Goal: Connect with others: Connect with others

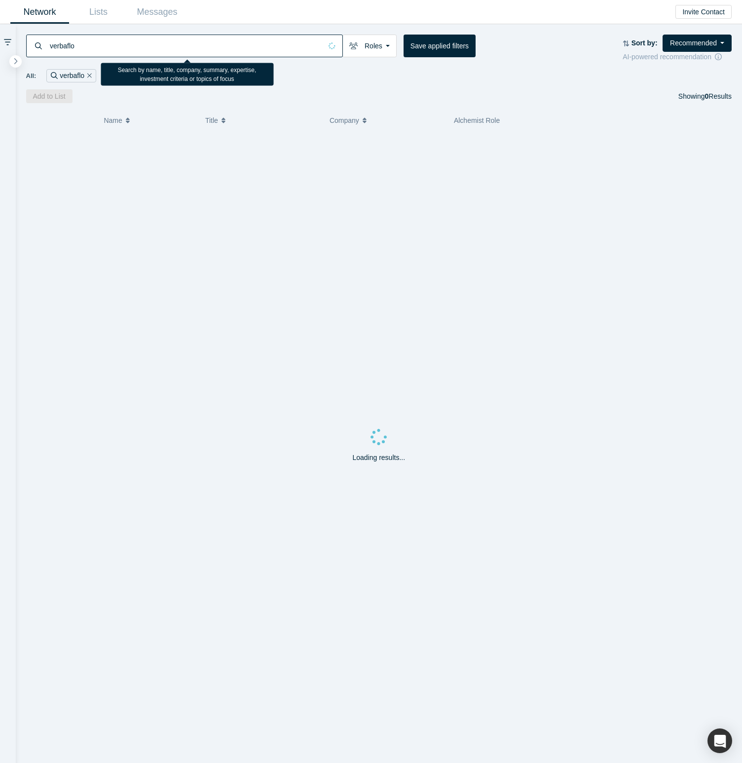
click at [228, 43] on input "verbaflo" at bounding box center [185, 45] width 273 height 23
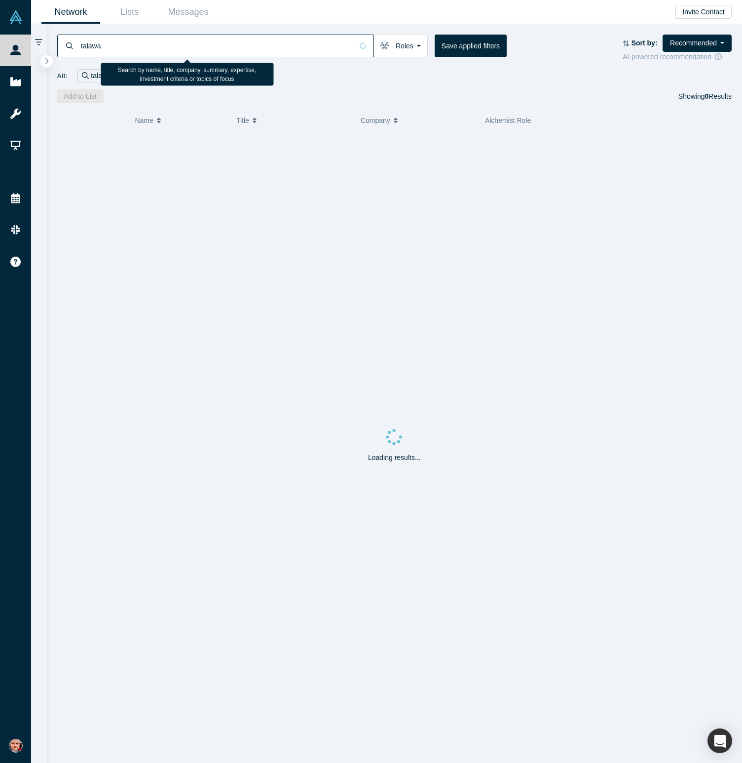
type input "talawa"
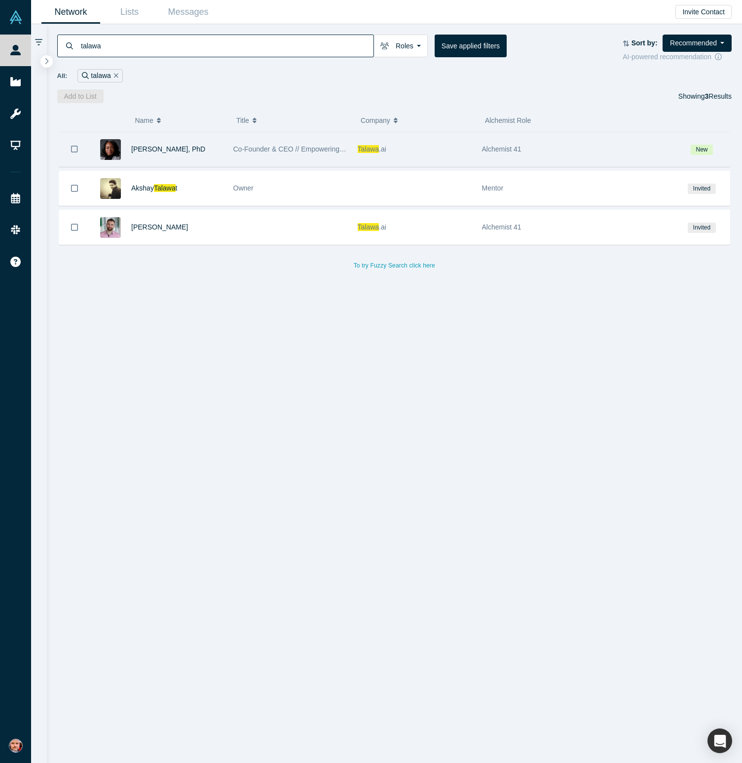
click at [365, 149] on span "Talawa" at bounding box center [369, 149] width 22 height 8
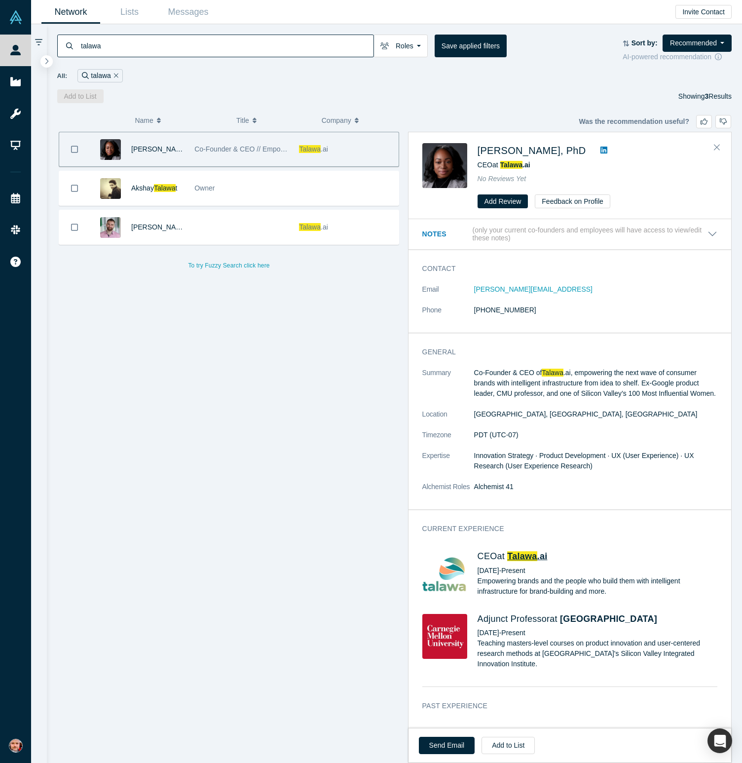
click at [546, 556] on span ".ai" at bounding box center [543, 556] width 10 height 10
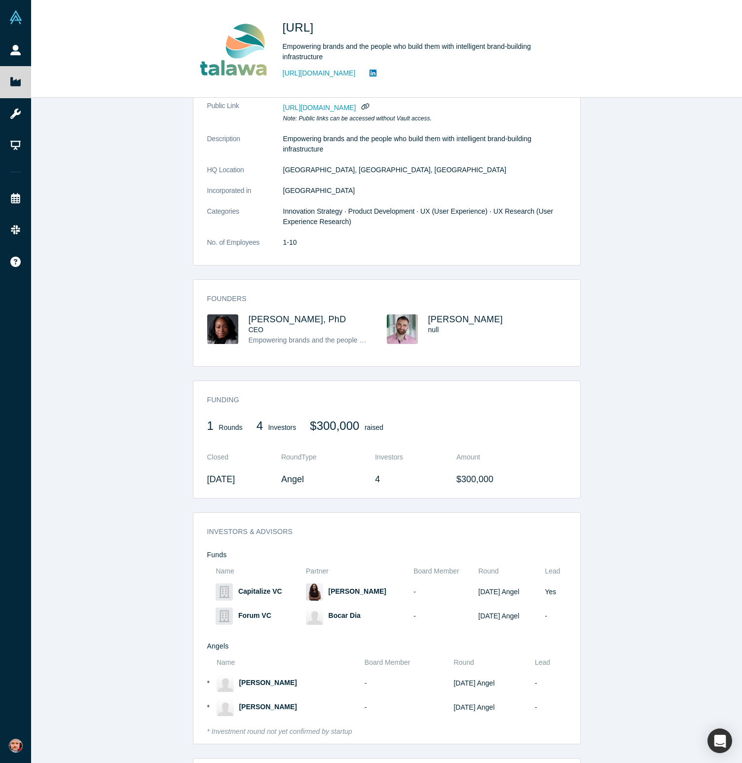
scroll to position [170, 0]
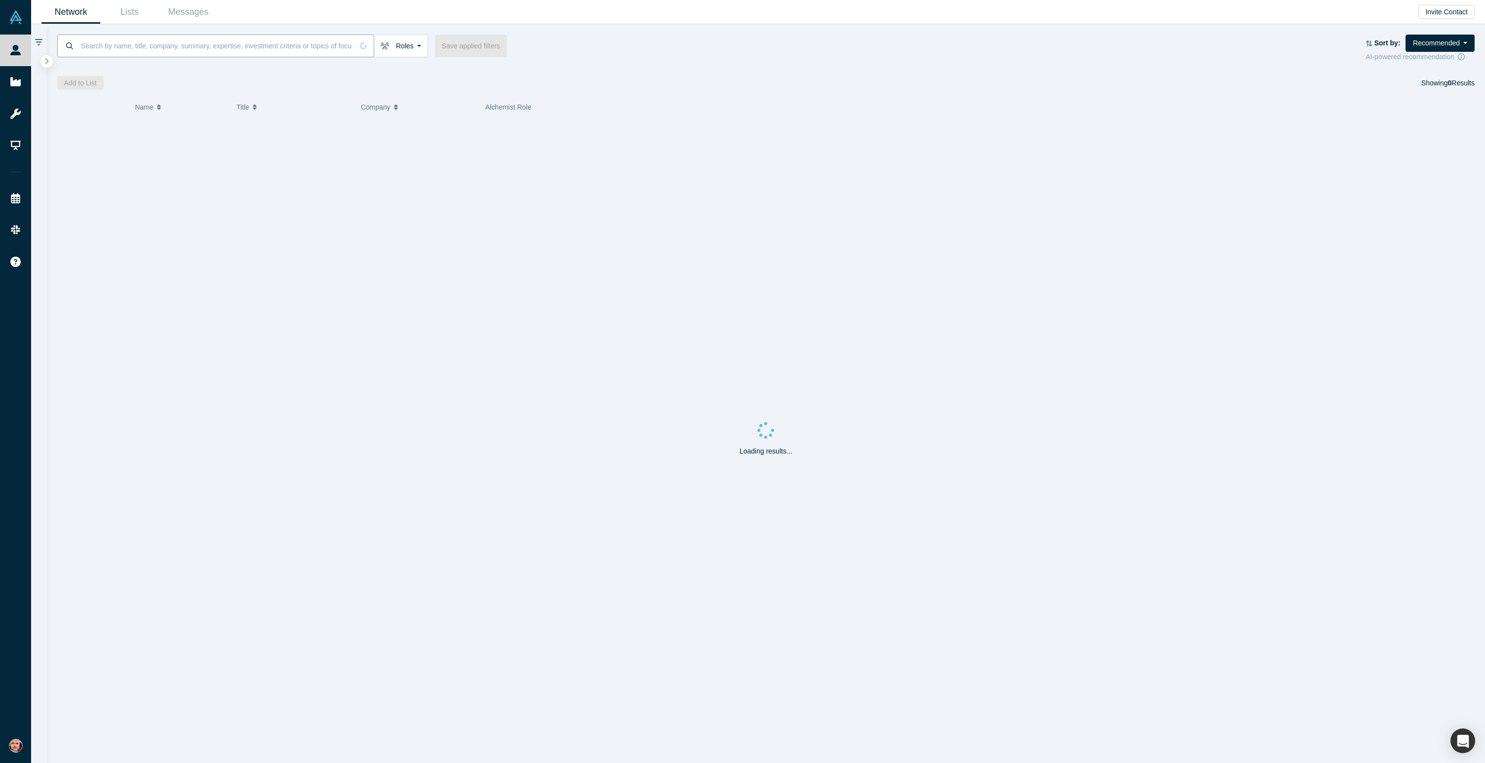
click at [182, 44] on input at bounding box center [216, 45] width 273 height 23
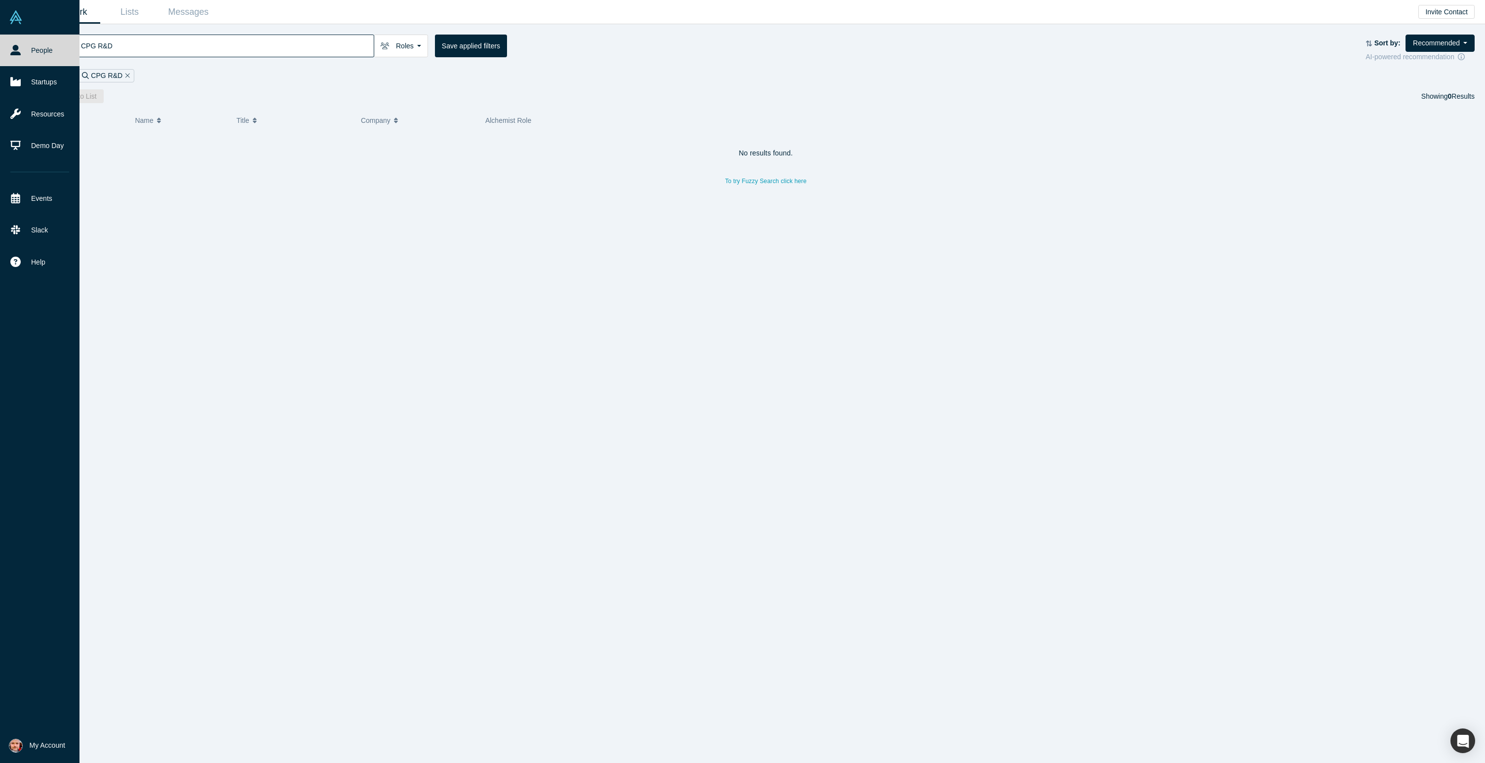
drag, startPoint x: 152, startPoint y: 48, endPoint x: 21, endPoint y: 45, distance: 130.8
click at [21, 45] on div "People Startups Resources Demo Day Events Slack Help Contact Us GDPR My Account…" at bounding box center [742, 381] width 1485 height 763
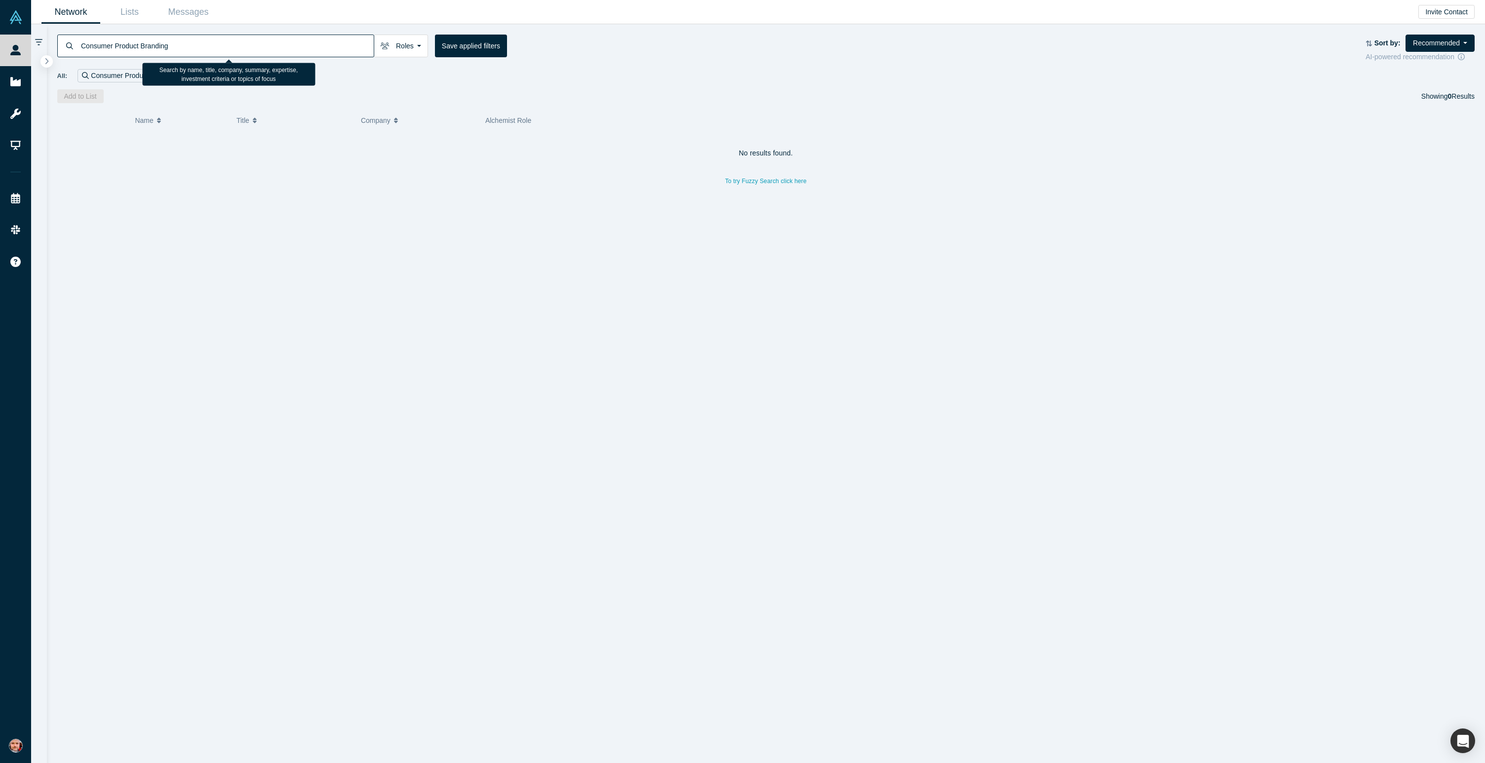
click at [195, 46] on input "Consumer Product Branding" at bounding box center [227, 45] width 294 height 23
click at [194, 47] on input "Consumer Product Branding" at bounding box center [227, 45] width 294 height 23
click at [158, 40] on input "Consumer Product Branding" at bounding box center [227, 45] width 294 height 23
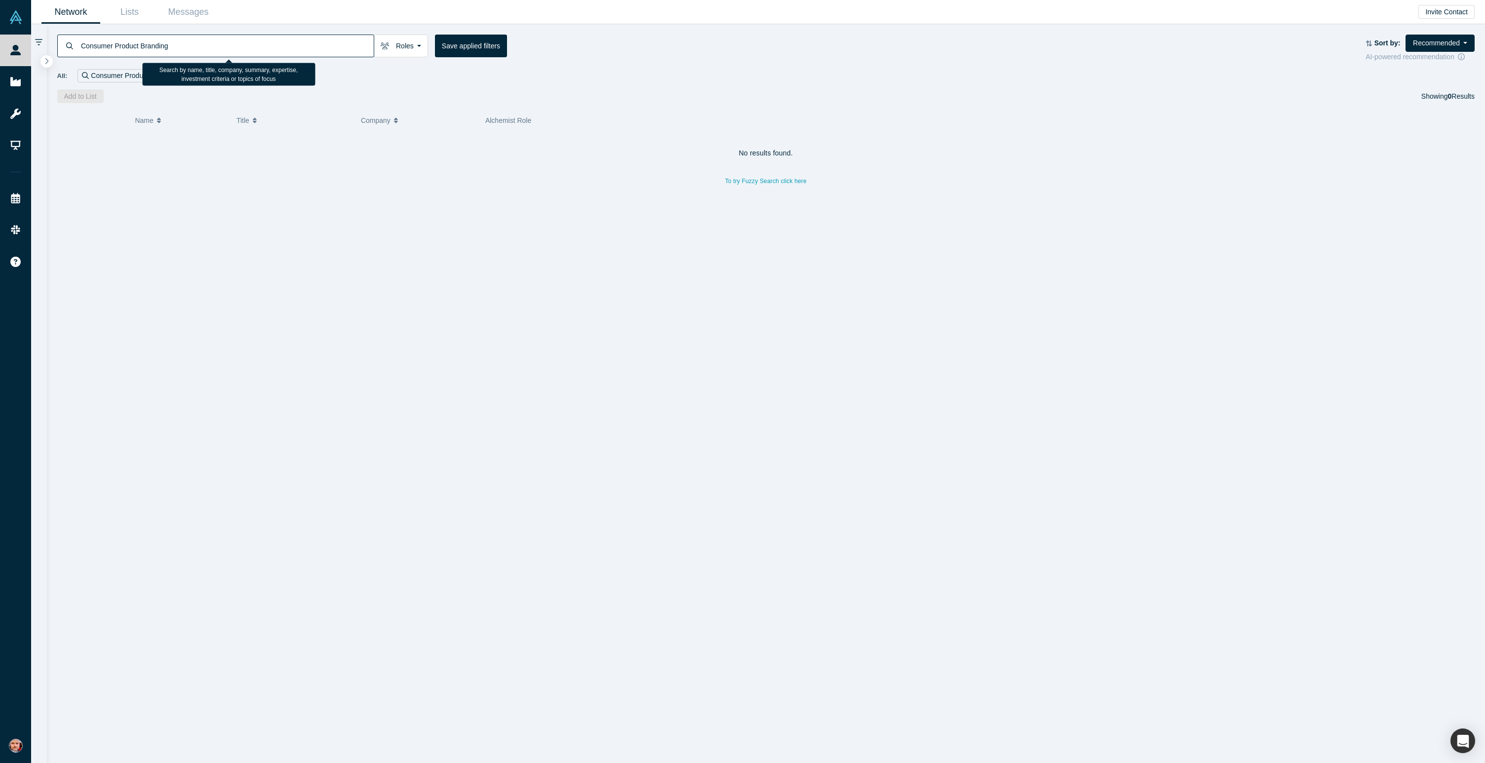
click at [158, 40] on input "Consumer Product Branding" at bounding box center [227, 45] width 294 height 23
click at [158, 43] on input "Consumer Product Branding" at bounding box center [227, 45] width 294 height 23
type input "Consumer Product"
click at [154, 45] on input "Consumer Product" at bounding box center [216, 45] width 273 height 23
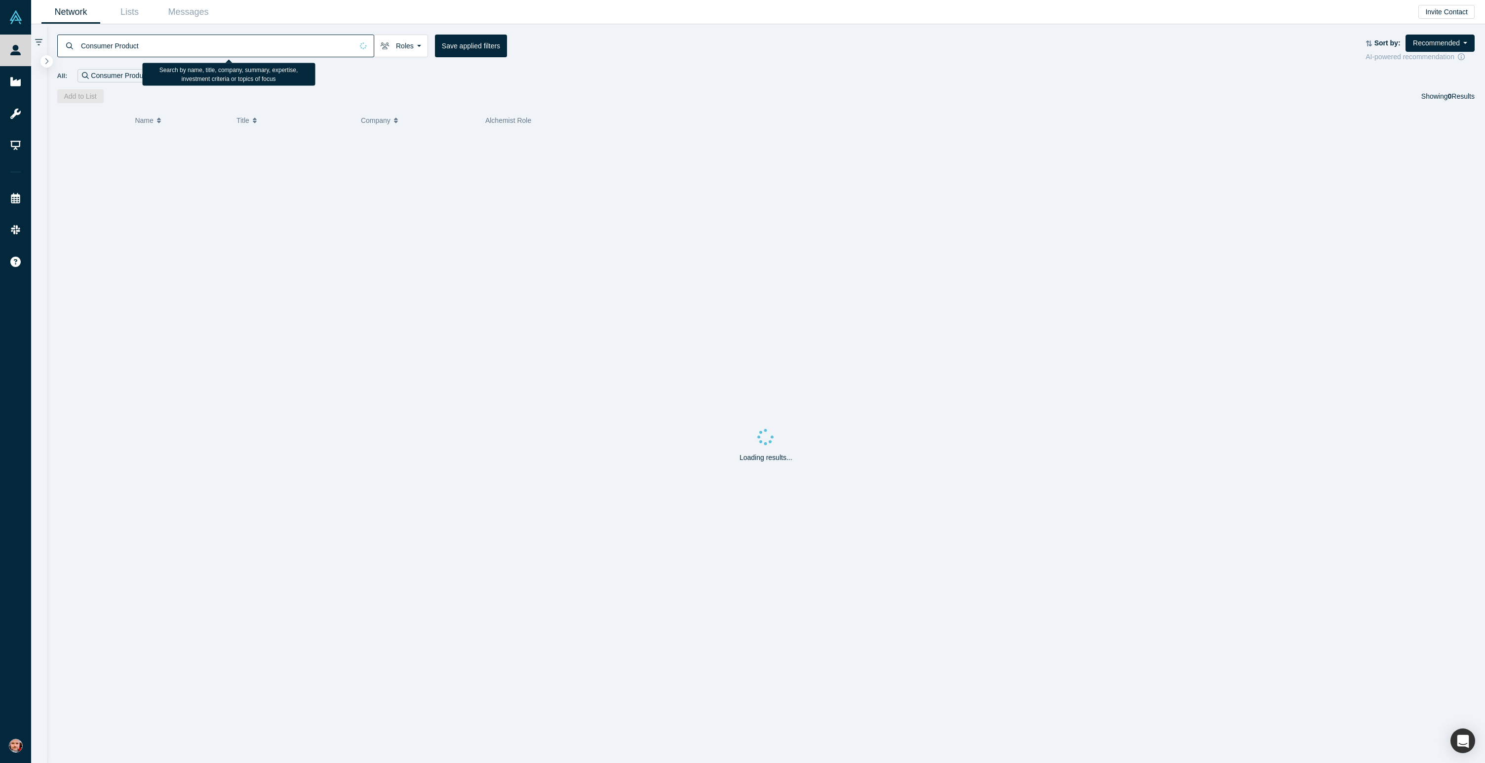
click at [154, 45] on input "Consumer Product" at bounding box center [216, 45] width 273 height 23
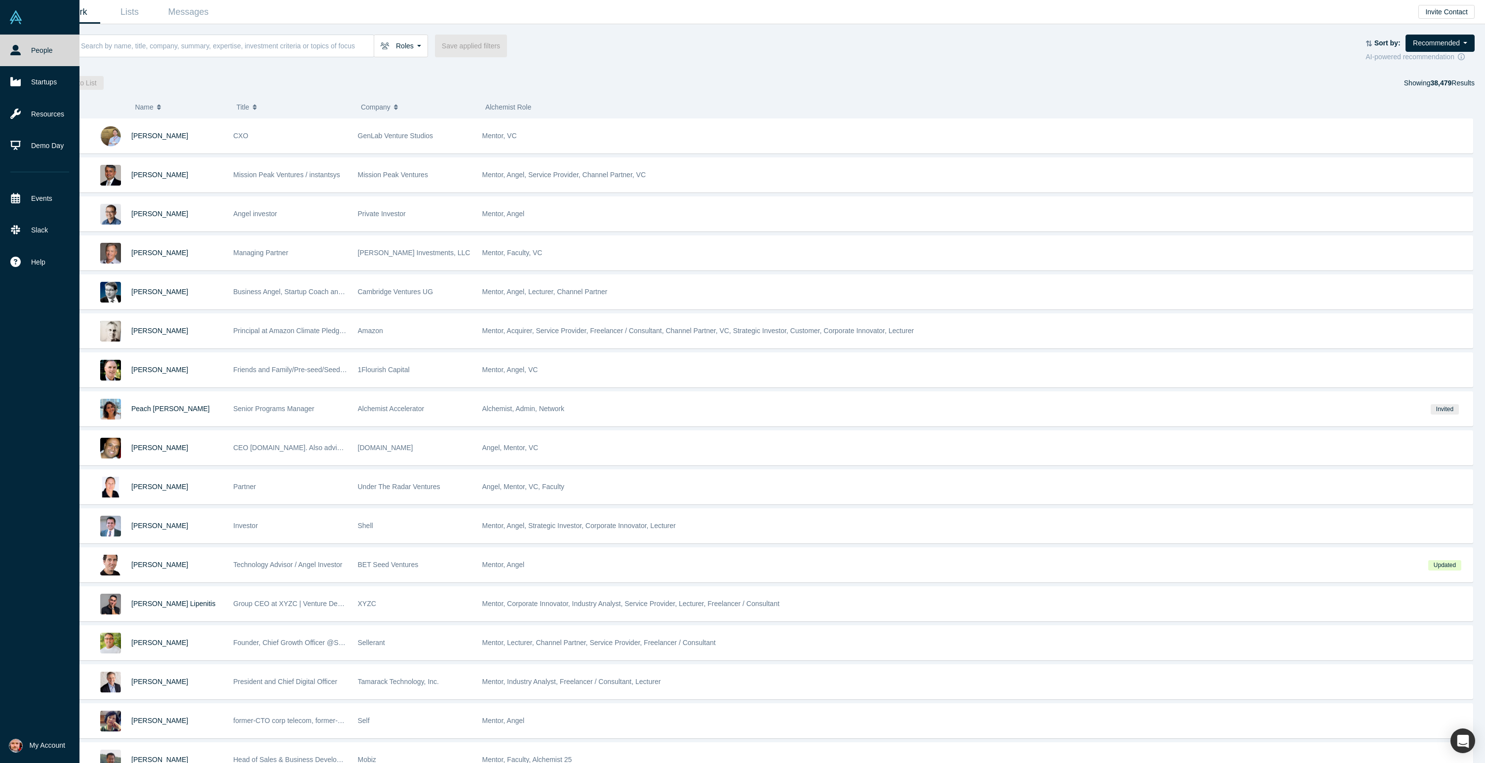
click at [50, 47] on link "People" at bounding box center [39, 51] width 79 height 32
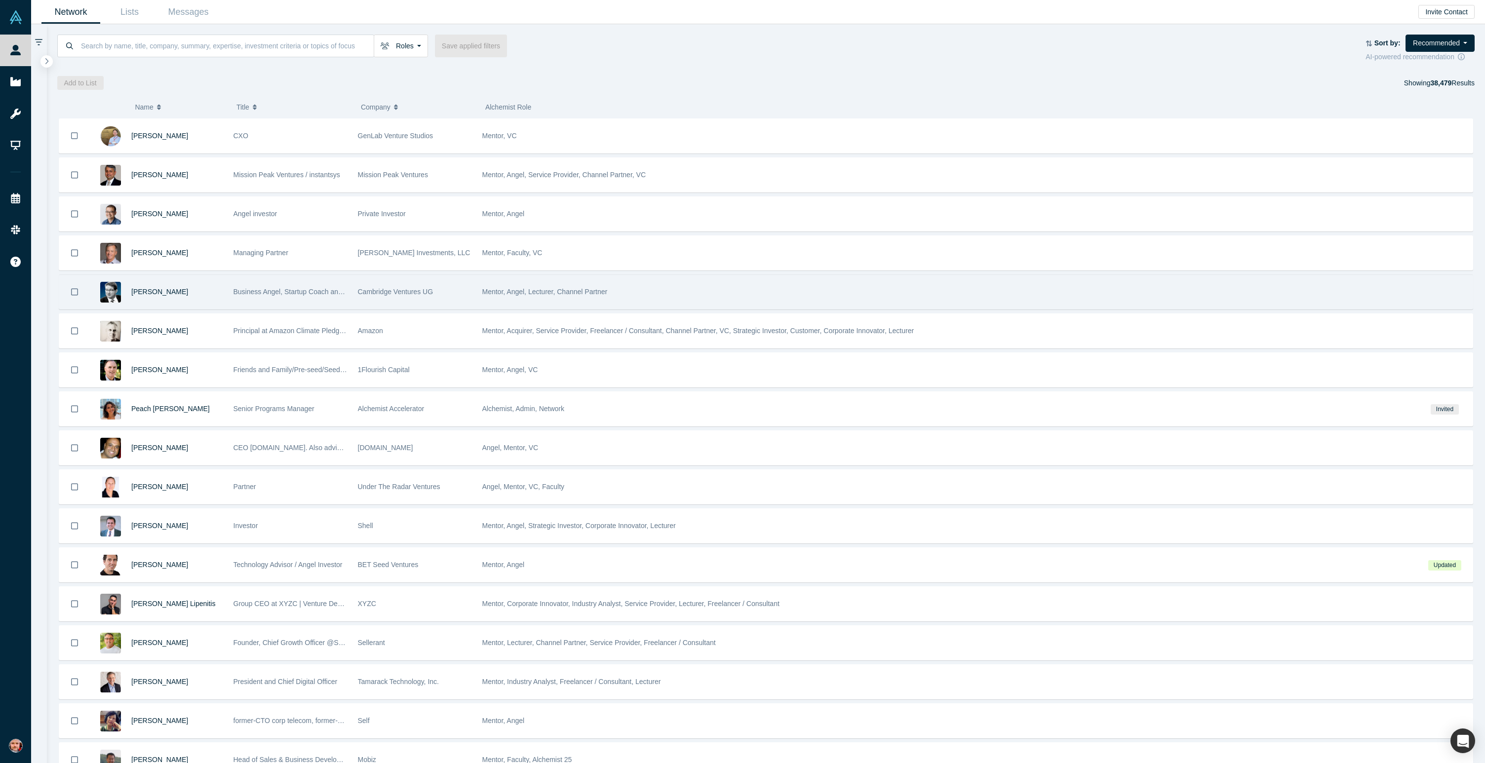
scroll to position [152, 0]
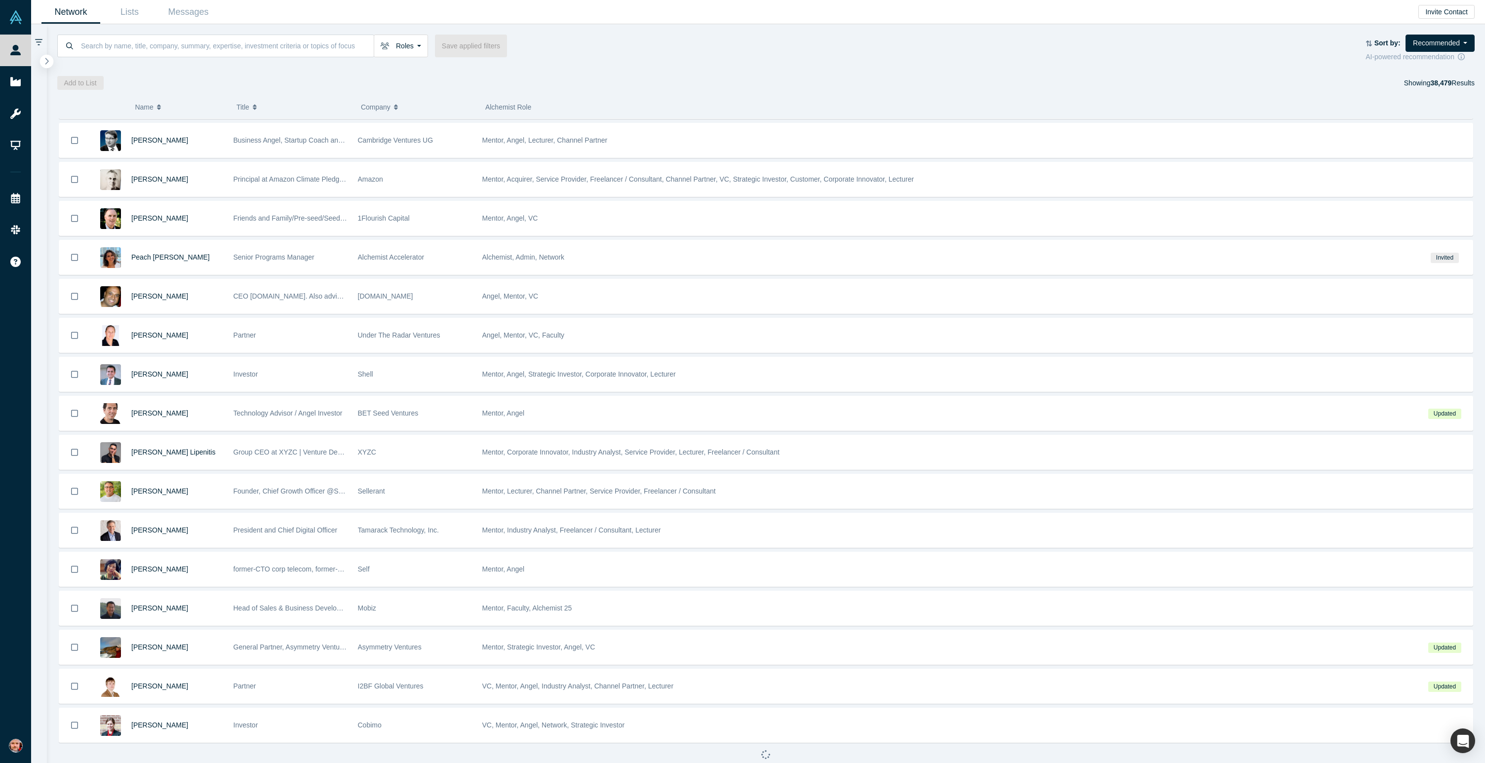
click at [47, 62] on icon "button" at bounding box center [46, 61] width 3 height 6
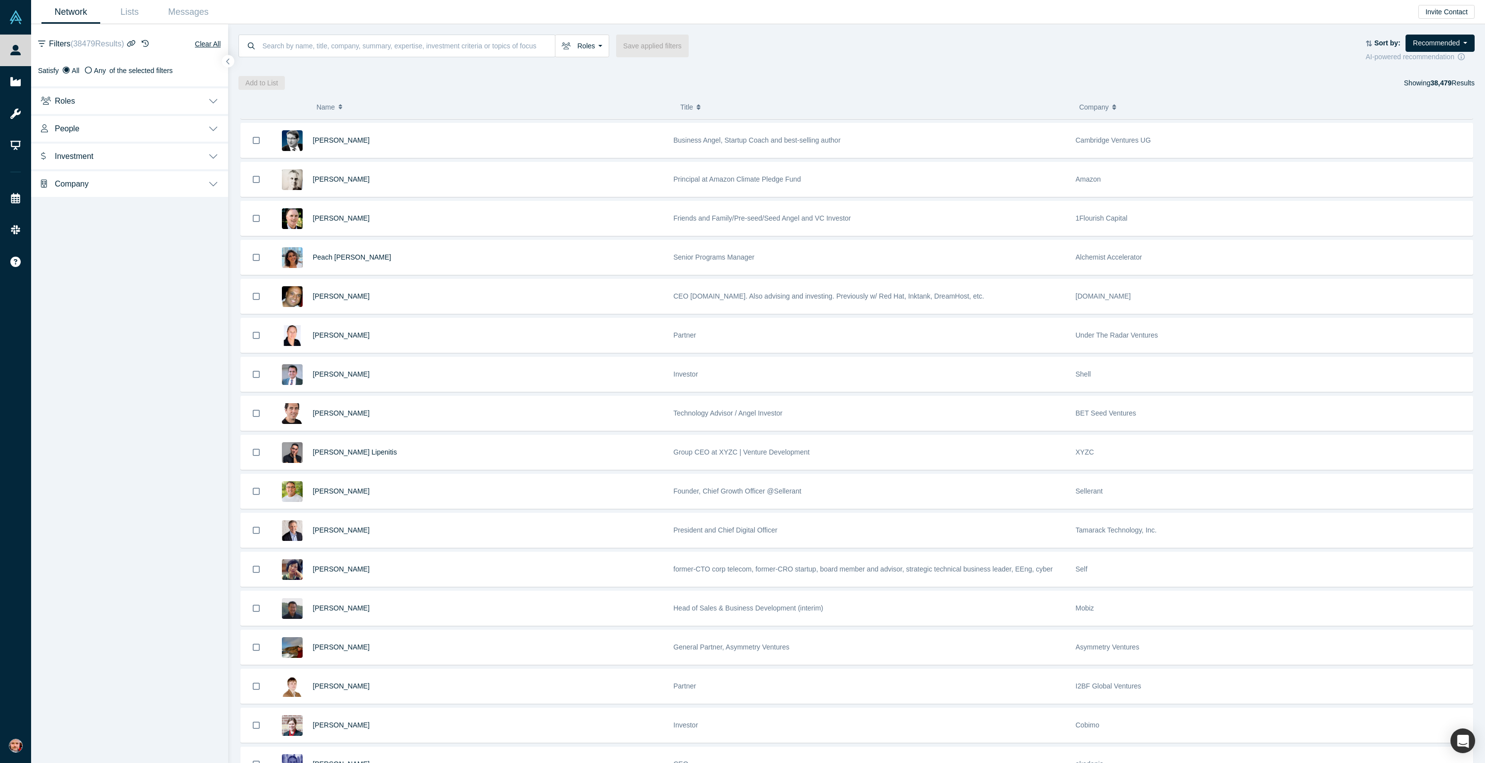
click at [216, 129] on button "People" at bounding box center [129, 128] width 197 height 28
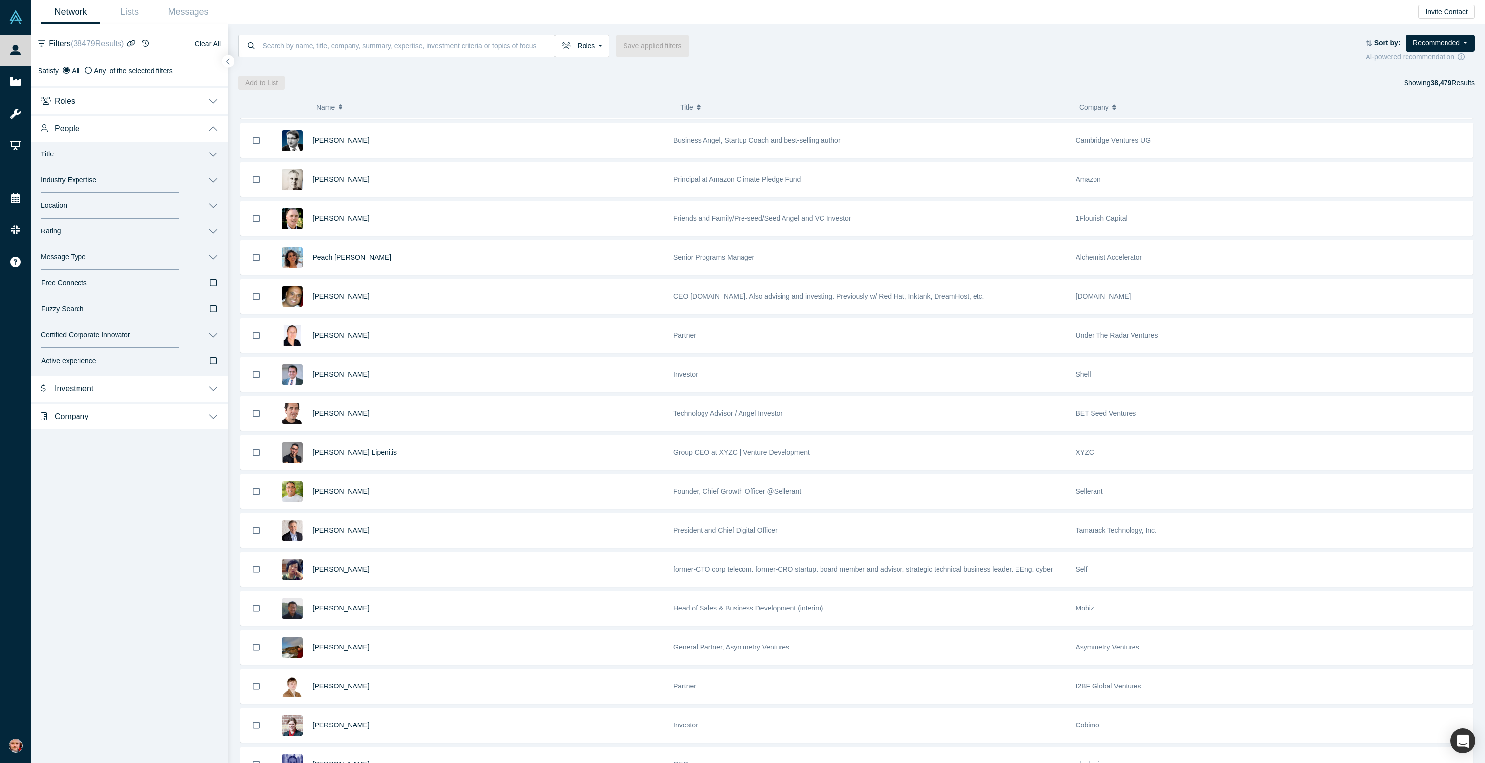
click at [217, 129] on button "People" at bounding box center [129, 128] width 197 height 28
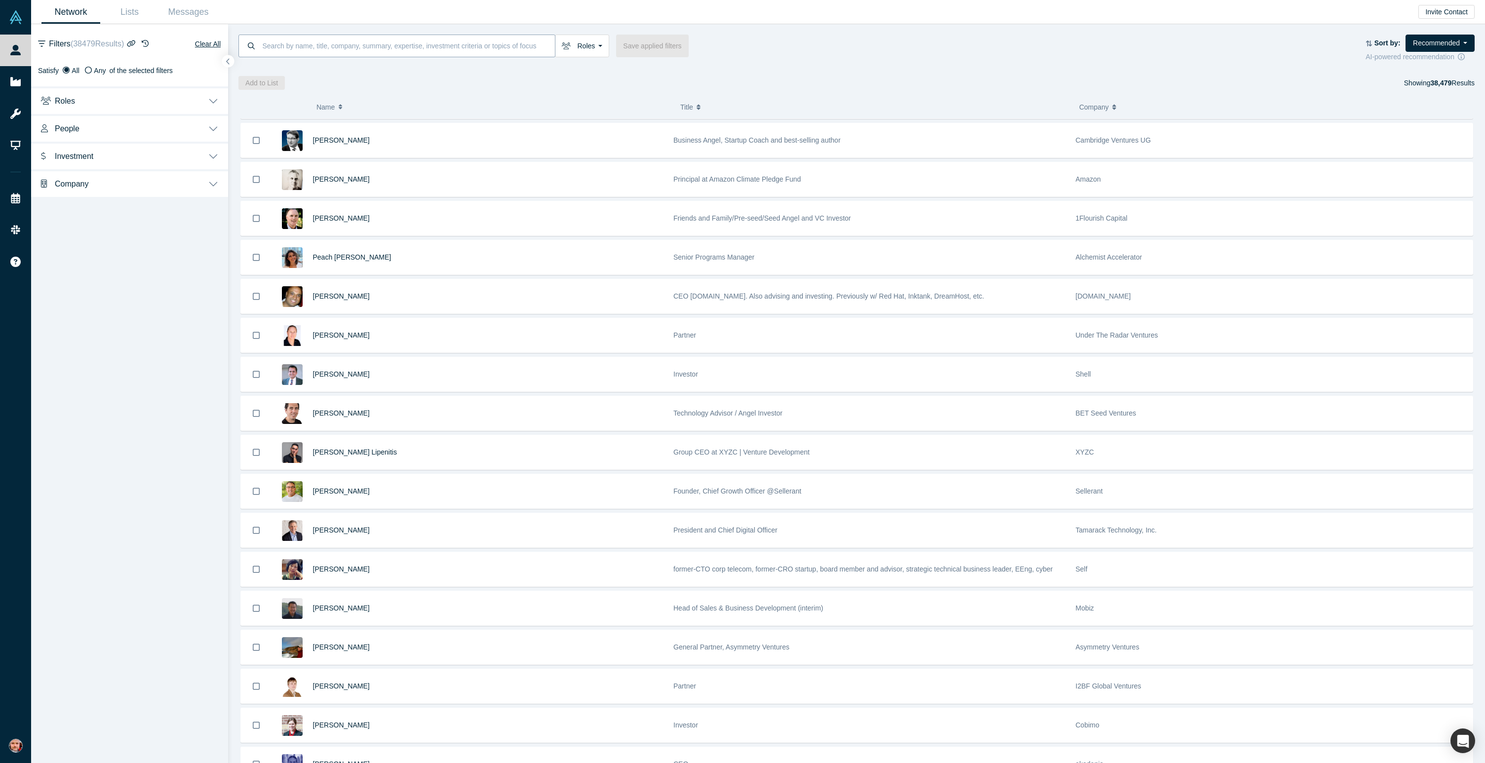
click at [318, 47] on input at bounding box center [409, 45] width 294 height 23
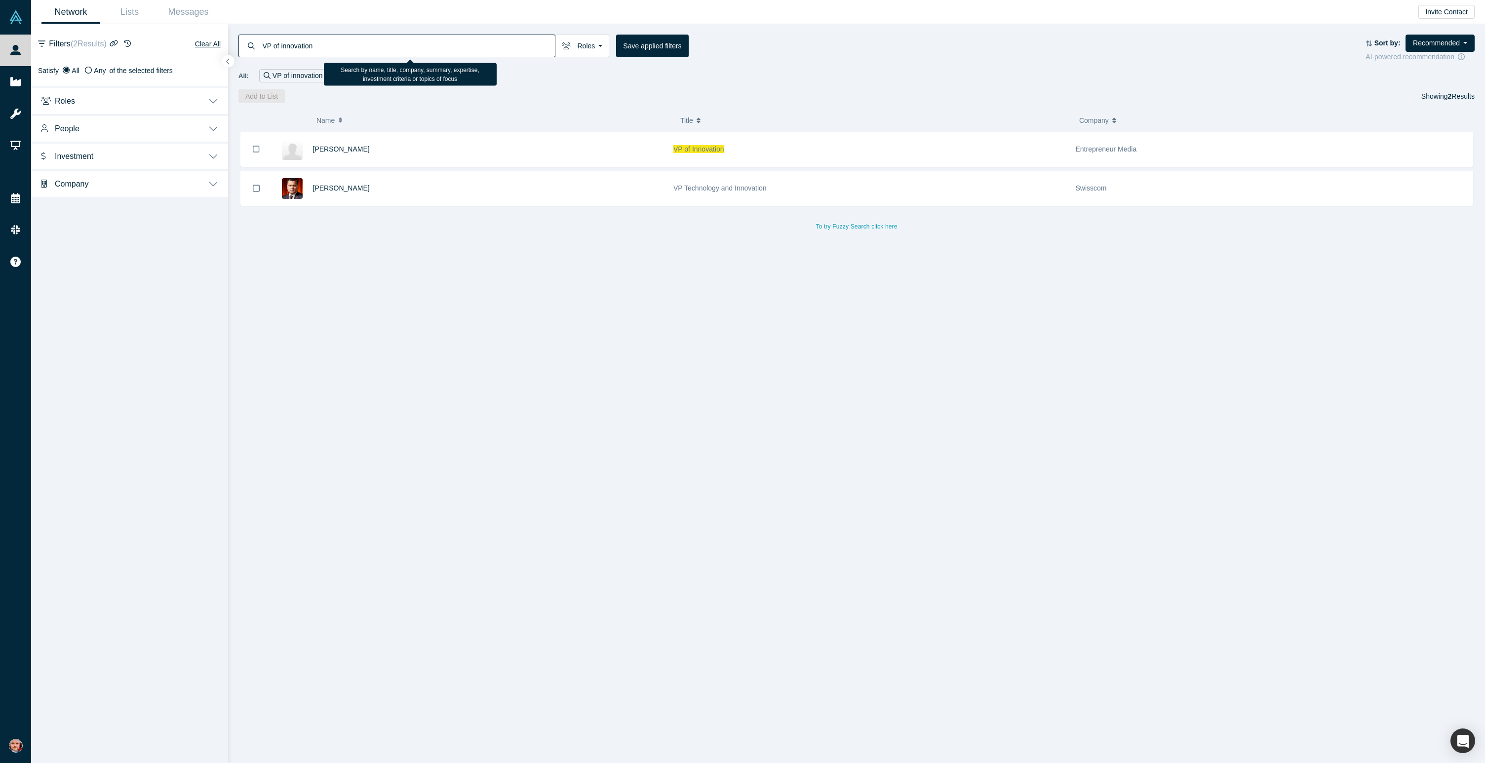
click at [290, 42] on input "VP of innovation" at bounding box center [409, 45] width 294 height 23
click at [290, 41] on input "VP of innovation" at bounding box center [409, 45] width 294 height 23
type input "innovation"
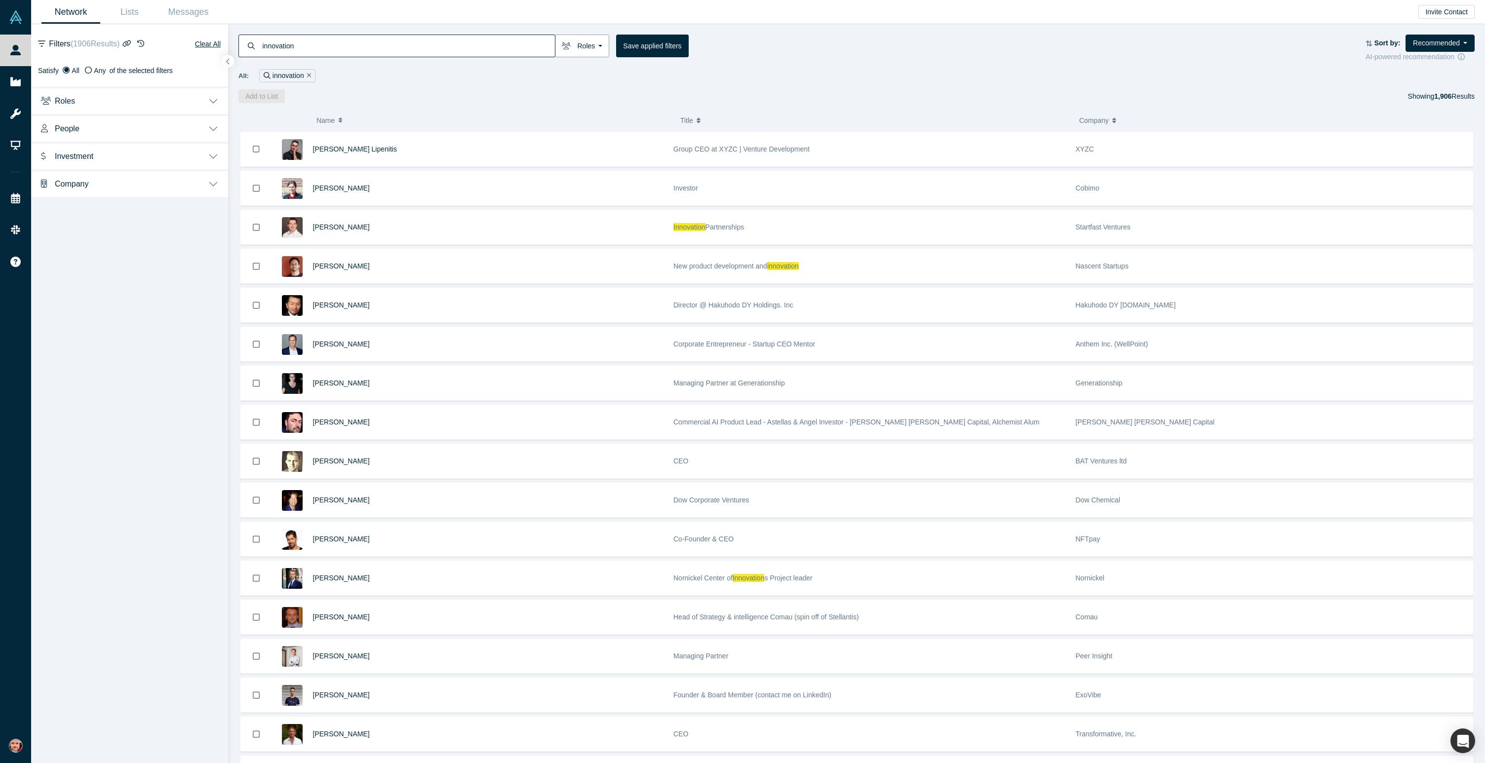
click at [584, 48] on button "Roles" at bounding box center [582, 46] width 54 height 23
click at [668, 177] on icon at bounding box center [667, 176] width 7 height 8
click at [0, 0] on input "Corporate Innovator" at bounding box center [0, 0] width 0 height 0
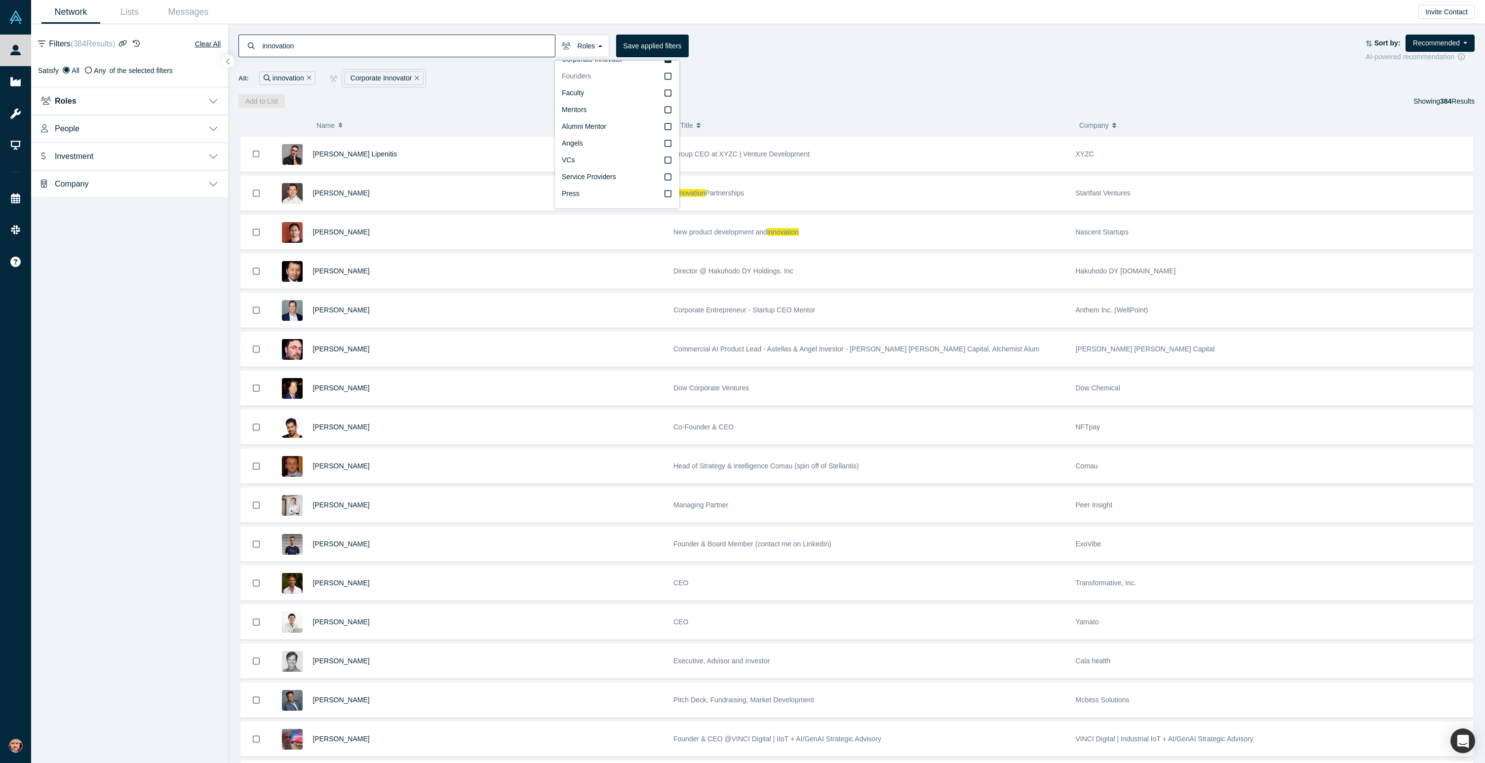
scroll to position [17, 0]
click at [438, 110] on div "( 0 ) Name Title Company Alchemist Role [PERSON_NAME] Lipenitis Group CEO at XY…" at bounding box center [856, 435] width 1257 height 655
click at [336, 47] on input "innovation" at bounding box center [409, 45] width 294 height 23
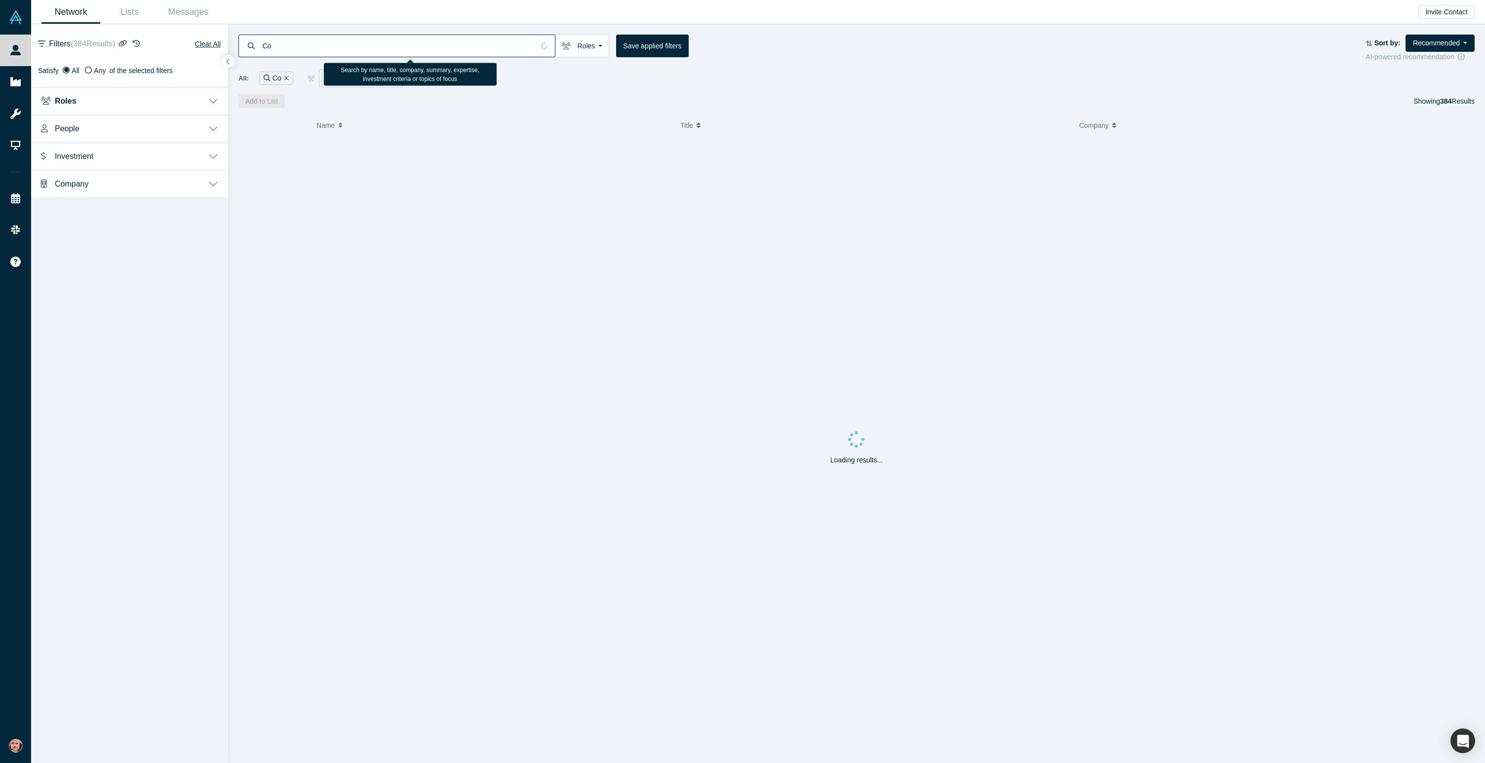
type input "C"
click at [545, 83] on div "All: Corporate Innovator" at bounding box center [856, 78] width 1236 height 18
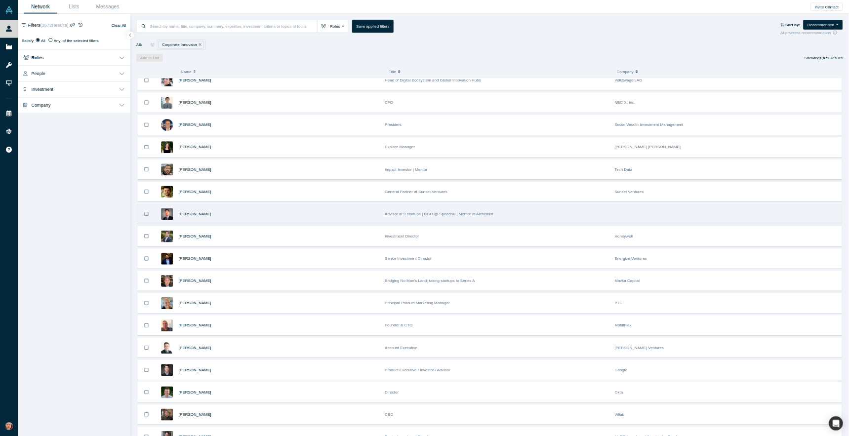
scroll to position [3289, 0]
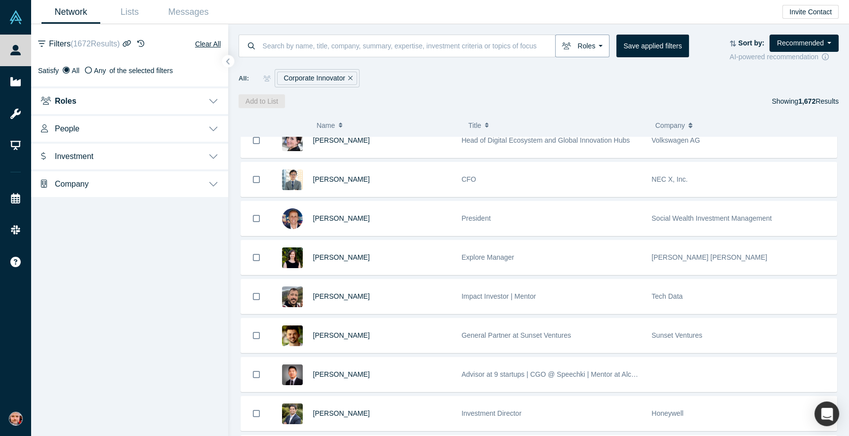
click at [594, 49] on button "Roles" at bounding box center [582, 46] width 54 height 23
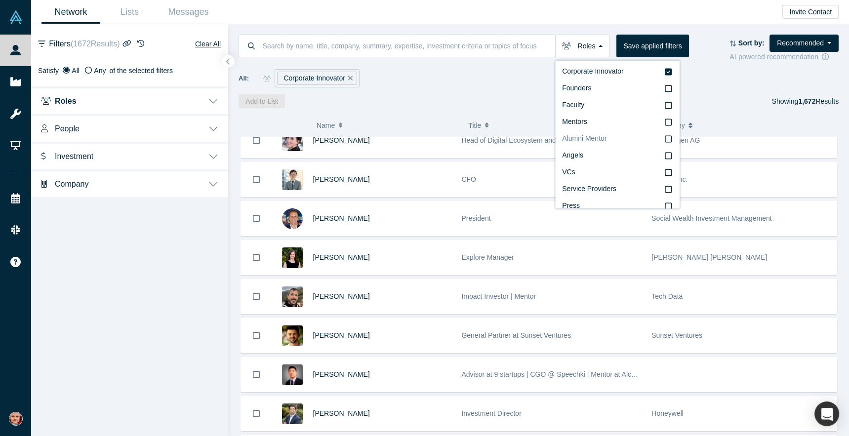
scroll to position [0, 0]
click at [415, 74] on div "All: Corporate Innovator" at bounding box center [538, 78] width 600 height 18
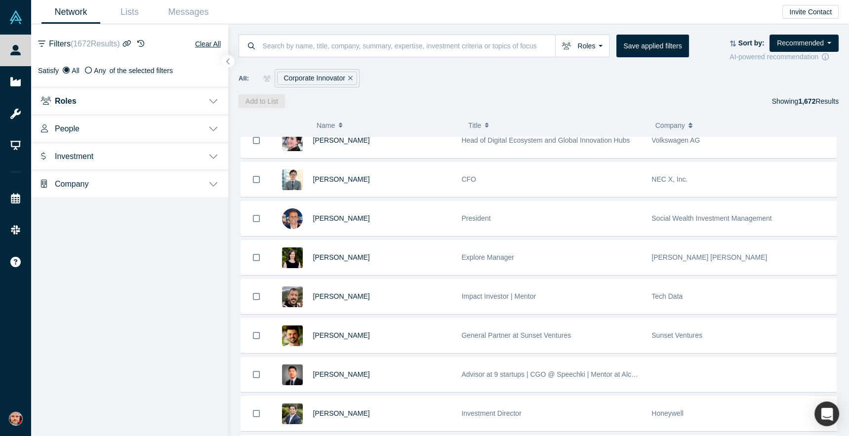
drag, startPoint x: 792, startPoint y: 89, endPoint x: 779, endPoint y: 90, distance: 12.9
click at [779, 90] on div "Roles Corporate Innovator Founders Faculty Mentors Alumni Mentor Angels VCs Ser…" at bounding box center [538, 66] width 620 height 84
click at [783, 98] on div "Showing 1,672 Results" at bounding box center [805, 101] width 67 height 14
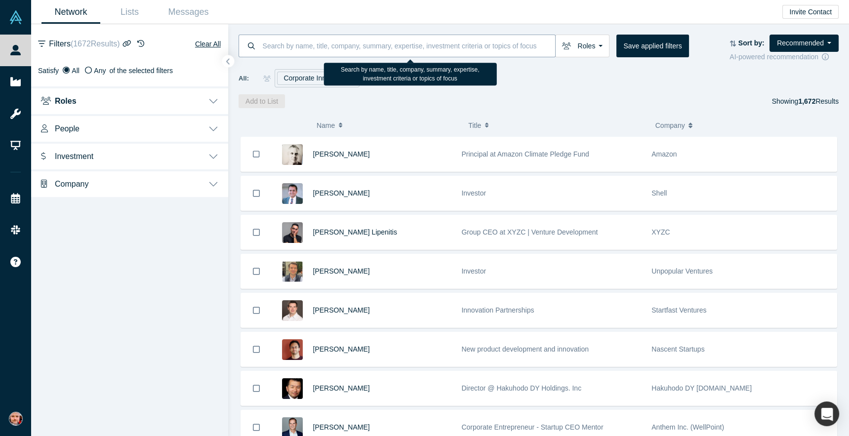
click at [359, 47] on input at bounding box center [409, 45] width 294 height 23
type input "CPG"
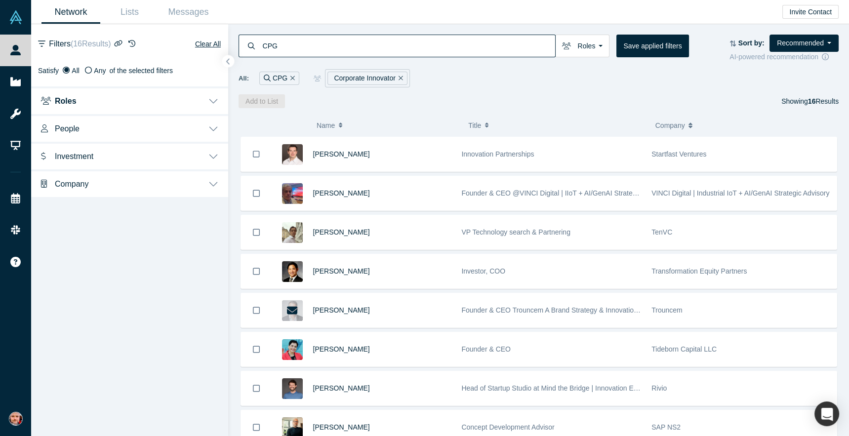
click at [292, 77] on icon "Remove Filter" at bounding box center [292, 78] width 4 height 7
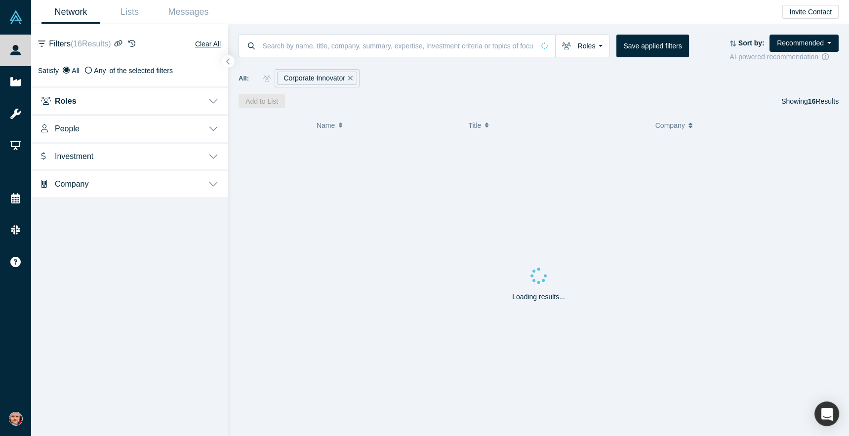
click at [413, 98] on div "Add to List Showing 16 Results" at bounding box center [538, 101] width 600 height 14
click at [594, 43] on button "Roles" at bounding box center [582, 46] width 54 height 23
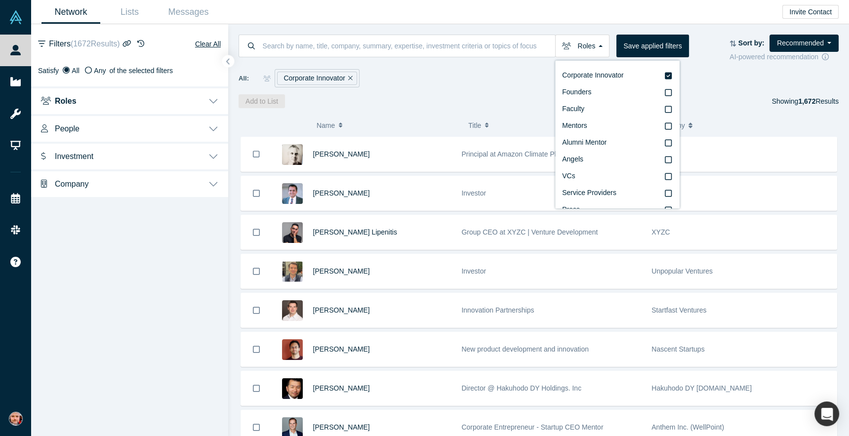
click at [424, 89] on div "Roles Corporate Innovator Founders Faculty Mentors Alumni Mentor Angels VCs Ser…" at bounding box center [538, 66] width 620 height 84
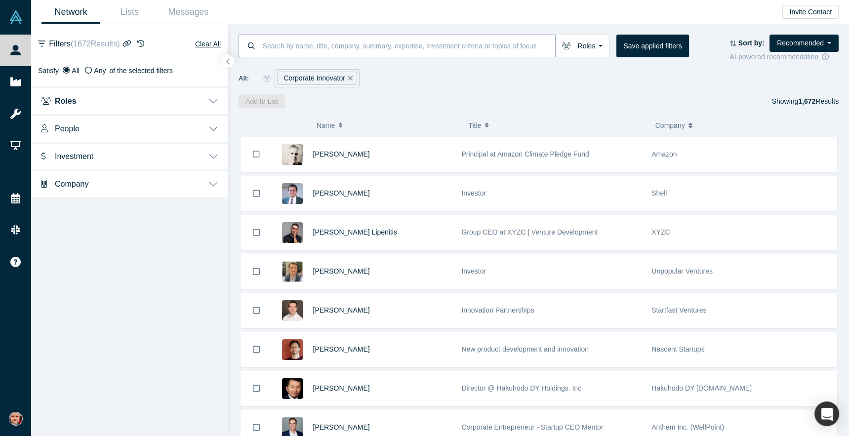
click at [417, 41] on input at bounding box center [409, 45] width 294 height 23
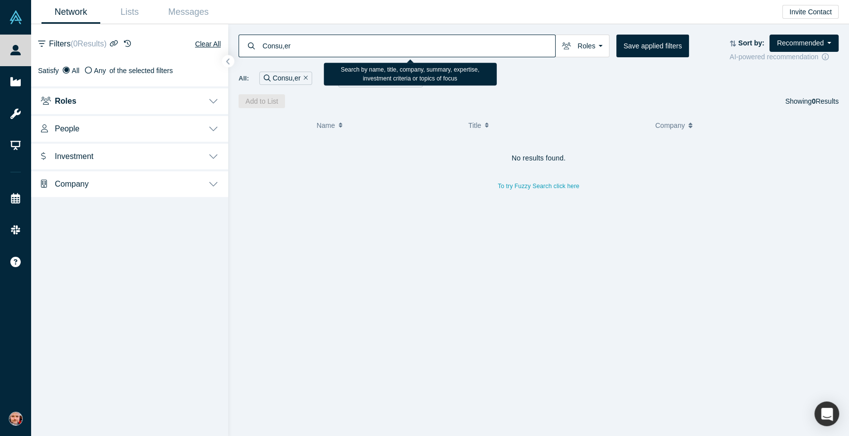
drag, startPoint x: 284, startPoint y: 48, endPoint x: 297, endPoint y: 46, distance: 13.5
click at [284, 48] on input "Consu,er" at bounding box center [409, 45] width 294 height 23
type input "Consumer"
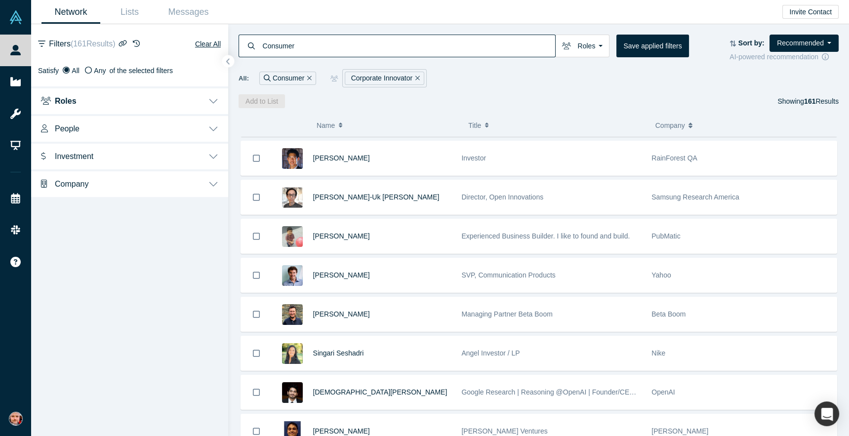
scroll to position [1406, 0]
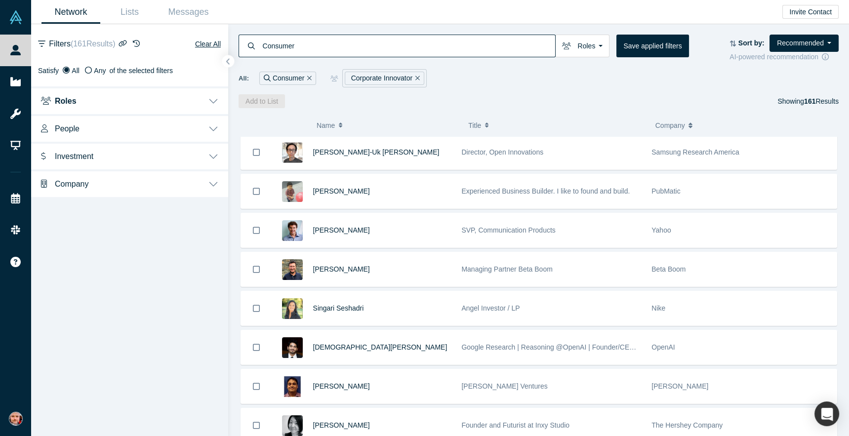
click at [307, 80] on icon "Remove Filter" at bounding box center [309, 78] width 4 height 7
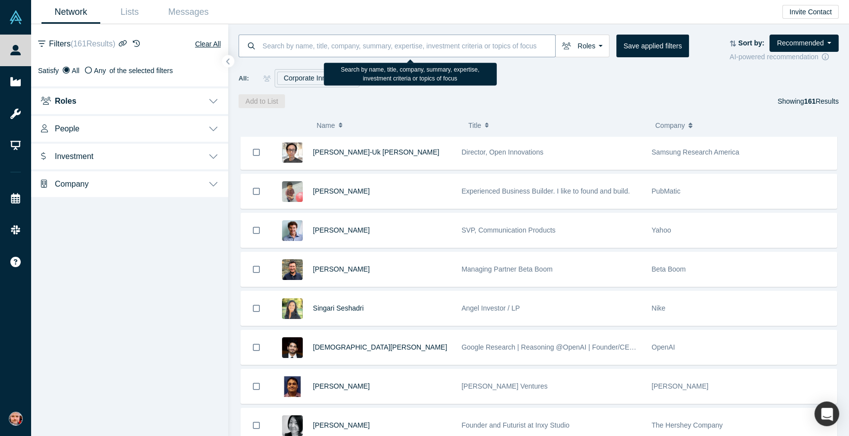
click at [311, 47] on input at bounding box center [409, 45] width 294 height 23
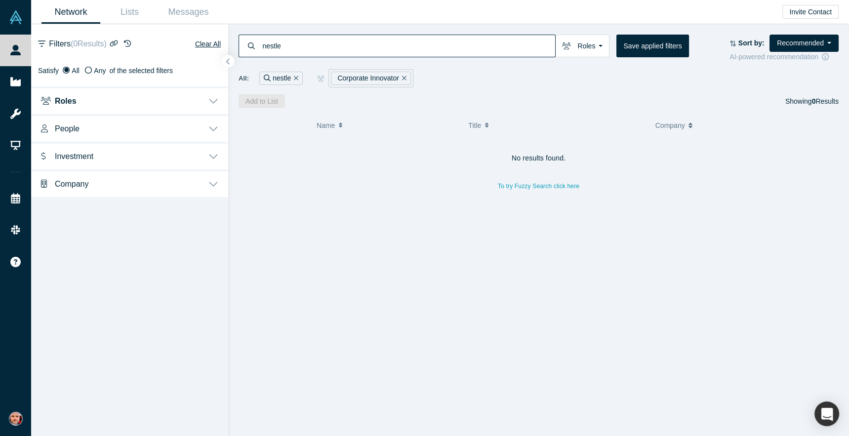
click at [402, 77] on icon "Remove Filter" at bounding box center [404, 78] width 4 height 7
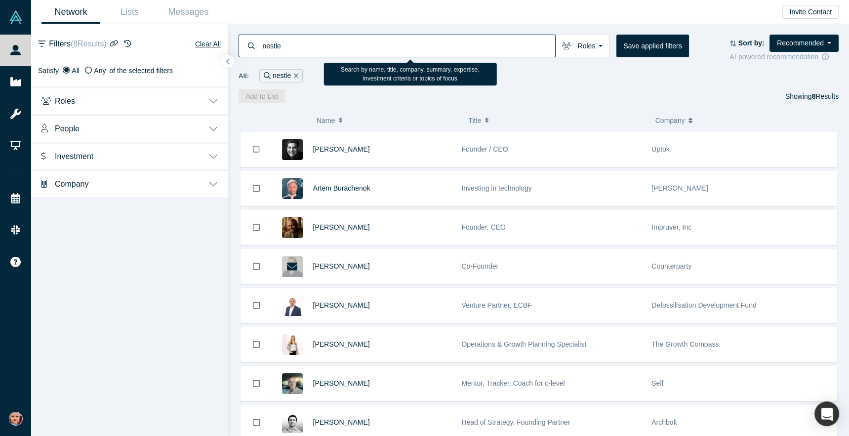
click at [348, 40] on input "nestle" at bounding box center [409, 45] width 294 height 23
type input "u"
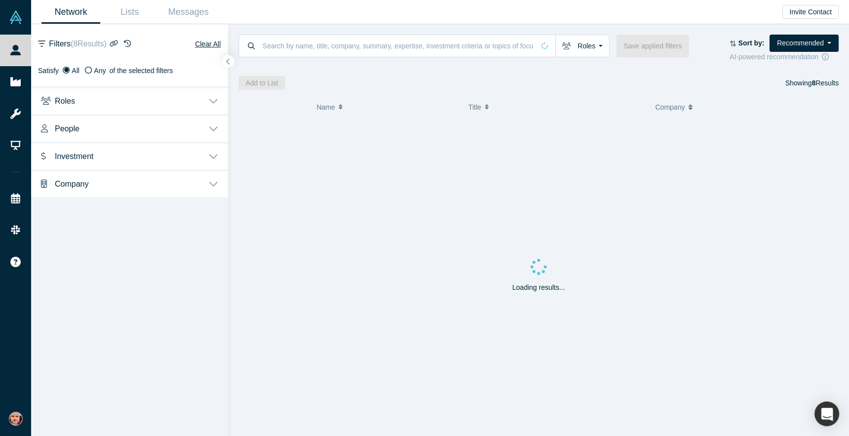
click at [144, 184] on button "Company" at bounding box center [129, 183] width 197 height 28
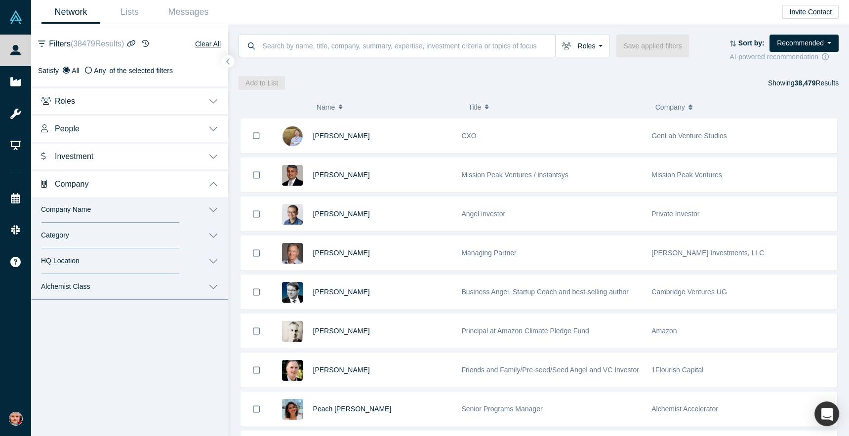
click at [142, 214] on button "Company Name" at bounding box center [129, 210] width 197 height 26
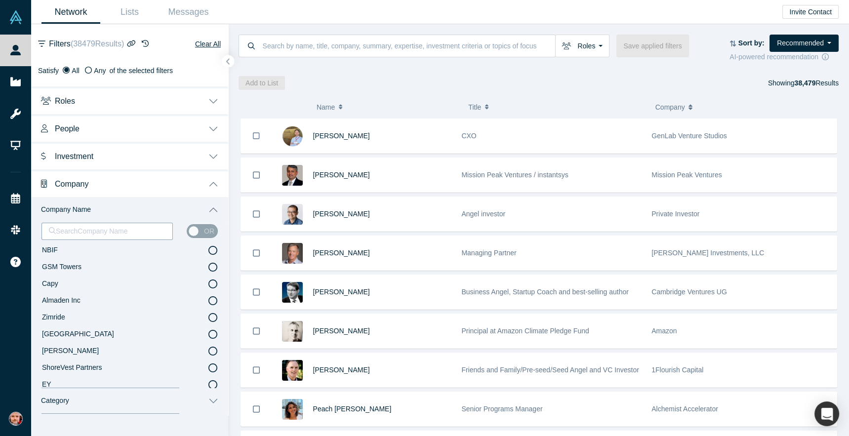
click at [117, 231] on div at bounding box center [107, 231] width 116 height 12
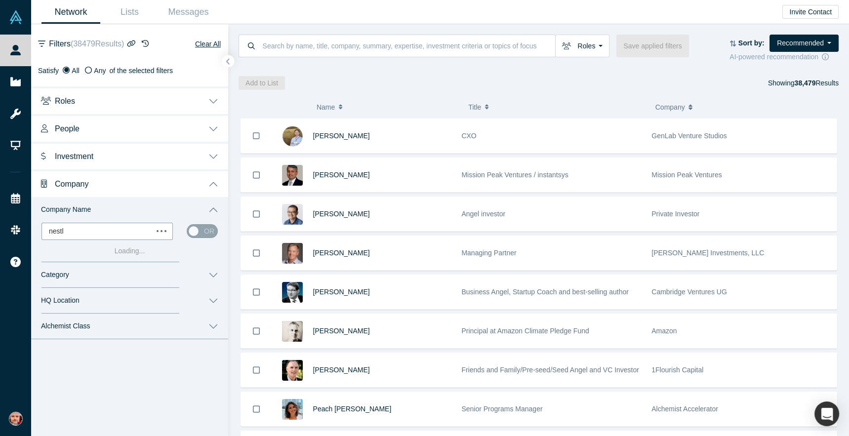
type input "nestle"
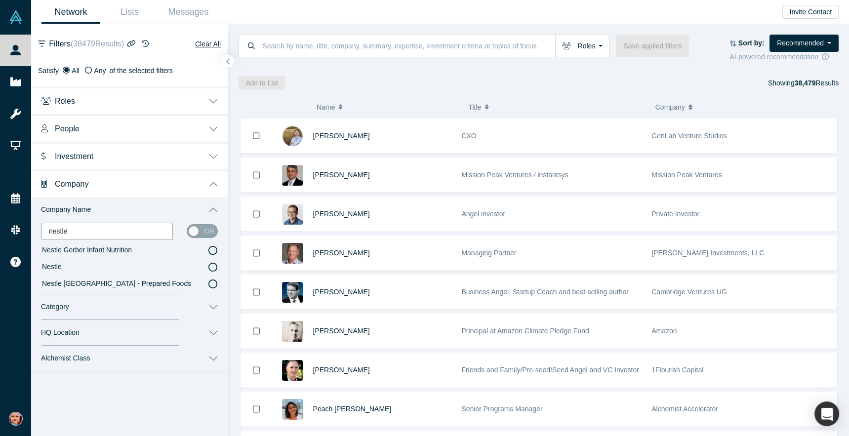
click at [213, 268] on icon at bounding box center [212, 267] width 9 height 9
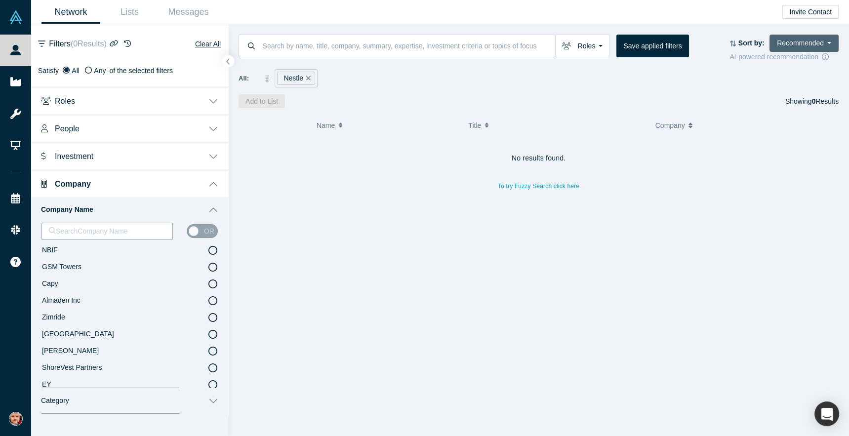
click at [825, 44] on button "Recommended" at bounding box center [803, 43] width 69 height 17
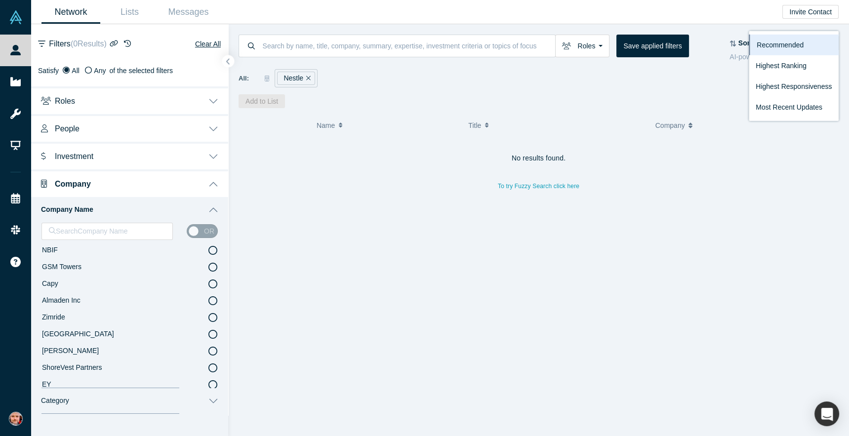
click at [718, 79] on div "All: Nestle" at bounding box center [538, 78] width 600 height 18
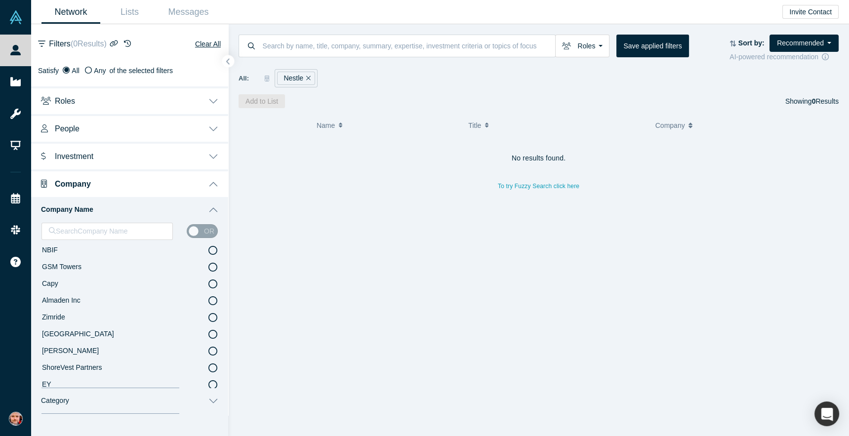
click at [756, 56] on div "AI-powered recommendation" at bounding box center [783, 57] width 109 height 10
click at [805, 36] on button "Recommended" at bounding box center [803, 43] width 69 height 17
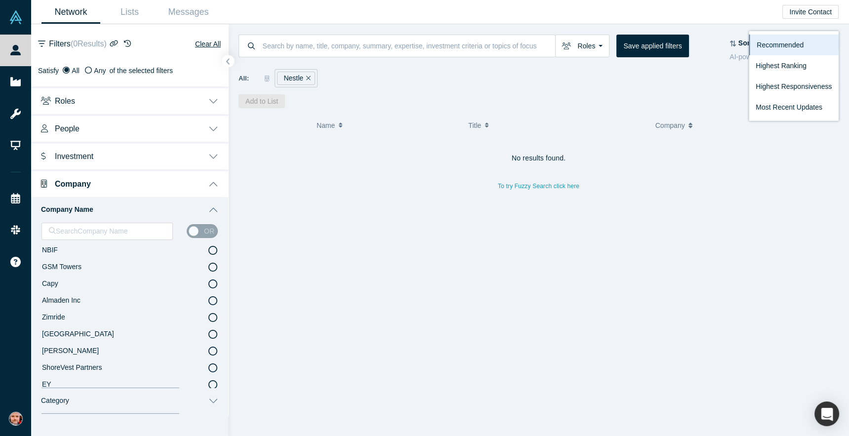
click at [650, 119] on div "Company" at bounding box center [743, 126] width 187 height 22
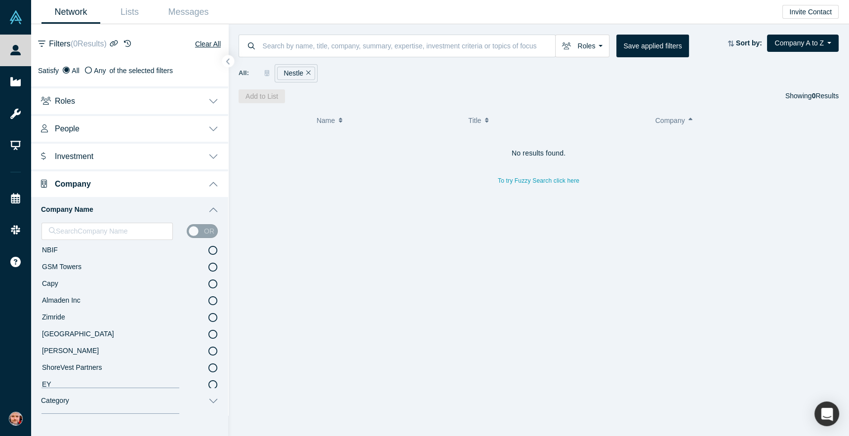
click at [309, 74] on icon "Remove Filter" at bounding box center [308, 72] width 4 height 7
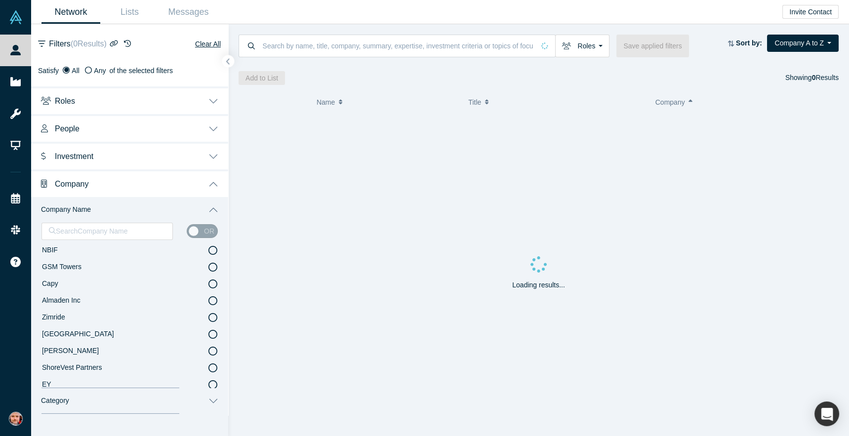
click at [106, 246] on label "NBIF" at bounding box center [129, 250] width 176 height 17
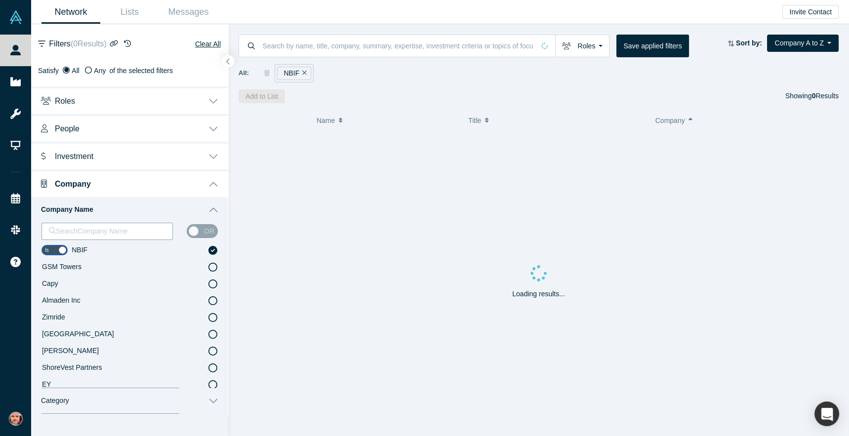
click at [107, 236] on div at bounding box center [107, 231] width 116 height 12
click at [64, 252] on input "checkbox" at bounding box center [54, 250] width 26 height 10
click at [64, 233] on div at bounding box center [107, 231] width 116 height 12
click at [57, 250] on input "checkbox" at bounding box center [54, 250] width 26 height 10
click at [206, 249] on label "NBIF" at bounding box center [144, 250] width 147 height 17
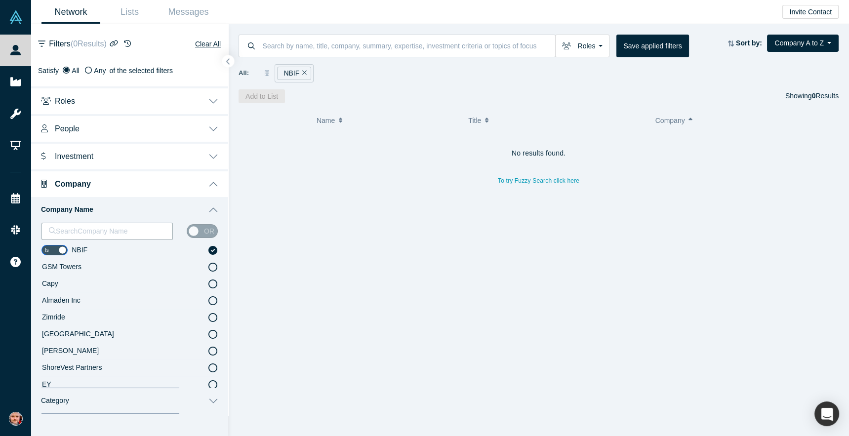
click at [210, 249] on icon at bounding box center [212, 250] width 9 height 9
click at [58, 251] on input "checkbox" at bounding box center [54, 250] width 26 height 10
checkbox input "false"
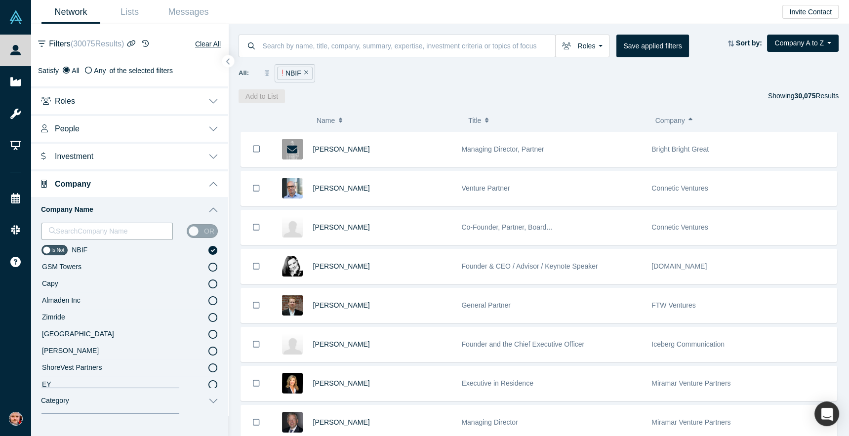
click at [213, 250] on icon at bounding box center [212, 250] width 9 height 9
click at [213, 249] on icon at bounding box center [212, 250] width 9 height 9
click at [201, 234] on div "or" at bounding box center [202, 231] width 31 height 14
click at [216, 209] on button "Company Name" at bounding box center [129, 210] width 197 height 26
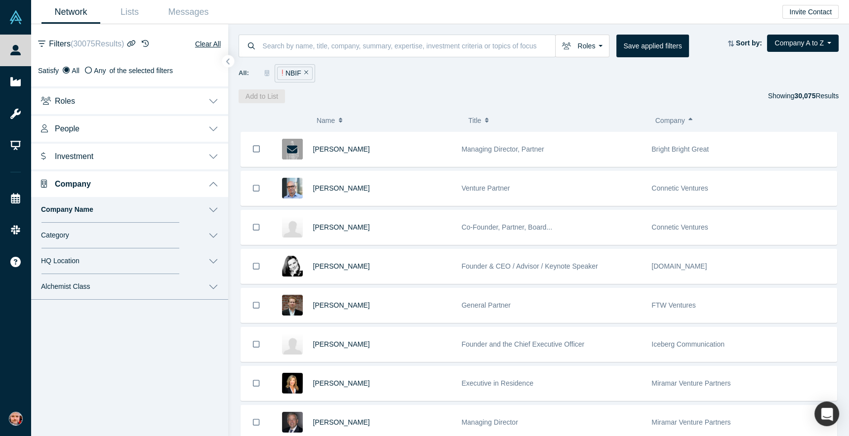
click at [216, 209] on button "Company Name" at bounding box center [129, 210] width 197 height 26
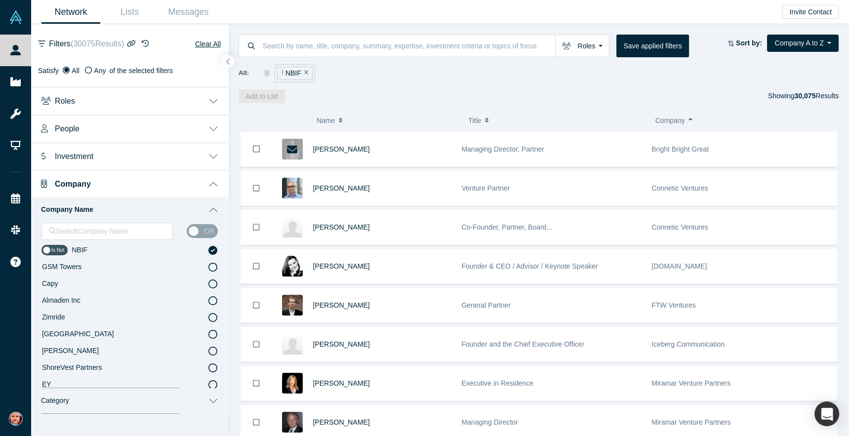
click at [304, 72] on icon "Remove Filter" at bounding box center [306, 72] width 4 height 7
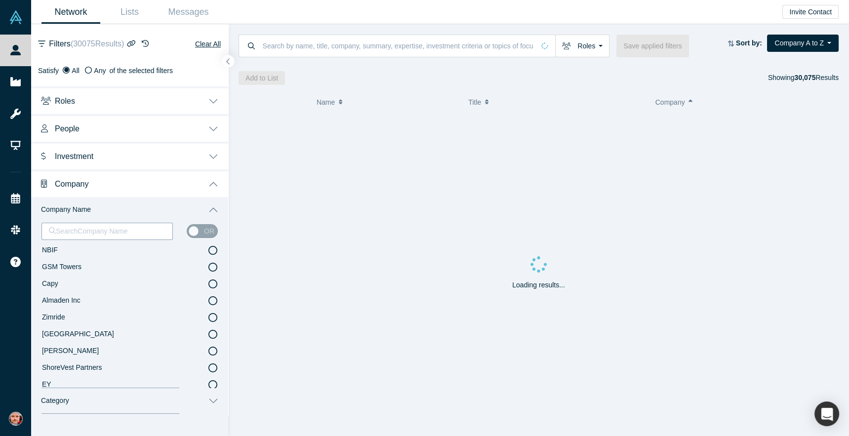
click at [95, 233] on div at bounding box center [107, 231] width 116 height 12
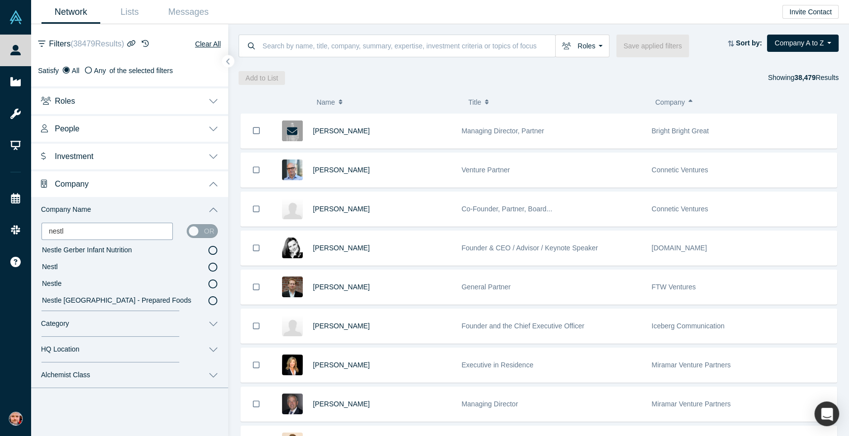
type input "nestle"
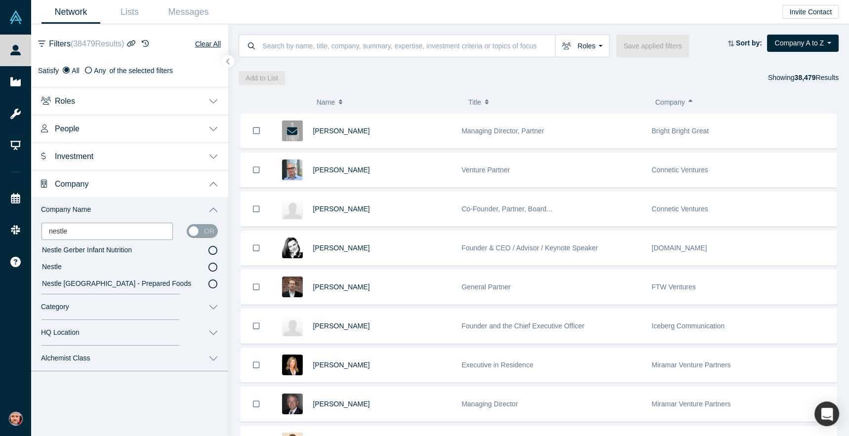
click at [52, 266] on span "Nestle" at bounding box center [52, 267] width 20 height 8
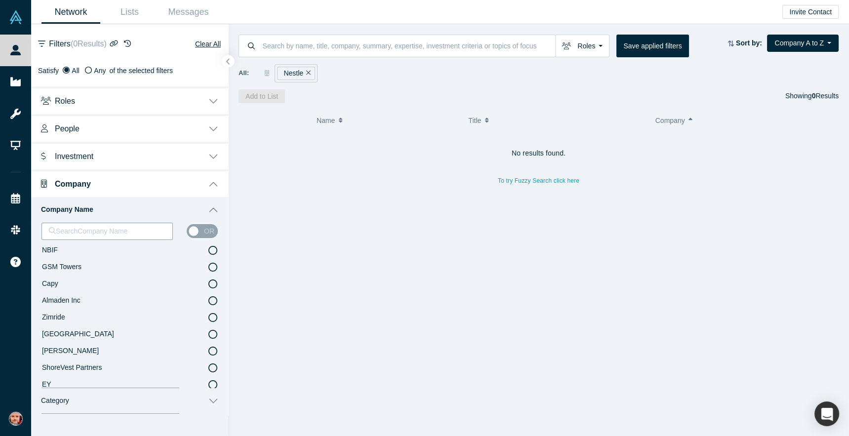
click at [104, 230] on div at bounding box center [107, 231] width 116 height 12
drag, startPoint x: 309, startPoint y: 73, endPoint x: 305, endPoint y: 67, distance: 6.7
click at [309, 72] on icon "Remove Filter" at bounding box center [308, 72] width 4 height 7
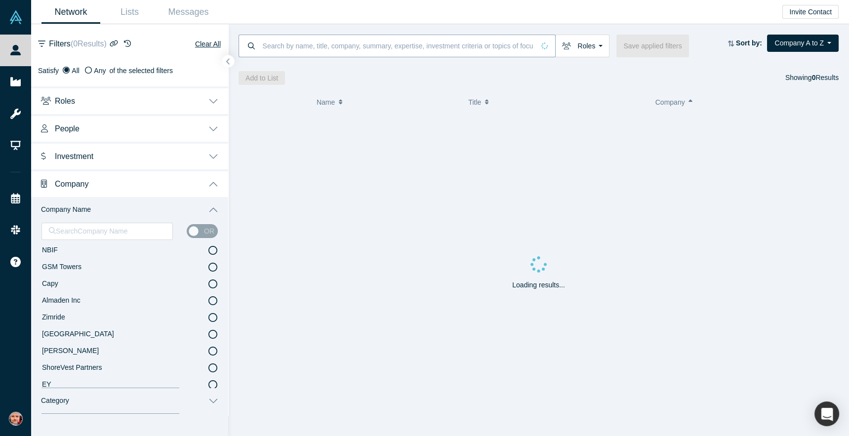
click at [300, 52] on input at bounding box center [398, 45] width 273 height 23
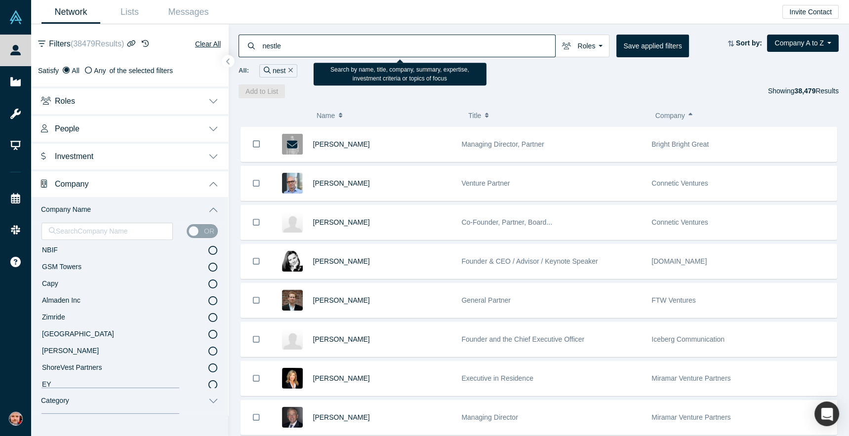
type input "nestle"
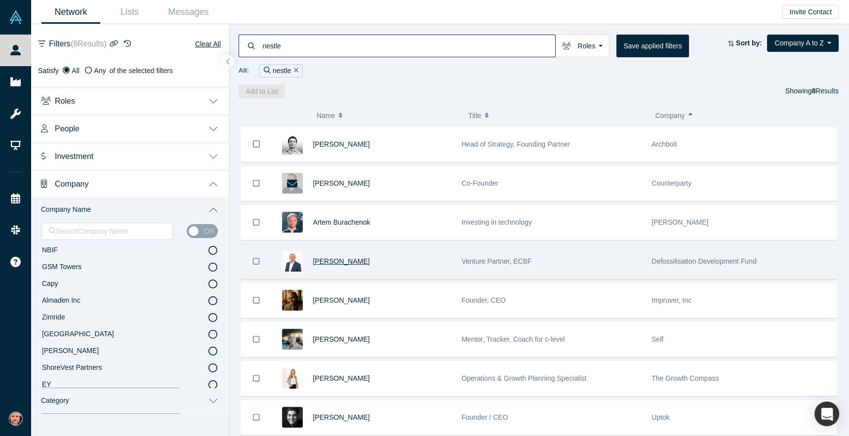
click at [338, 260] on span "[PERSON_NAME]" at bounding box center [341, 261] width 57 height 8
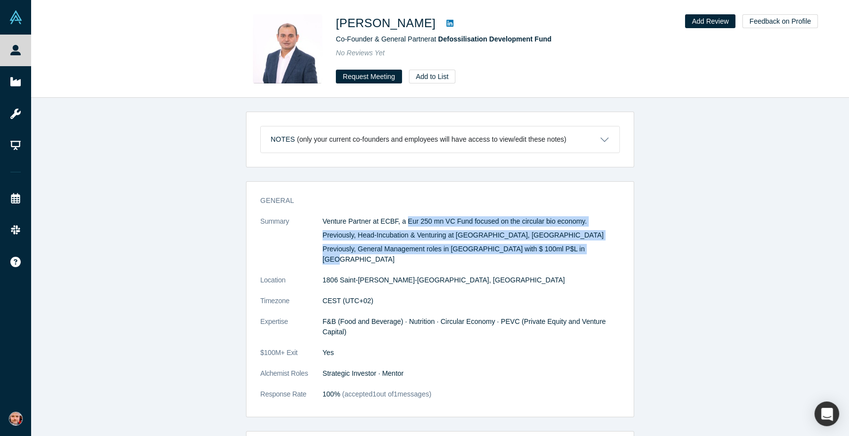
drag, startPoint x: 428, startPoint y: 232, endPoint x: 515, endPoint y: 256, distance: 90.0
click at [515, 256] on dl "Summary Venture Partner at ECBF, a Eur 250 mn VC Fund focused on the circular b…" at bounding box center [439, 312] width 359 height 193
click at [509, 252] on div "Venture Partner at ECBF, a Eur 250 mn VC Fund focused on the circular bio econo…" at bounding box center [470, 240] width 297 height 48
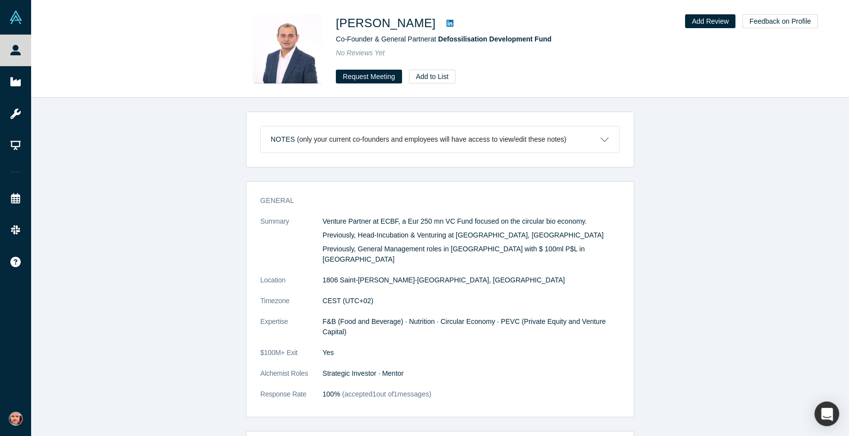
click at [509, 252] on p "Previously, General Management roles in [GEOGRAPHIC_DATA] with $ 100ml P$L in […" at bounding box center [470, 254] width 297 height 21
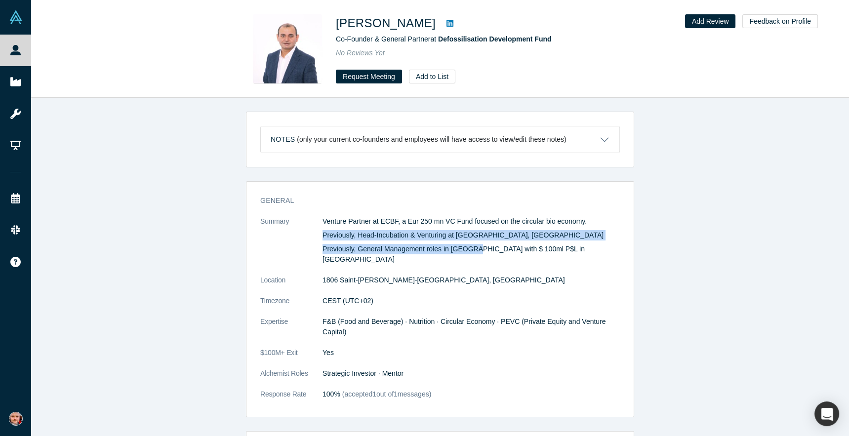
drag, startPoint x: 431, startPoint y: 227, endPoint x: 487, endPoint y: 252, distance: 61.6
click at [482, 250] on div "Venture Partner at ECBF, a Eur 250 mn VC Fund focused on the circular bio econo…" at bounding box center [470, 240] width 297 height 48
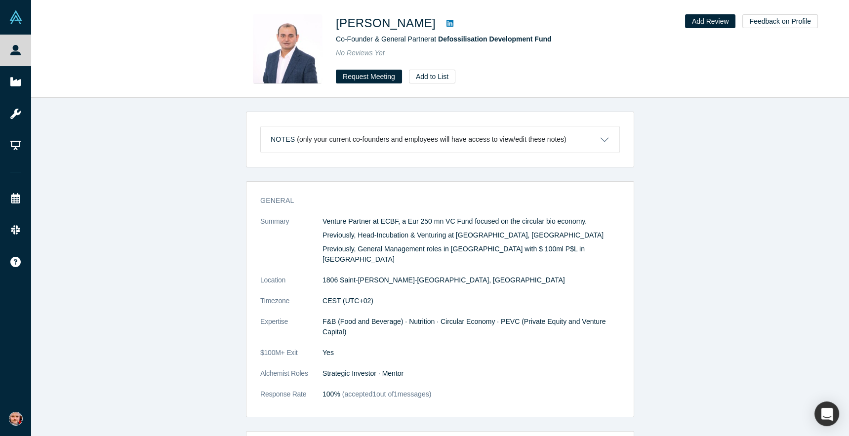
click at [487, 251] on p "Previously, General Management roles in [GEOGRAPHIC_DATA] with $ 100ml P$L in […" at bounding box center [470, 254] width 297 height 21
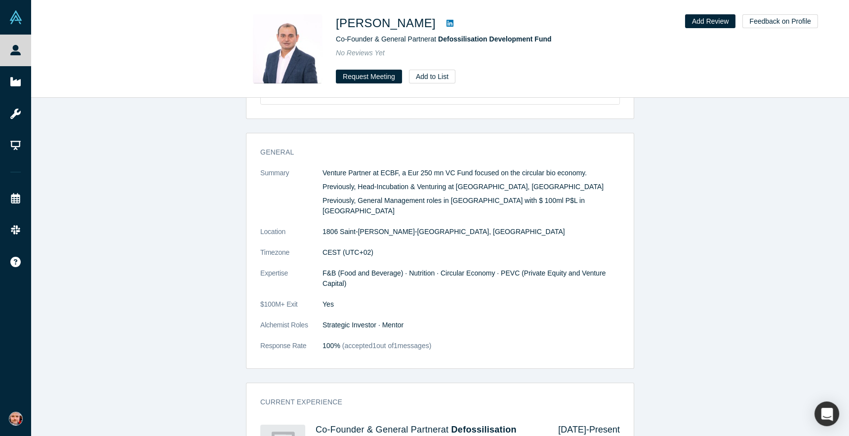
scroll to position [48, 0]
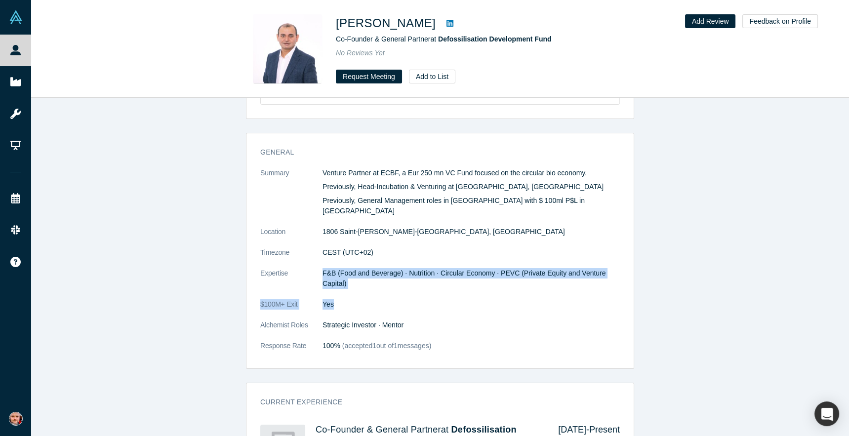
drag, startPoint x: 485, startPoint y: 258, endPoint x: 504, endPoint y: 299, distance: 44.6
click at [502, 295] on dl "Summary Venture Partner at ECBF, a Eur 250 mn VC Fund focused on the circular b…" at bounding box center [439, 264] width 359 height 193
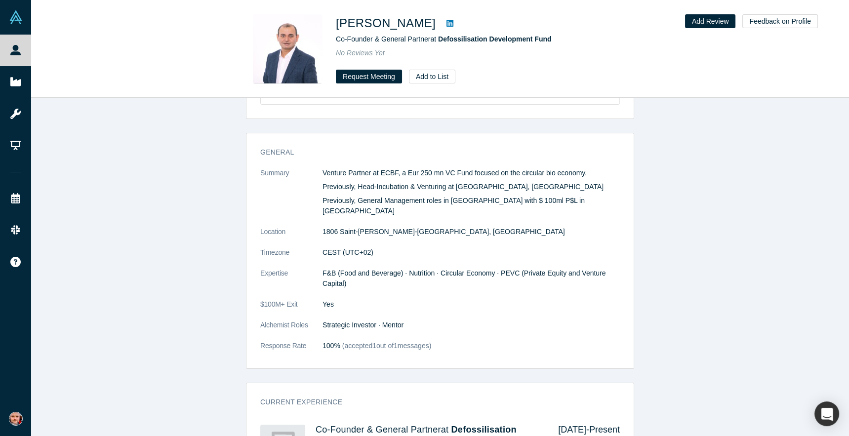
click at [542, 305] on dl "Summary Venture Partner at ECBF, a Eur 250 mn VC Fund focused on the circular b…" at bounding box center [439, 264] width 359 height 193
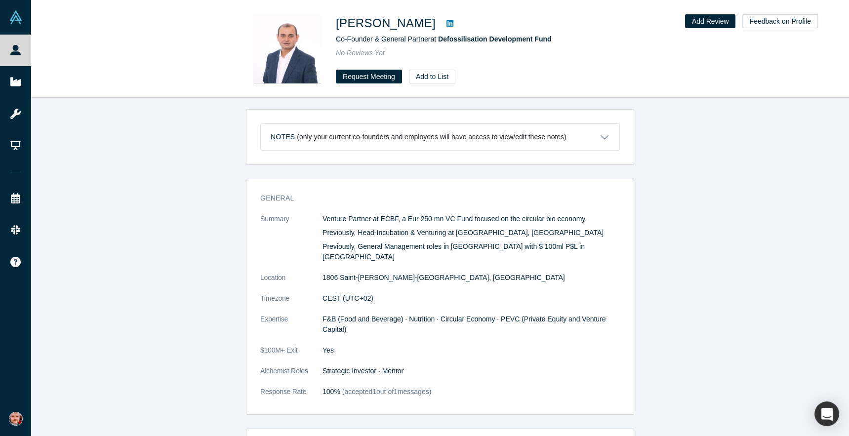
scroll to position [0, 0]
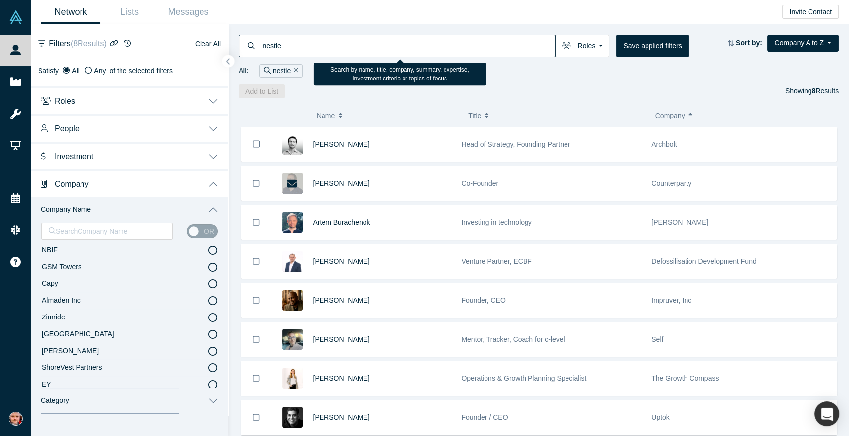
click at [272, 47] on input "nestle" at bounding box center [409, 45] width 294 height 23
click at [273, 46] on input "nestle" at bounding box center [409, 45] width 294 height 23
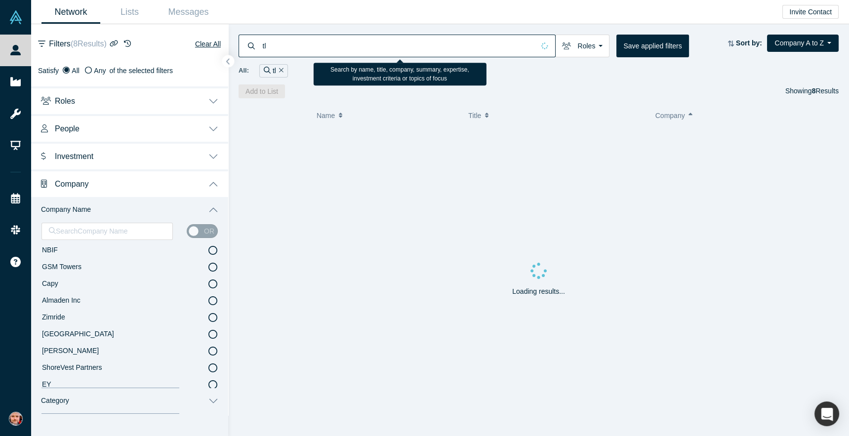
type input "t"
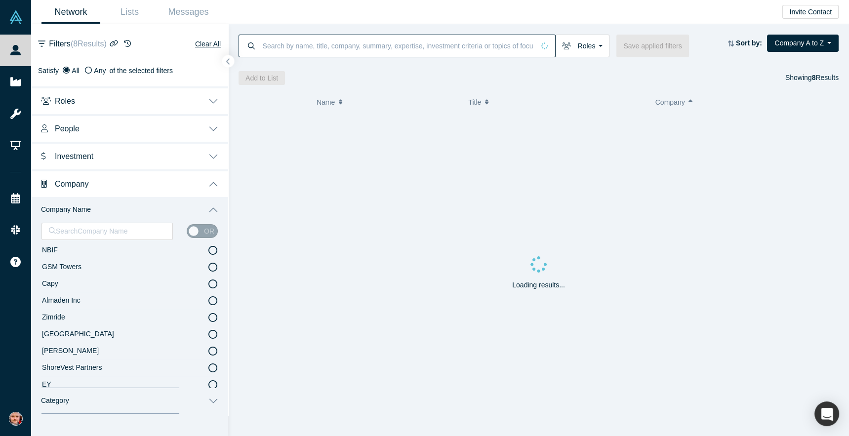
click at [619, 100] on button "Title" at bounding box center [556, 102] width 176 height 21
click at [585, 42] on button "Roles" at bounding box center [582, 46] width 54 height 23
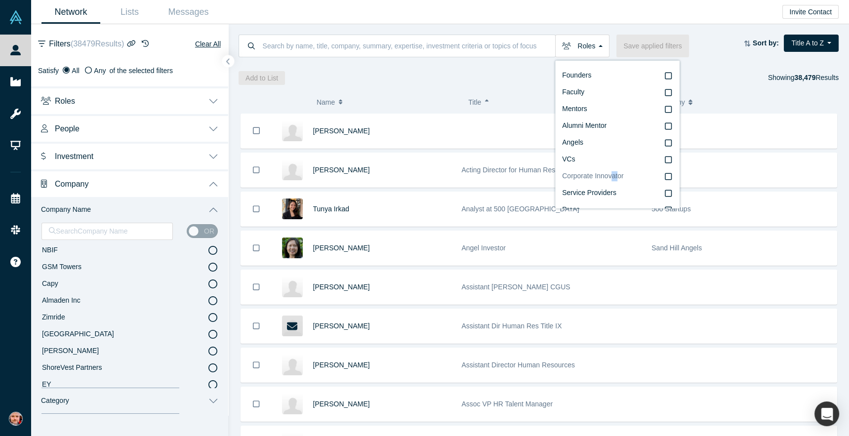
click at [618, 176] on span "Corporate Innovator" at bounding box center [593, 176] width 62 height 8
click at [670, 175] on icon at bounding box center [667, 176] width 7 height 8
click at [0, 0] on input "Corporate Innovator" at bounding box center [0, 0] width 0 height 0
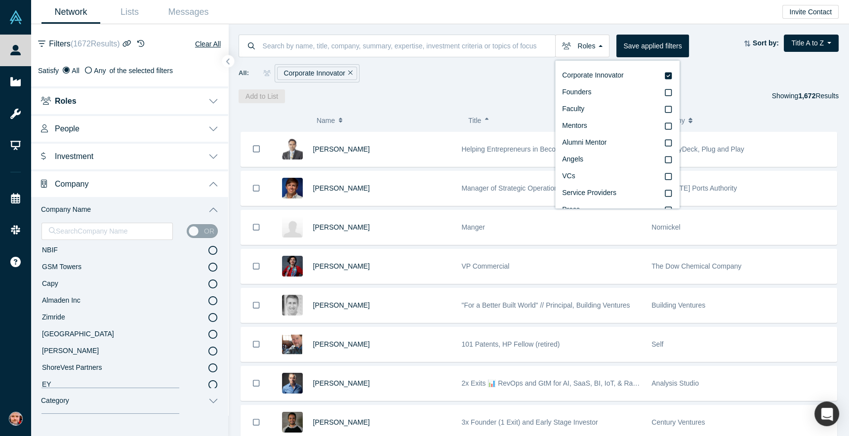
click at [723, 64] on div "All: Corporate Innovator" at bounding box center [538, 73] width 600 height 18
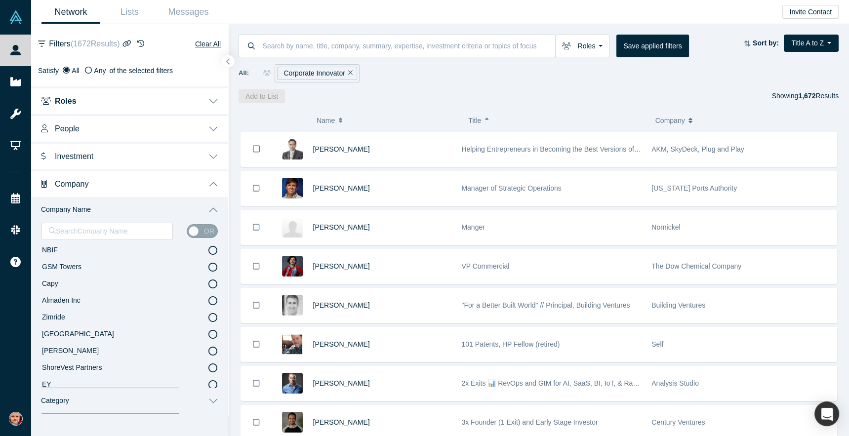
click at [692, 120] on icon "button" at bounding box center [690, 120] width 4 height 7
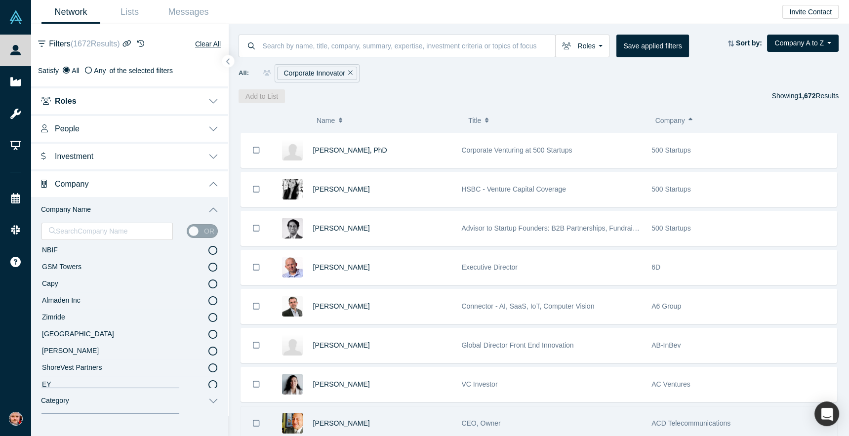
scroll to position [472, 0]
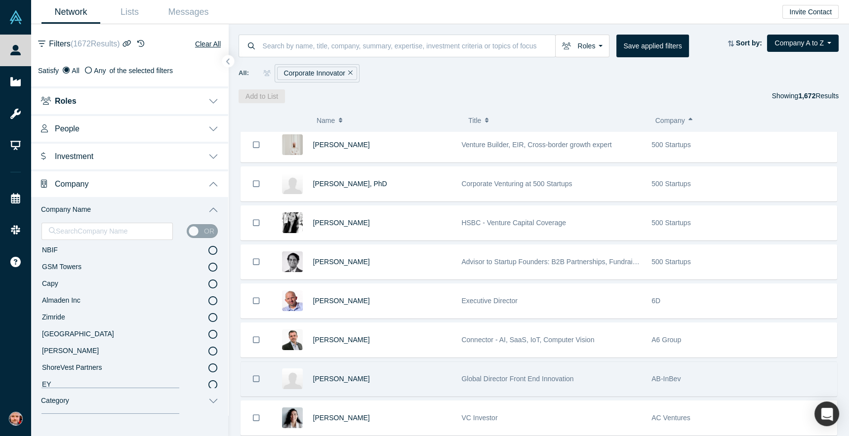
click at [664, 370] on div "AB-InBev" at bounding box center [741, 379] width 180 height 34
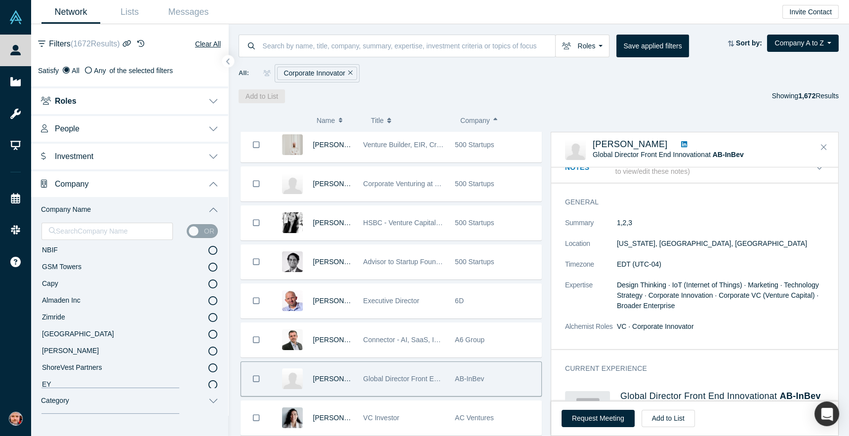
scroll to position [0, 0]
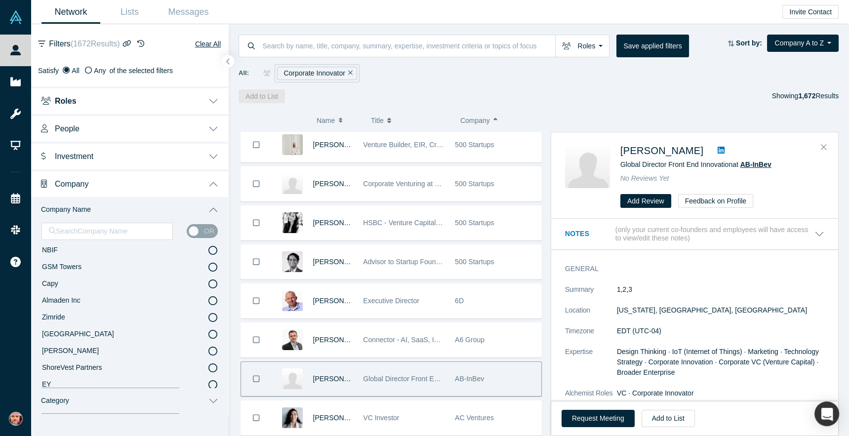
click at [754, 164] on span "AB-InBev" at bounding box center [755, 164] width 31 height 8
click at [717, 150] on icon at bounding box center [720, 150] width 7 height 8
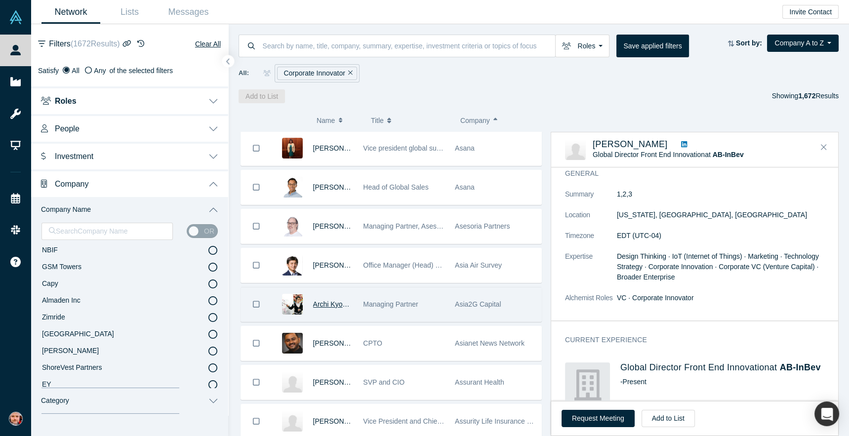
scroll to position [5151, 0]
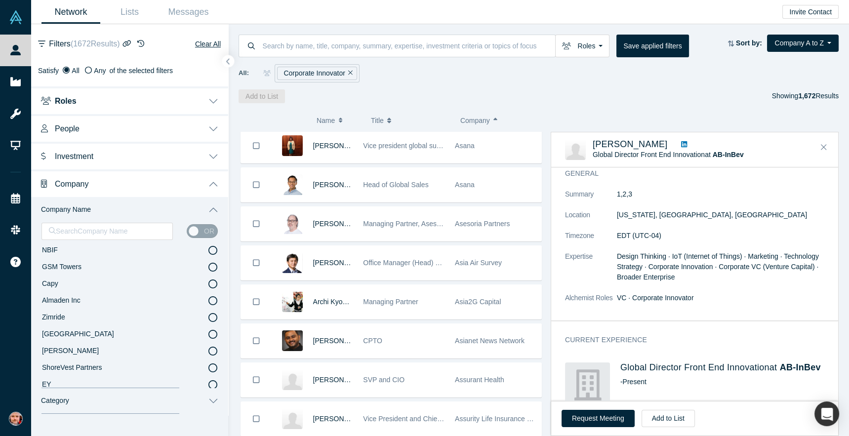
click at [348, 72] on icon "Remove Filter" at bounding box center [350, 72] width 4 height 7
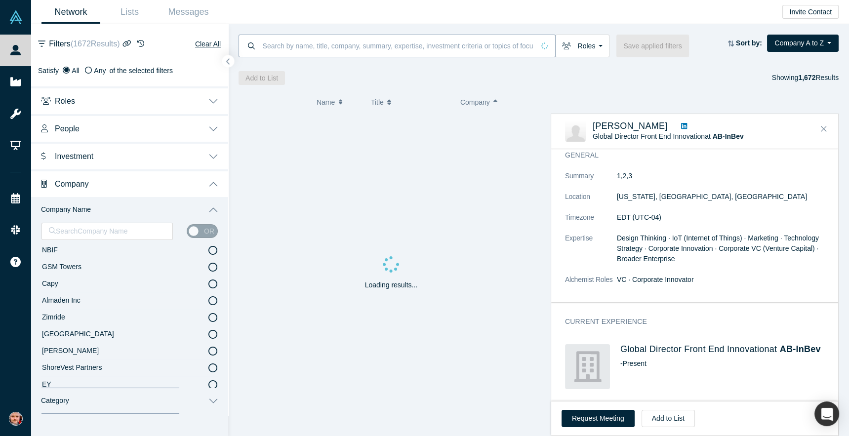
click at [348, 49] on input at bounding box center [398, 45] width 273 height 23
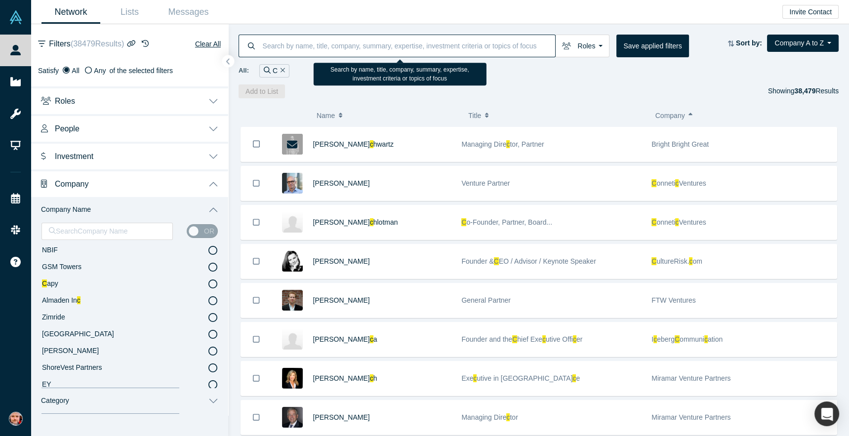
type input "C"
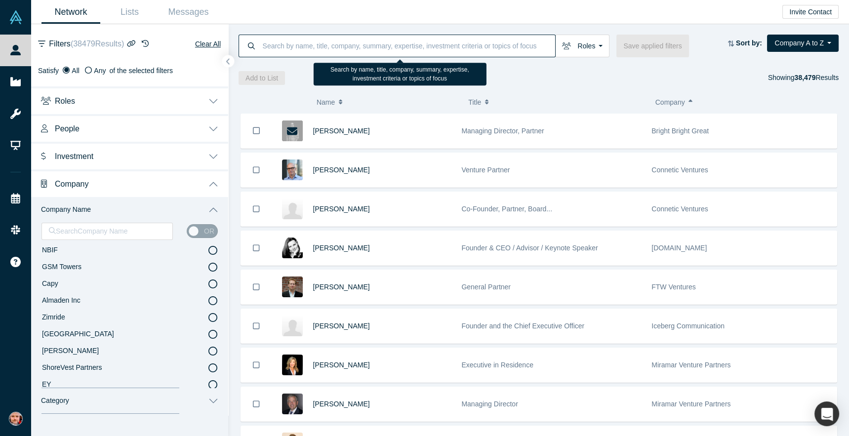
type input "F"
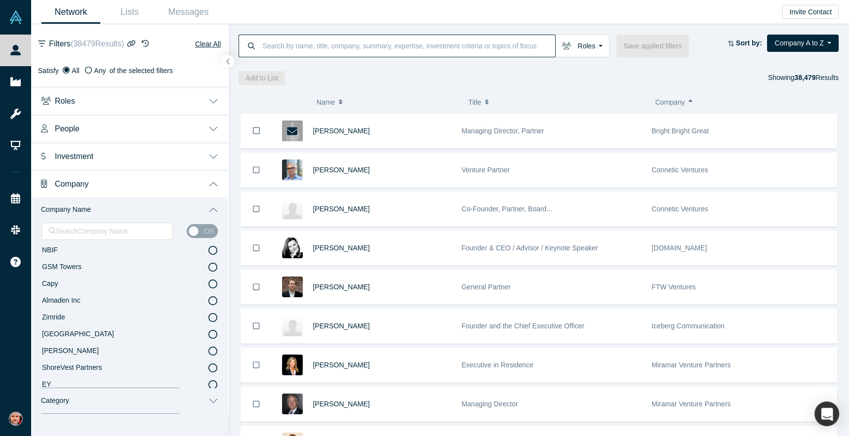
click at [442, 44] on input at bounding box center [409, 45] width 294 height 23
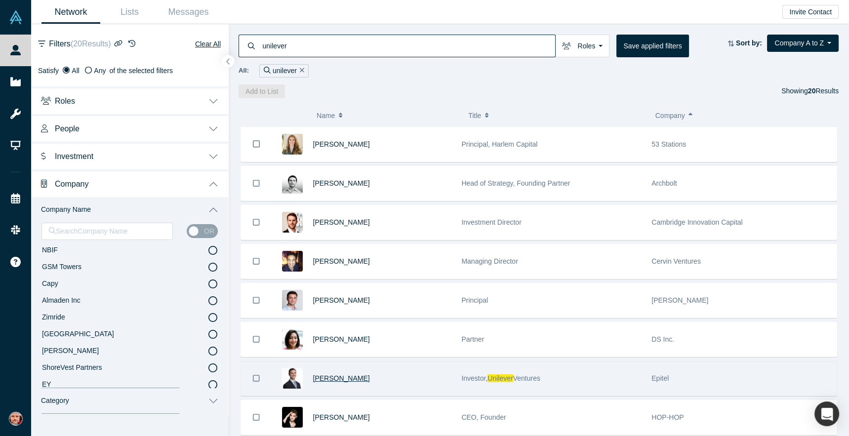
click at [333, 377] on span "[PERSON_NAME]" at bounding box center [341, 378] width 57 height 8
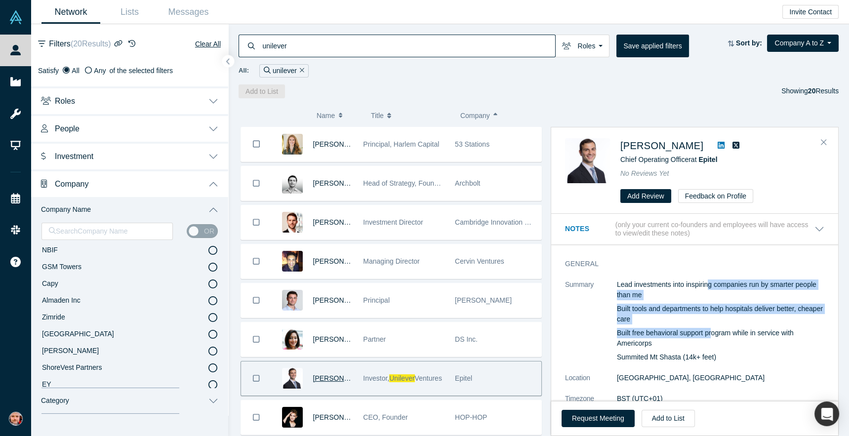
drag, startPoint x: 709, startPoint y: 284, endPoint x: 713, endPoint y: 336, distance: 52.4
click at [713, 336] on div "Lead investments into inspiring companies run by smarter people than me Built t…" at bounding box center [720, 320] width 207 height 83
click at [713, 336] on p "Built free behavioral support program while in service with Americorps" at bounding box center [720, 338] width 207 height 21
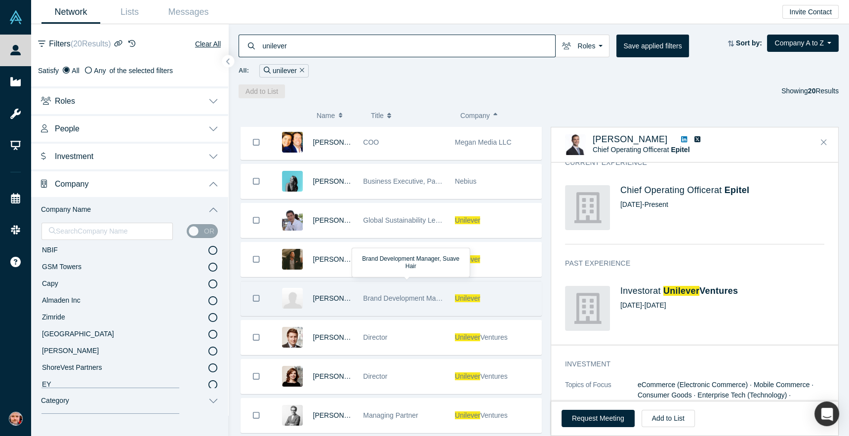
scroll to position [393, 0]
click at [493, 298] on div "Unilever" at bounding box center [495, 297] width 81 height 34
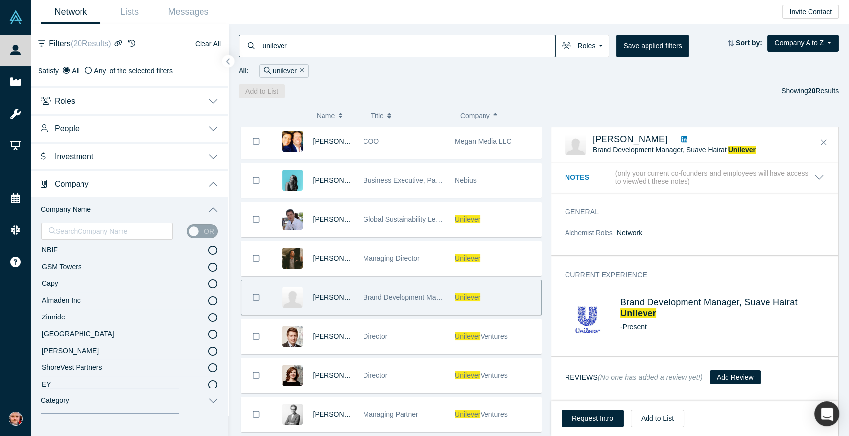
scroll to position [0, 0]
click at [681, 139] on icon at bounding box center [684, 139] width 6 height 7
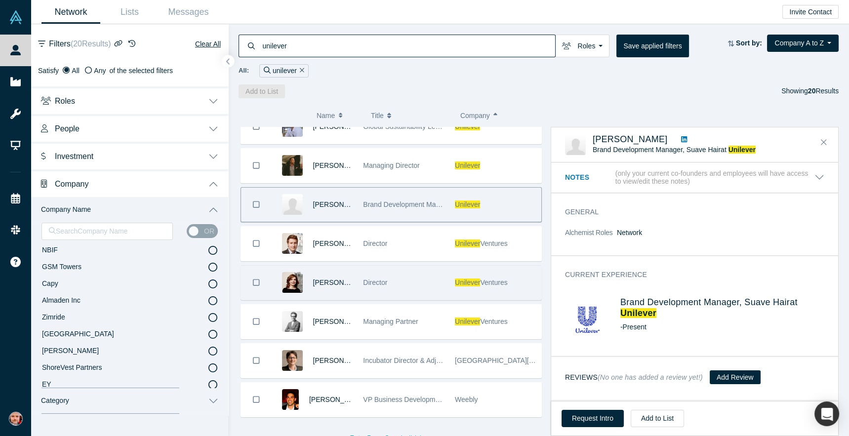
scroll to position [486, 0]
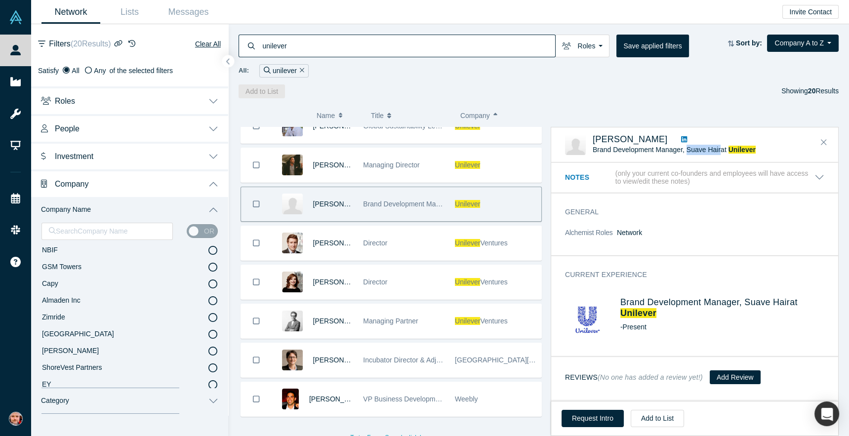
drag, startPoint x: 688, startPoint y: 149, endPoint x: 719, endPoint y: 149, distance: 31.6
click at [719, 149] on span "Brand Development Manager, Suave Hair at Unilever" at bounding box center [673, 150] width 163 height 8
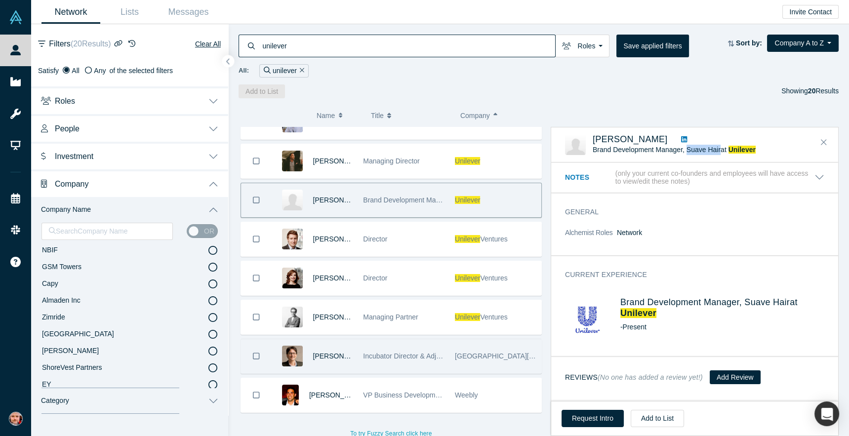
scroll to position [376, 0]
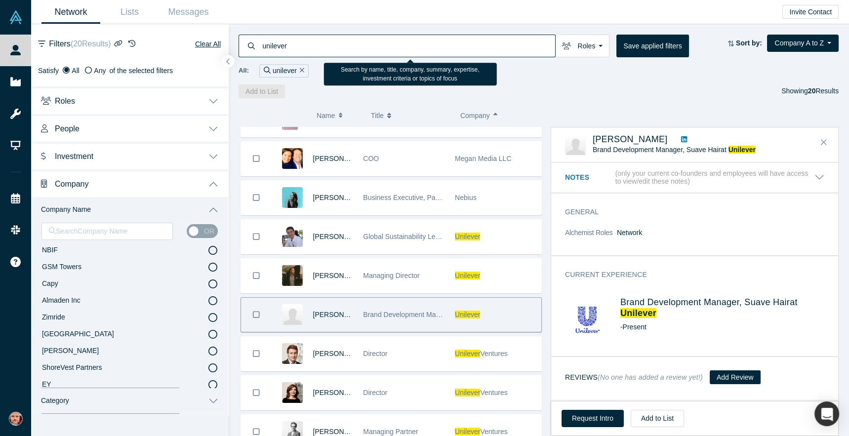
click at [292, 50] on input "unilever" at bounding box center [409, 45] width 294 height 23
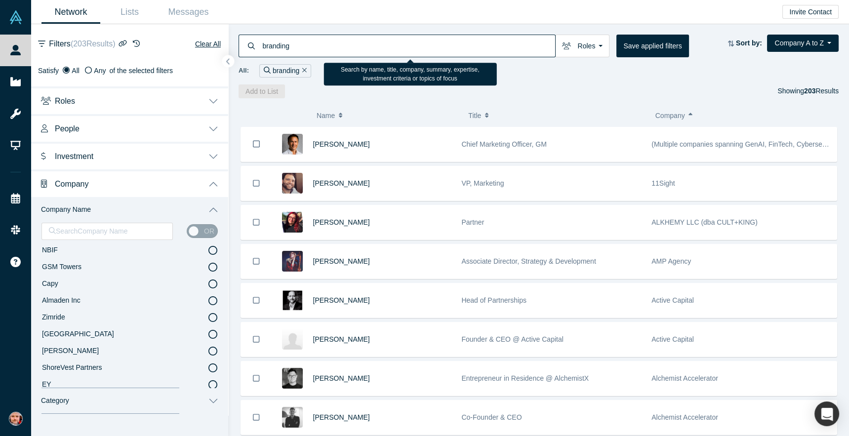
click at [277, 50] on input "branding" at bounding box center [409, 45] width 294 height 23
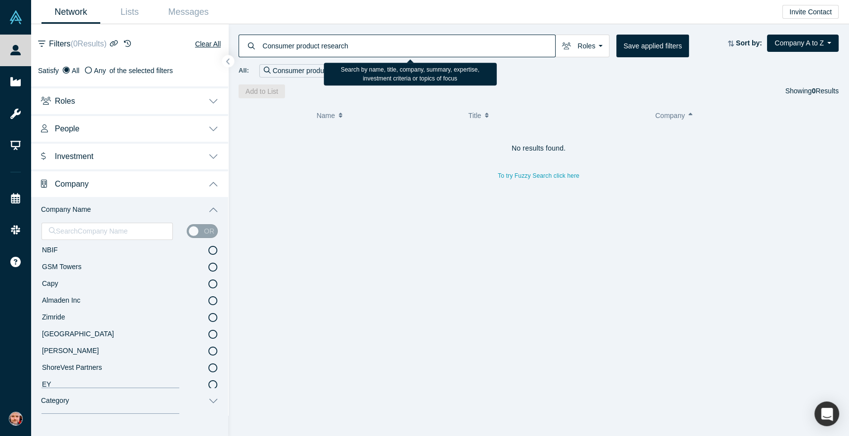
click at [332, 46] on input "Consumer product research" at bounding box center [409, 45] width 294 height 23
click at [331, 46] on input "Consumer product research" at bounding box center [409, 45] width 294 height 23
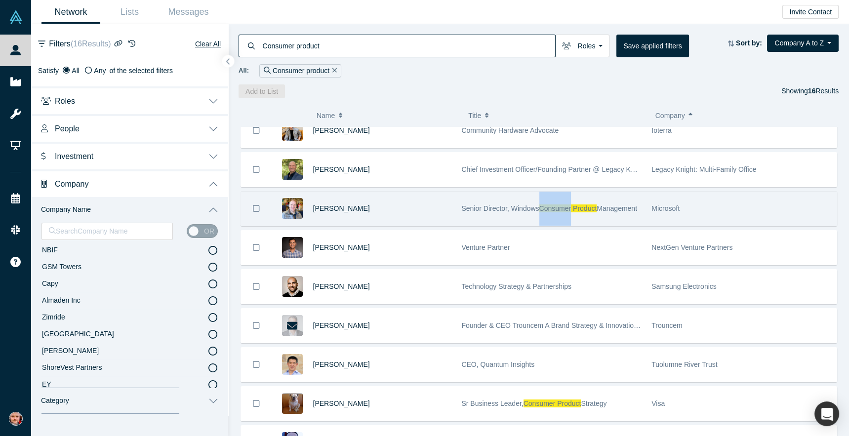
scroll to position [335, 0]
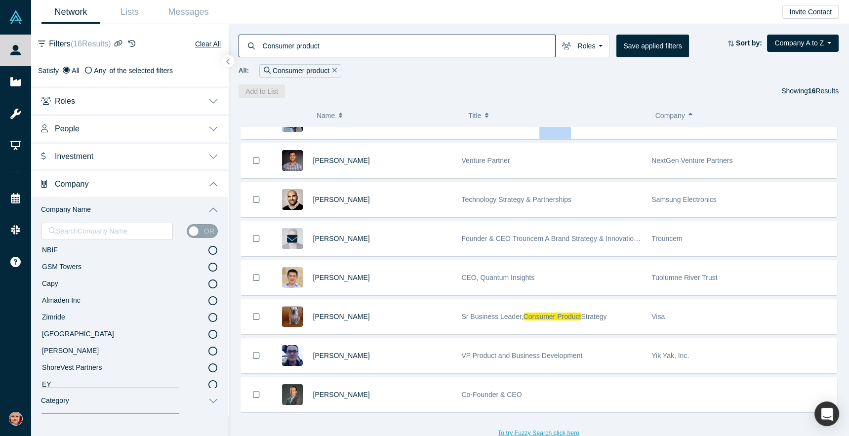
click at [527, 429] on button "To try Fuzzy Search click here" at bounding box center [538, 432] width 95 height 13
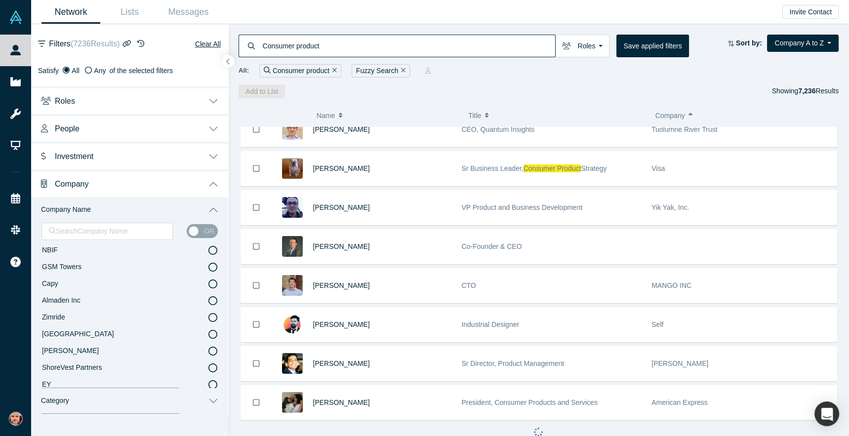
scroll to position [484, 0]
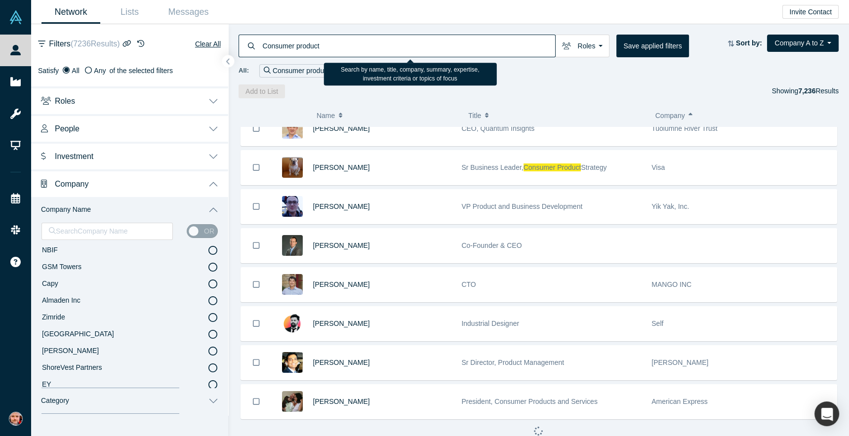
click at [309, 45] on input "Consumer product" at bounding box center [409, 45] width 294 height 23
click at [309, 44] on input "Consumer product" at bounding box center [409, 45] width 294 height 23
type input "Consumer goods"
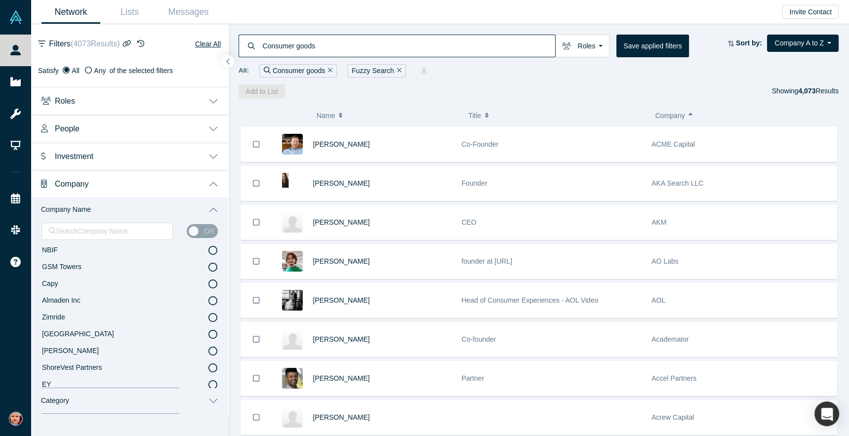
scroll to position [1261, 0]
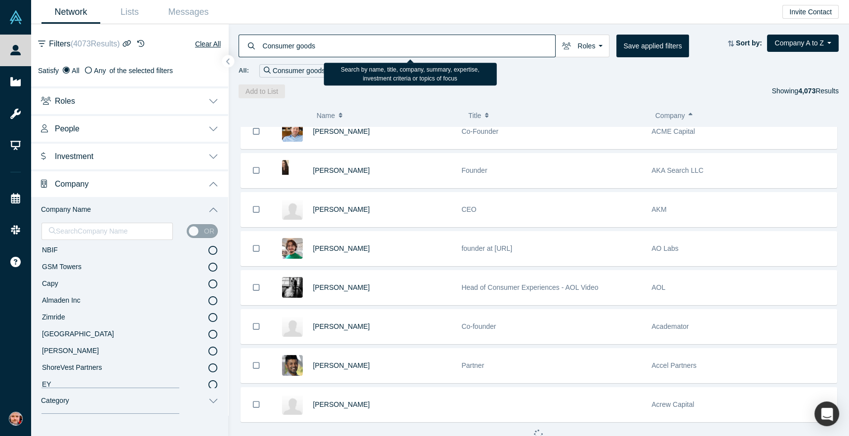
click at [307, 47] on input "Consumer goods" at bounding box center [409, 45] width 294 height 23
click at [369, 44] on input "Consumer goods" at bounding box center [409, 45] width 294 height 23
drag, startPoint x: 299, startPoint y: 44, endPoint x: 230, endPoint y: 40, distance: 69.2
click at [230, 40] on div "Consumer goods Roles Founders Faculty Mentors Alumni Mentor Angels VCs Corporat…" at bounding box center [538, 61] width 620 height 74
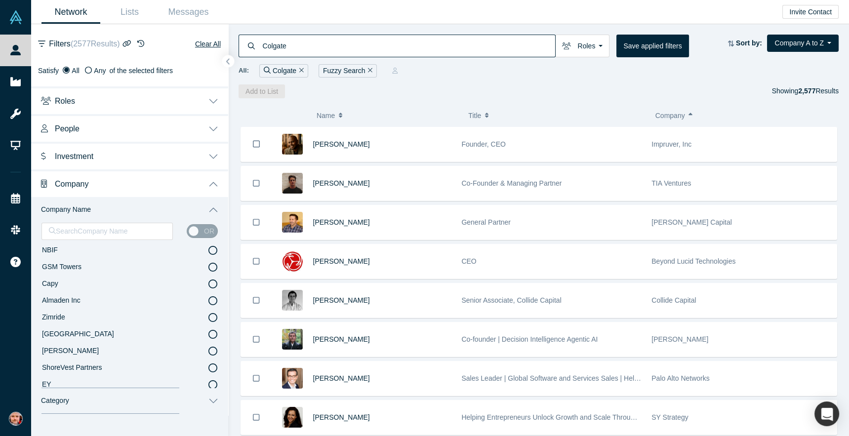
click at [369, 69] on icon "Remove Filter" at bounding box center [370, 70] width 4 height 7
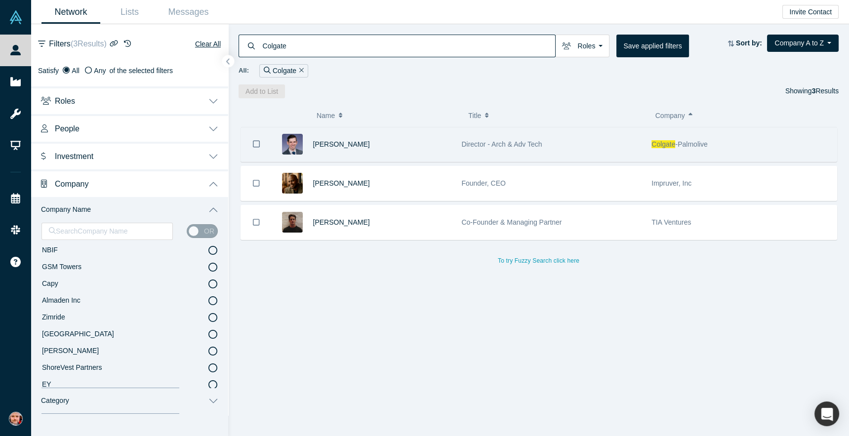
click at [575, 148] on div "Director - Arch & Adv Tech" at bounding box center [551, 144] width 180 height 34
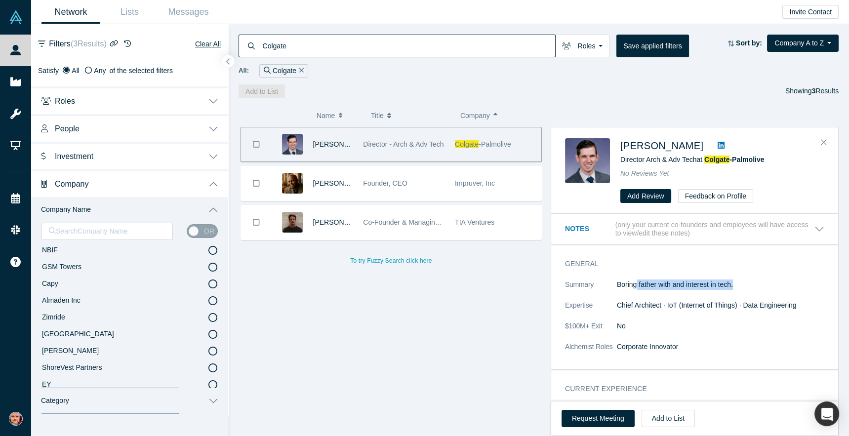
drag, startPoint x: 637, startPoint y: 283, endPoint x: 688, endPoint y: 290, distance: 51.2
click at [688, 290] on dl "Summary Boring father with and interest in tech. Expertise Chief Architect · Io…" at bounding box center [694, 320] width 259 height 83
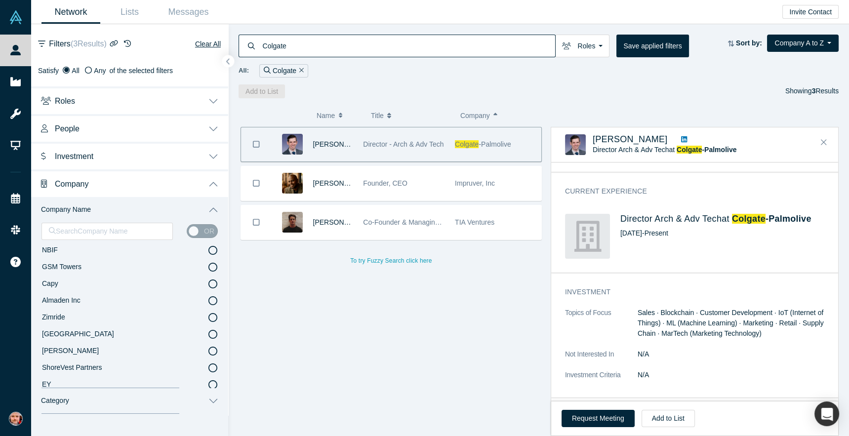
scroll to position [146, 0]
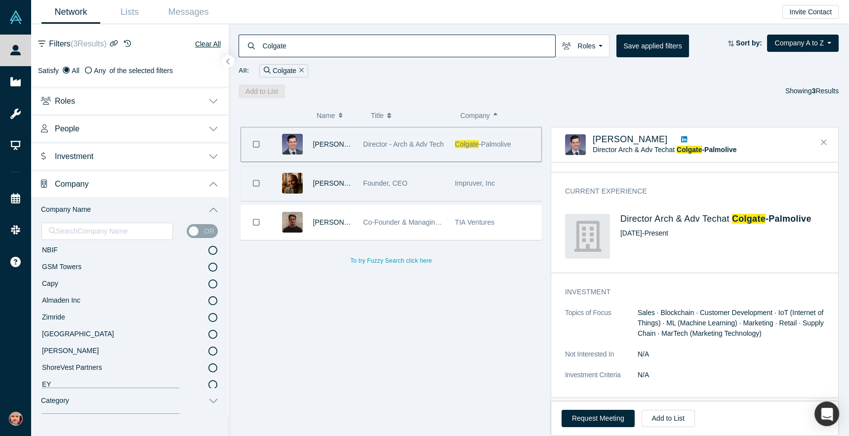
click at [510, 184] on div "Impruver, Inc" at bounding box center [495, 183] width 81 height 34
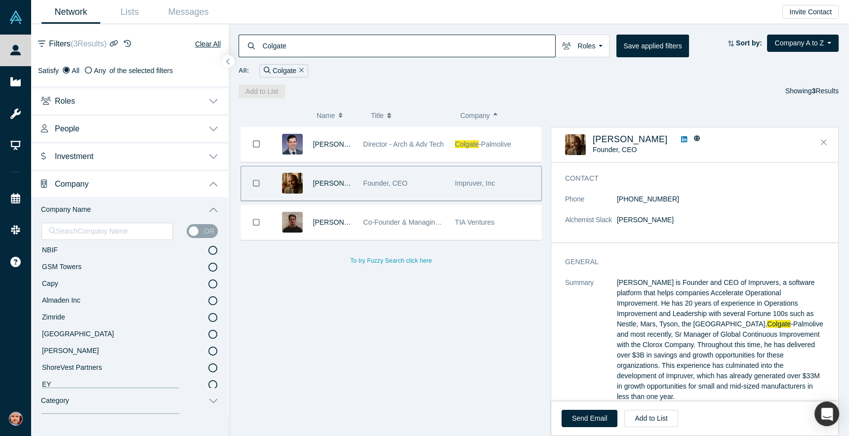
scroll to position [35, 0]
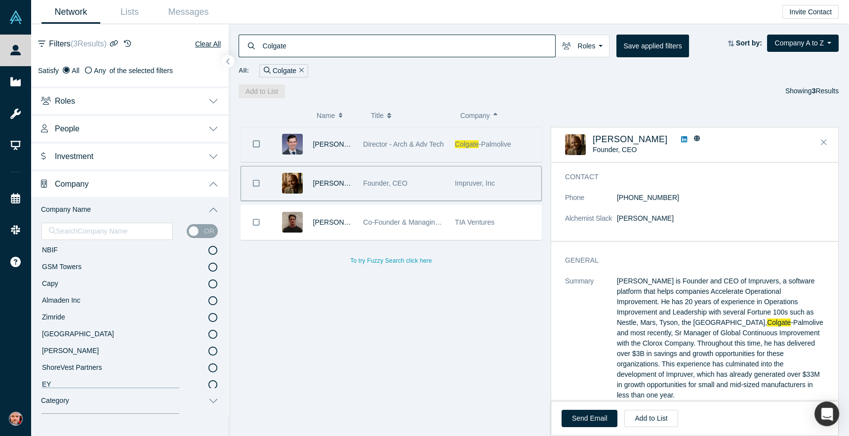
click at [521, 150] on div "Colgate -Palmolive" at bounding box center [495, 144] width 81 height 34
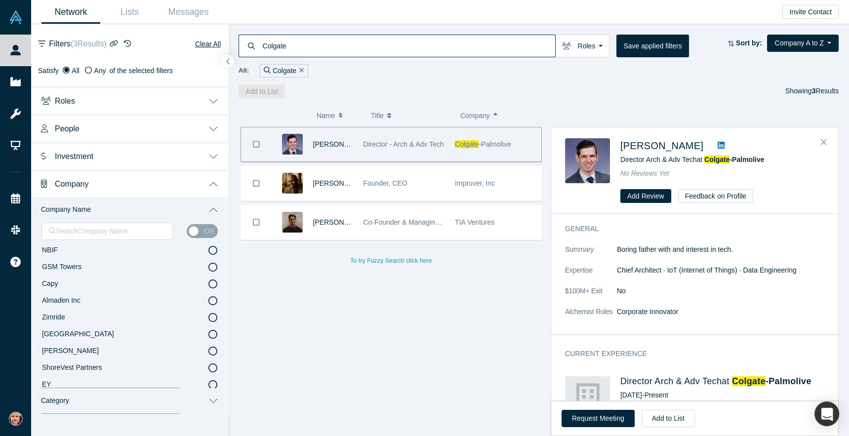
scroll to position [0, 0]
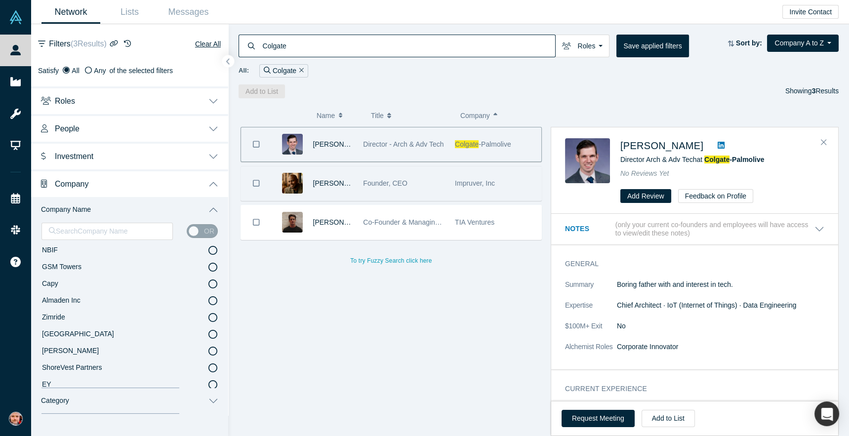
click at [522, 184] on div "Impruver, Inc" at bounding box center [495, 183] width 81 height 34
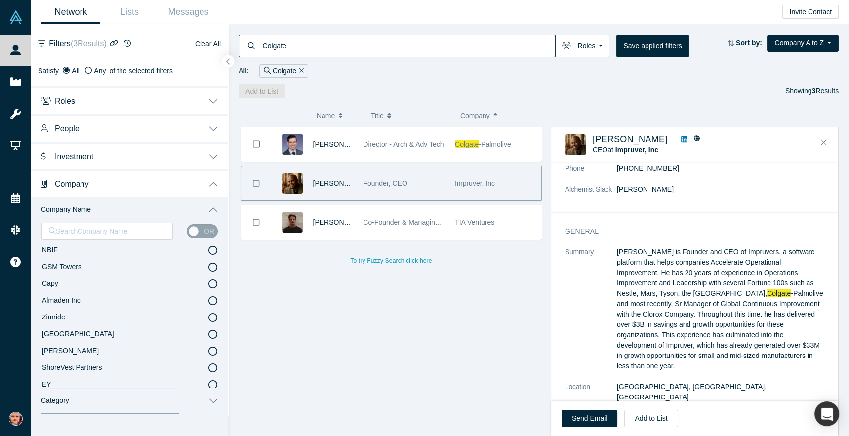
scroll to position [104, 0]
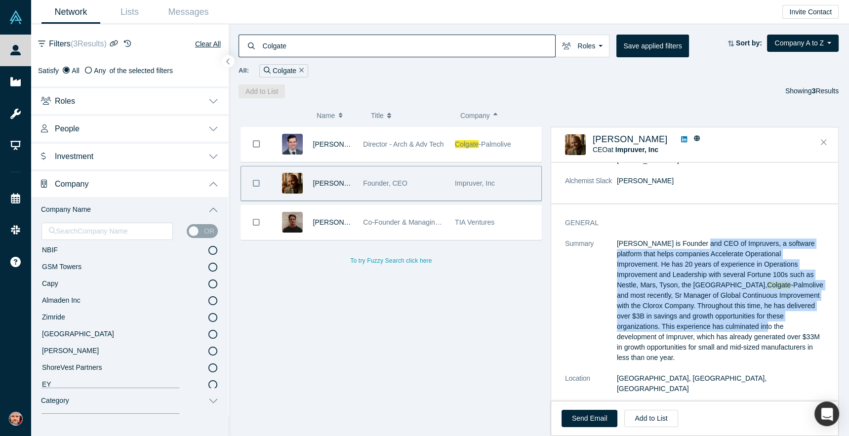
drag, startPoint x: 703, startPoint y: 276, endPoint x: 710, endPoint y: 310, distance: 35.1
click at [709, 310] on p "[PERSON_NAME] is Founder and CEO of Impruvers, a software platform that helps c…" at bounding box center [720, 300] width 207 height 124
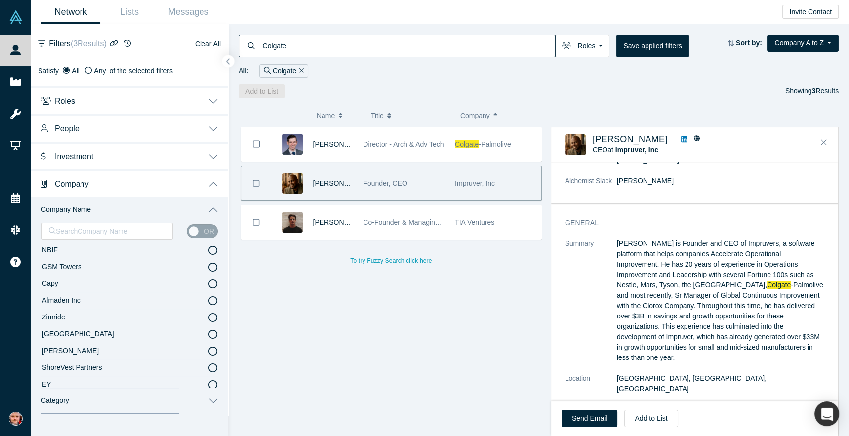
click at [710, 310] on p "[PERSON_NAME] is Founder and CEO of Impruvers, a software platform that helps c…" at bounding box center [720, 300] width 207 height 124
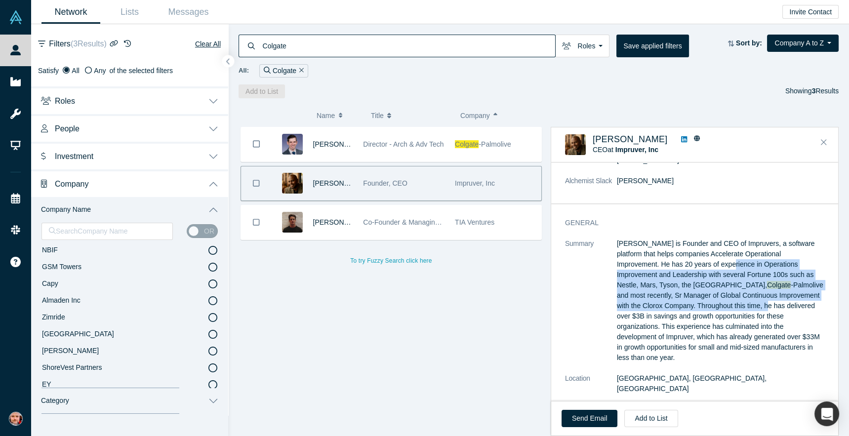
drag, startPoint x: 694, startPoint y: 265, endPoint x: 719, endPoint y: 286, distance: 32.9
click at [721, 289] on p "[PERSON_NAME] is Founder and CEO of Impruvers, a software platform that helps c…" at bounding box center [720, 300] width 207 height 124
click at [719, 285] on p "[PERSON_NAME] is Founder and CEO of Impruvers, a software platform that helps c…" at bounding box center [720, 300] width 207 height 124
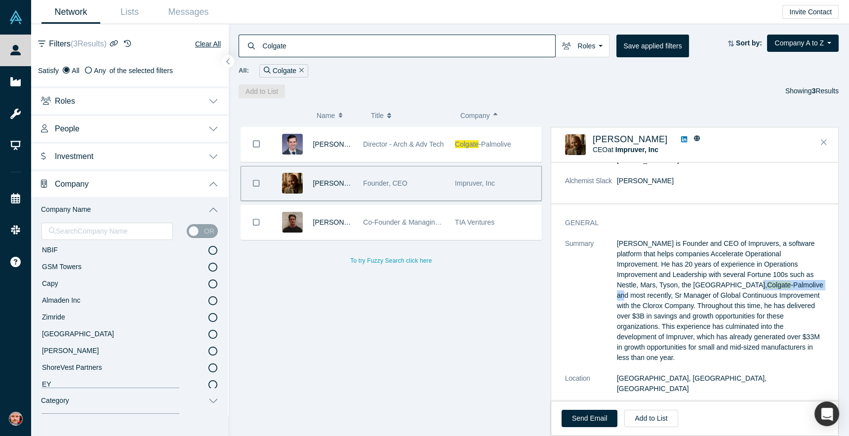
drag, startPoint x: 672, startPoint y: 272, endPoint x: 756, endPoint y: 272, distance: 83.9
click at [756, 272] on p "[PERSON_NAME] is Founder and CEO of Impruvers, a software platform that helps c…" at bounding box center [720, 300] width 207 height 124
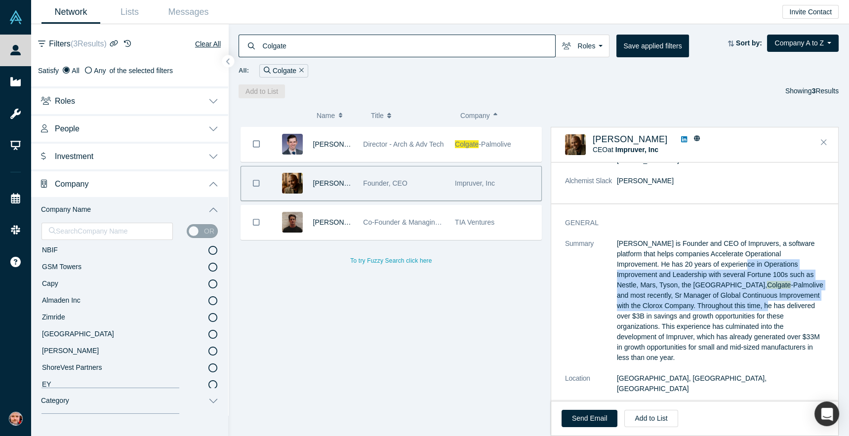
drag, startPoint x: 689, startPoint y: 251, endPoint x: 721, endPoint y: 293, distance: 52.8
click at [721, 293] on p "[PERSON_NAME] is Founder and CEO of Impruvers, a software platform that helps c…" at bounding box center [720, 300] width 207 height 124
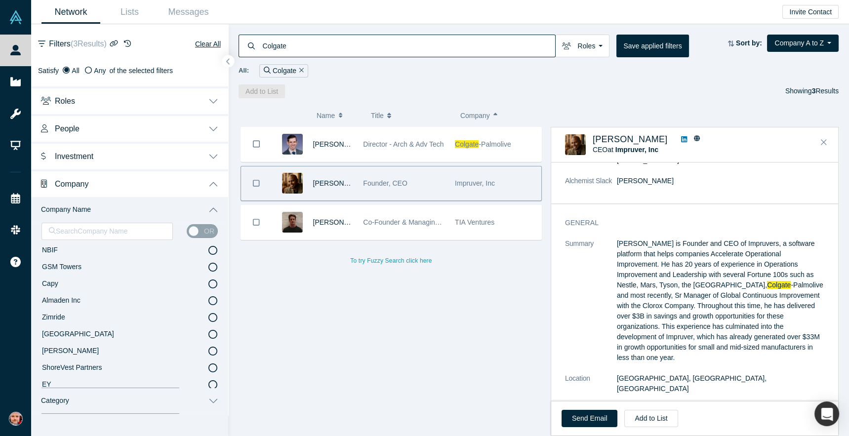
click at [722, 292] on p "[PERSON_NAME] is Founder and CEO of Impruvers, a software platform that helps c…" at bounding box center [720, 300] width 207 height 124
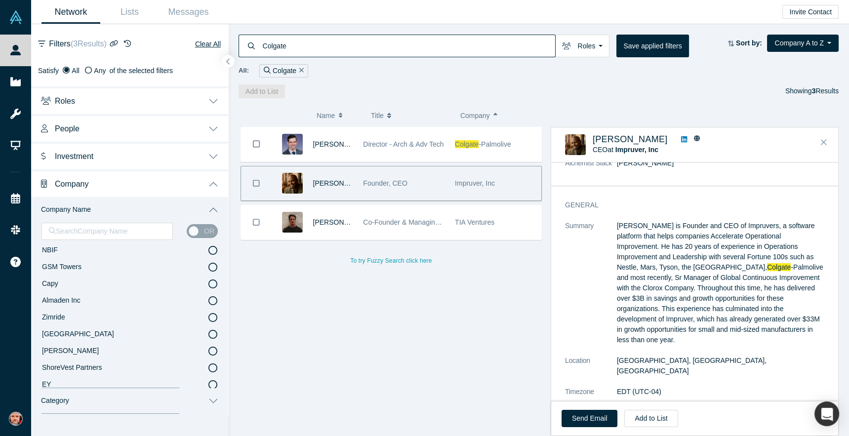
scroll to position [138, 0]
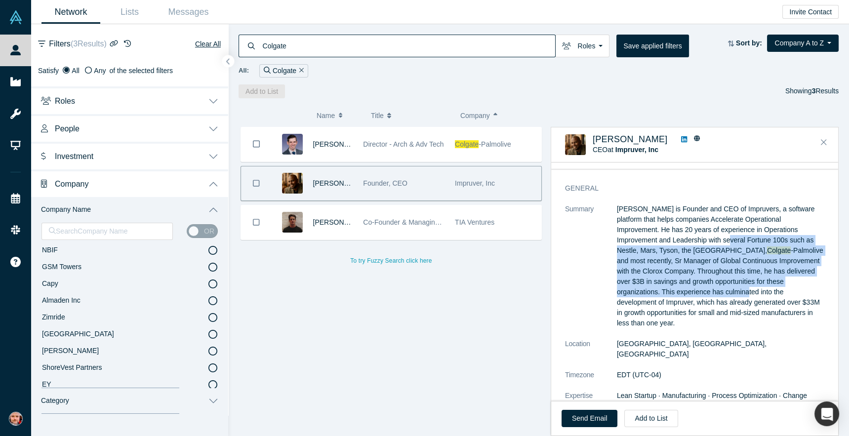
drag, startPoint x: 659, startPoint y: 229, endPoint x: 688, endPoint y: 281, distance: 60.1
click at [688, 281] on p "[PERSON_NAME] is Founder and CEO of Impruvers, a software platform that helps c…" at bounding box center [720, 266] width 207 height 124
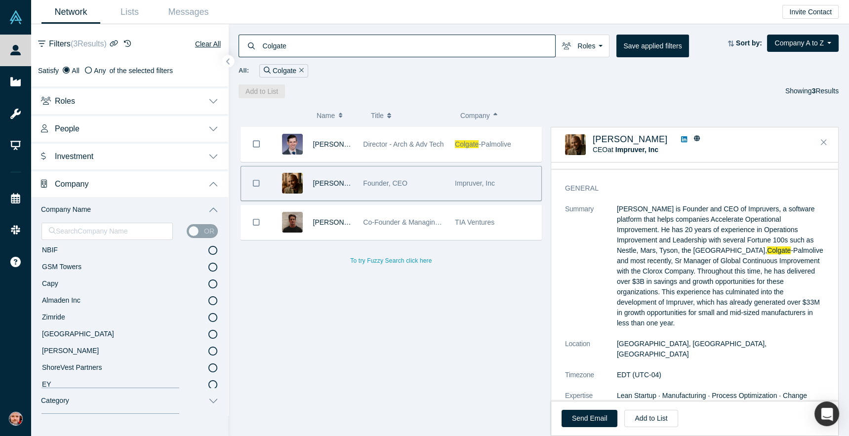
drag, startPoint x: 709, startPoint y: 282, endPoint x: 703, endPoint y: 241, distance: 41.4
click at [709, 281] on p "[PERSON_NAME] is Founder and CEO of Impruvers, a software platform that helps c…" at bounding box center [720, 266] width 207 height 124
drag, startPoint x: 722, startPoint y: 230, endPoint x: 788, endPoint y: 227, distance: 66.2
click at [788, 227] on p "[PERSON_NAME] is Founder and CEO of Impruvers, a software platform that helps c…" at bounding box center [720, 266] width 207 height 124
drag, startPoint x: 701, startPoint y: 240, endPoint x: 761, endPoint y: 239, distance: 59.7
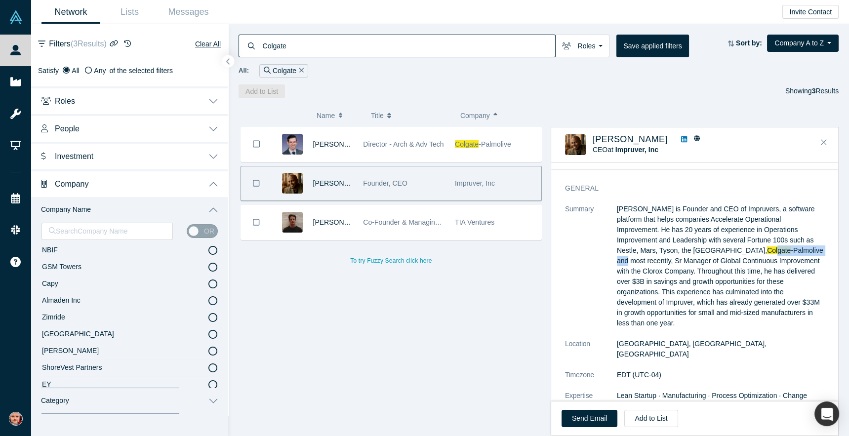
click at [758, 239] on p "[PERSON_NAME] is Founder and CEO of Impruvers, a software platform that helps c…" at bounding box center [720, 266] width 207 height 124
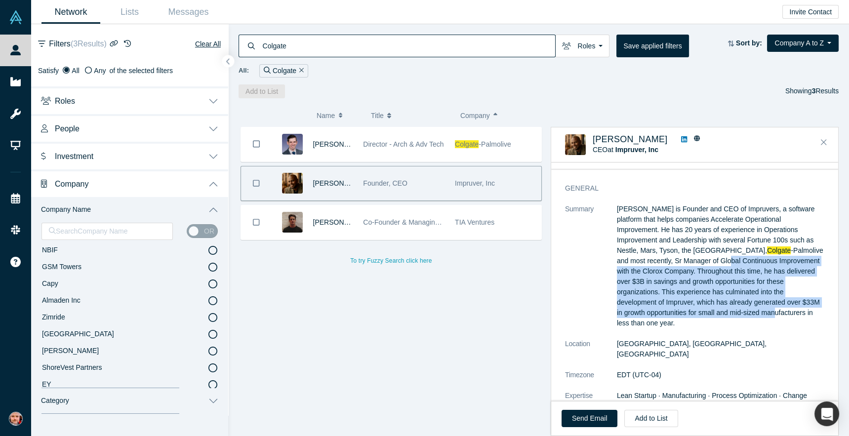
drag, startPoint x: 666, startPoint y: 249, endPoint x: 694, endPoint y: 296, distance: 54.9
click at [694, 296] on p "[PERSON_NAME] is Founder and CEO of Impruvers, a software platform that helps c…" at bounding box center [720, 266] width 207 height 124
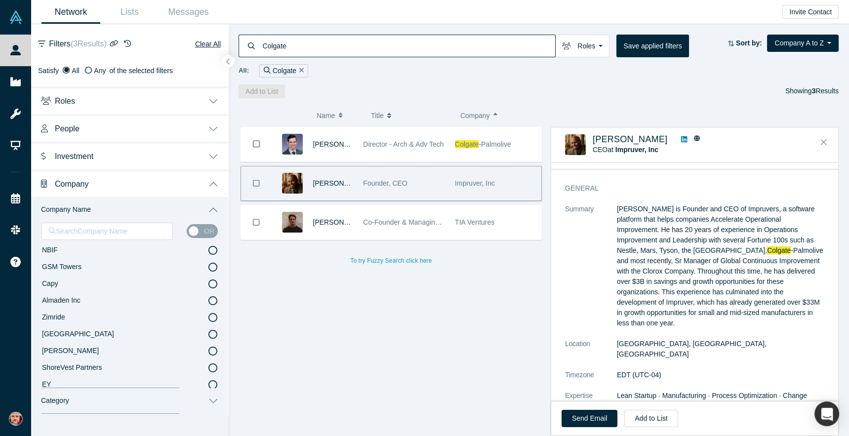
click at [695, 291] on p "[PERSON_NAME] is Founder and CEO of Impruvers, a software platform that helps c…" at bounding box center [720, 266] width 207 height 124
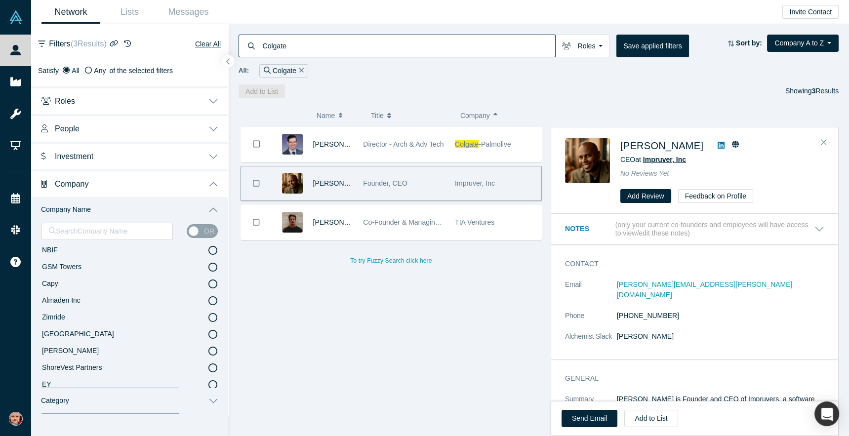
click at [659, 160] on span "Impruver, Inc" at bounding box center [664, 159] width 43 height 8
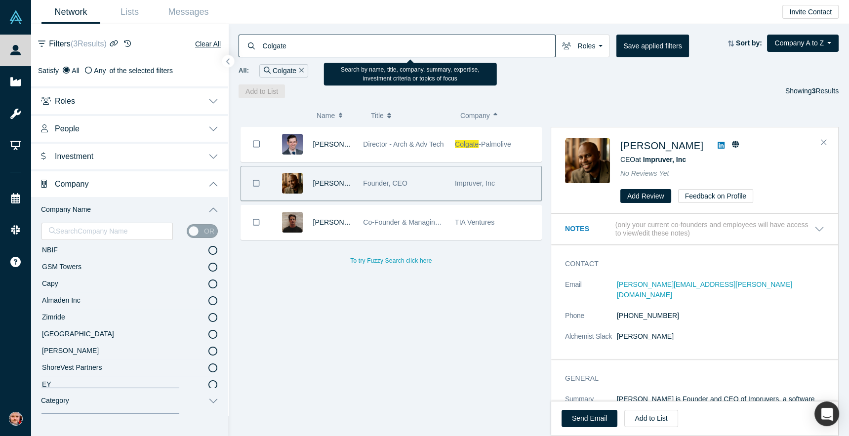
click at [285, 47] on input "Colgate" at bounding box center [409, 45] width 294 height 23
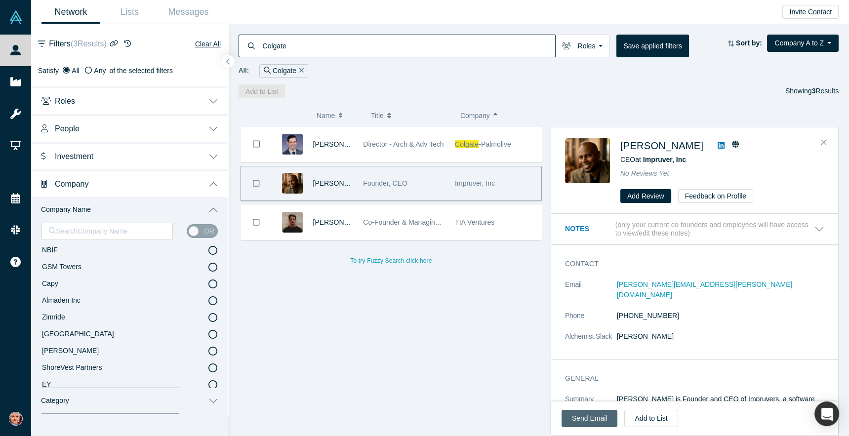
click at [598, 421] on link "Send Email" at bounding box center [589, 418] width 56 height 17
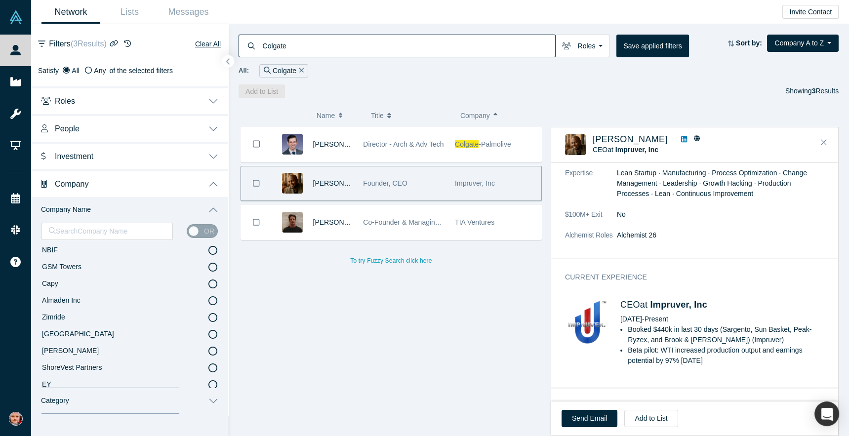
scroll to position [353, 0]
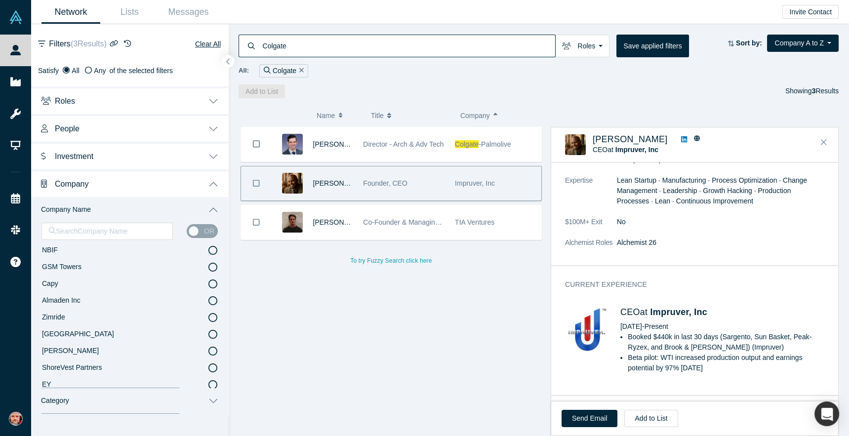
click at [277, 43] on input "Colgate" at bounding box center [409, 45] width 294 height 23
click at [278, 44] on input "Colgate" at bounding box center [409, 45] width 294 height 23
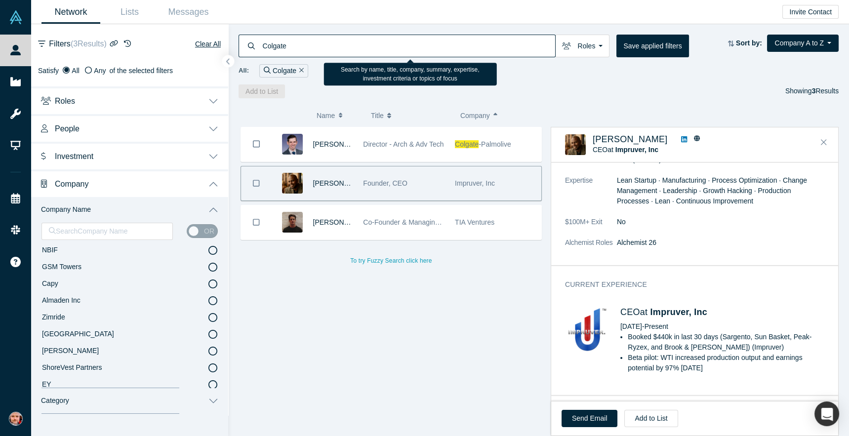
click at [278, 44] on input "Colgate" at bounding box center [409, 45] width 294 height 23
type input "ash rust"
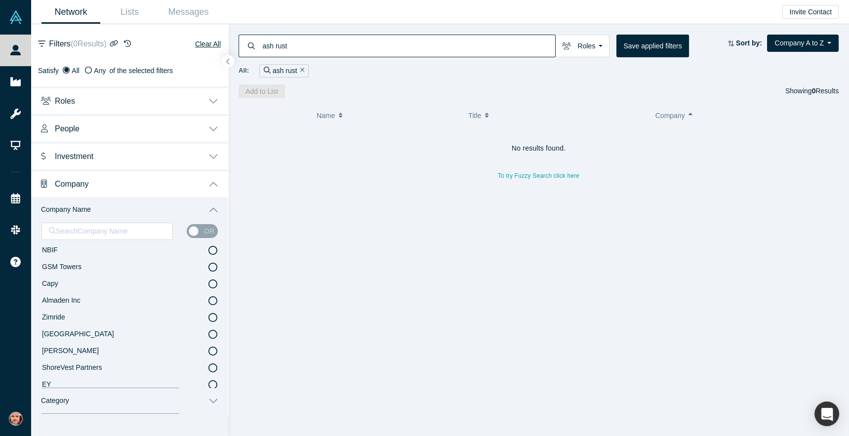
click at [279, 48] on input "ash rust" at bounding box center [409, 45] width 294 height 23
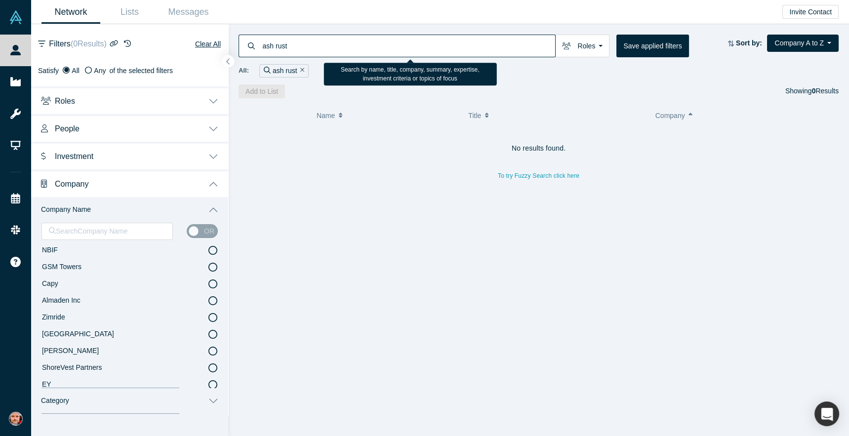
click at [279, 48] on input "ash rust" at bounding box center [409, 45] width 294 height 23
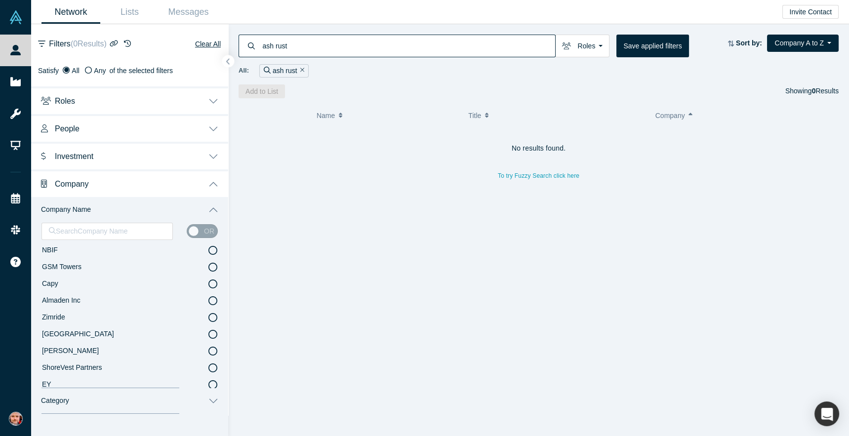
click at [300, 70] on icon "Remove Filter" at bounding box center [302, 70] width 4 height 7
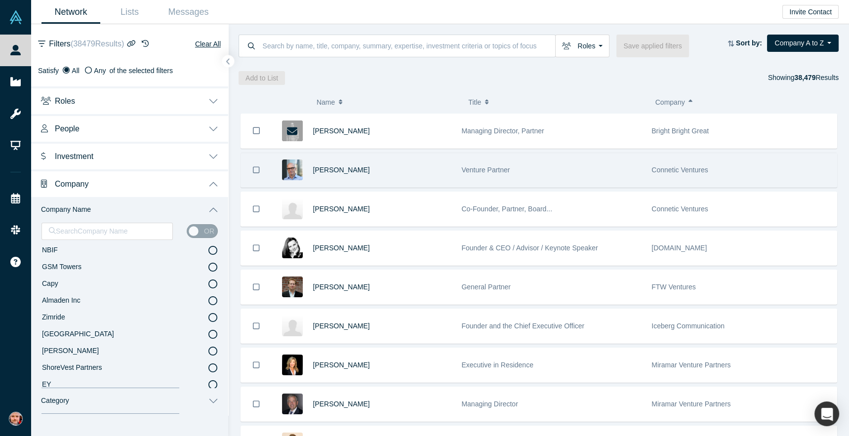
click at [463, 175] on div "Venture Partner" at bounding box center [551, 170] width 180 height 34
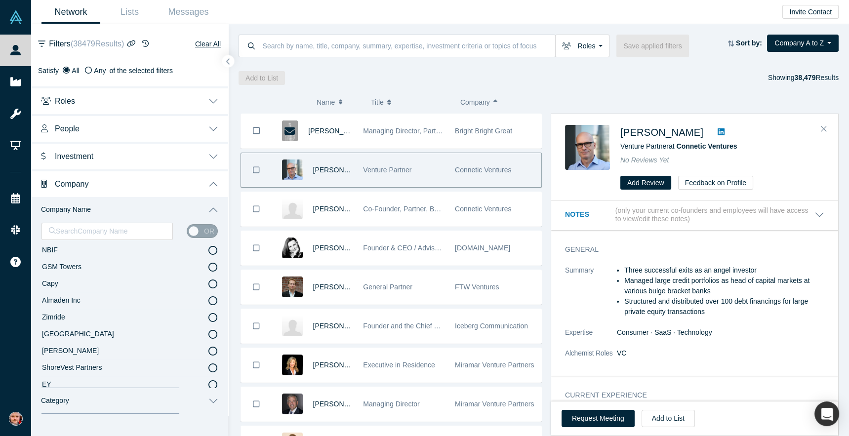
scroll to position [1, 0]
click at [597, 424] on button "Request Meeting" at bounding box center [597, 418] width 73 height 17
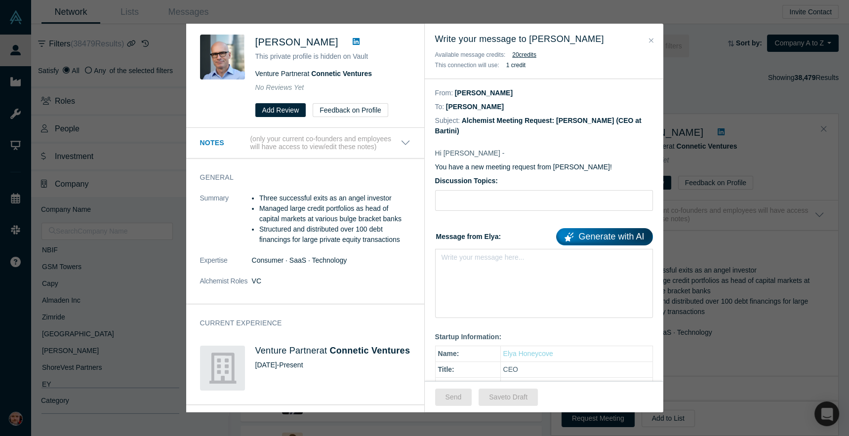
click at [599, 241] on link "Generate with AI" at bounding box center [604, 236] width 96 height 17
click at [485, 201] on input "Discussion Topics:" at bounding box center [544, 200] width 218 height 21
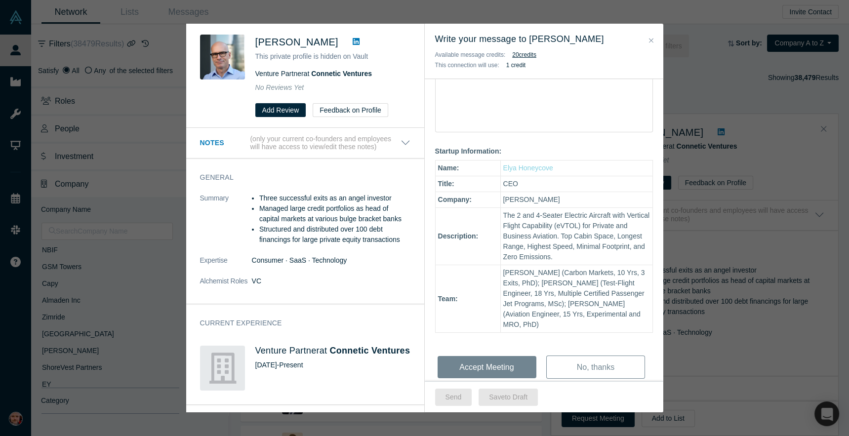
scroll to position [198, 0]
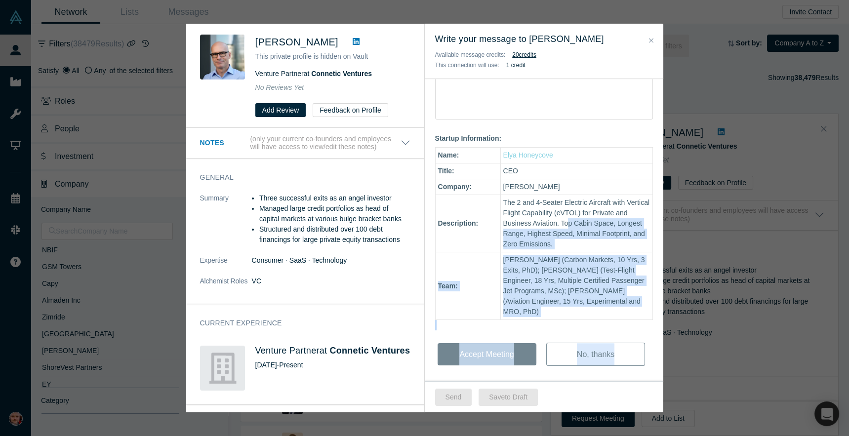
drag, startPoint x: 534, startPoint y: 228, endPoint x: 579, endPoint y: 320, distance: 102.9
click at [579, 322] on div "Hi [PERSON_NAME] - You have a new meeting request from [PERSON_NAME]! Discussio…" at bounding box center [543, 165] width 238 height 453
click at [583, 279] on div "Hi [PERSON_NAME] - You have a new meeting request from [PERSON_NAME]! Discussio…" at bounding box center [543, 165] width 238 height 453
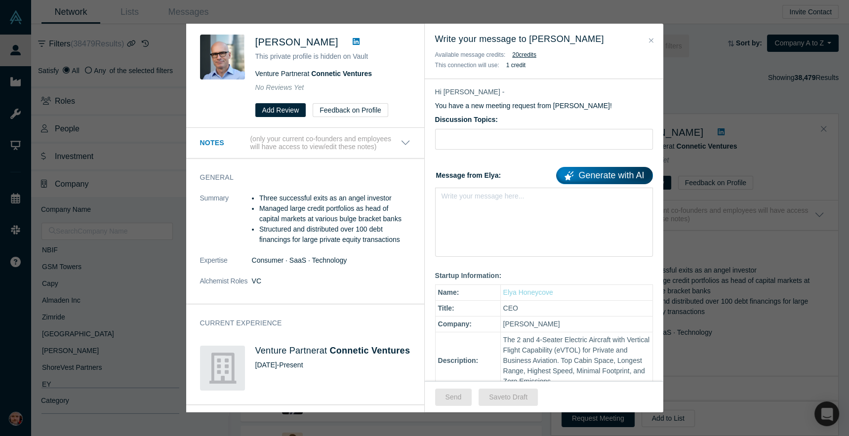
scroll to position [0, 0]
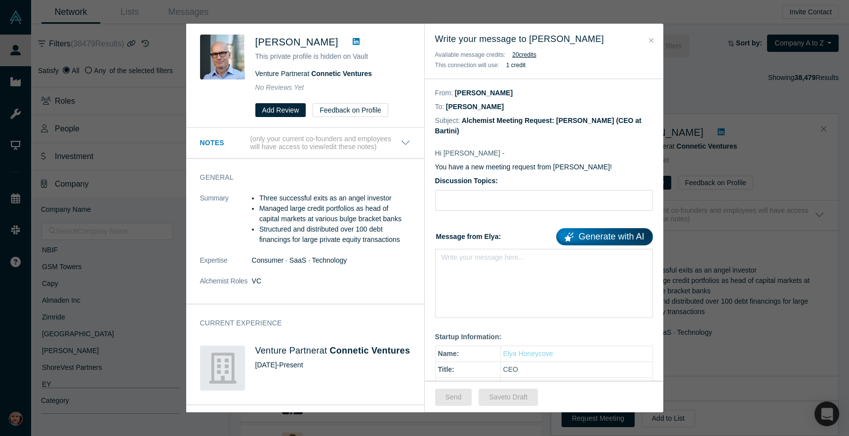
drag, startPoint x: 652, startPoint y: 38, endPoint x: 451, endPoint y: 82, distance: 205.3
click at [652, 38] on icon "Close" at bounding box center [651, 40] width 4 height 7
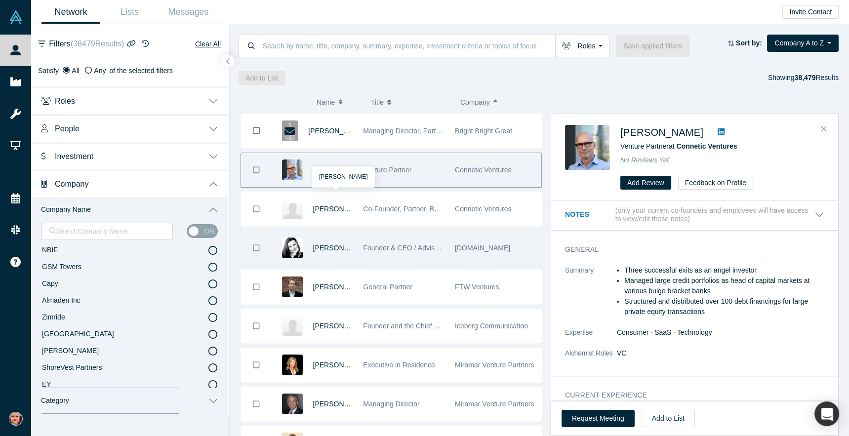
click at [349, 238] on div "[PERSON_NAME]" at bounding box center [333, 248] width 40 height 34
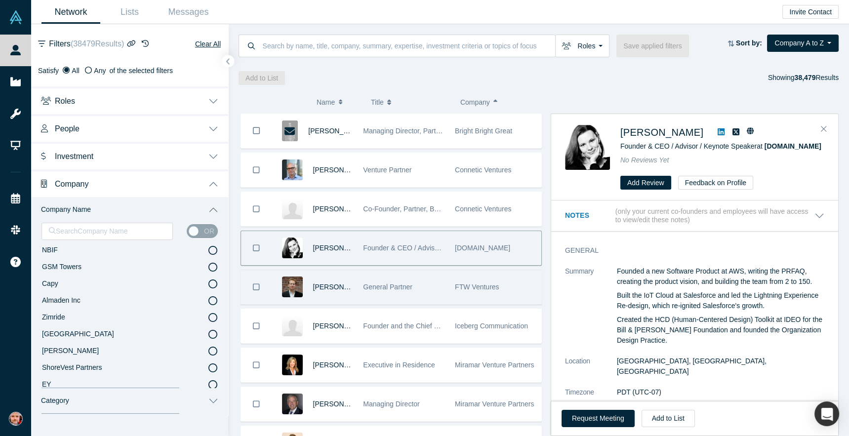
click at [357, 281] on div "[PERSON_NAME]" at bounding box center [314, 287] width 86 height 34
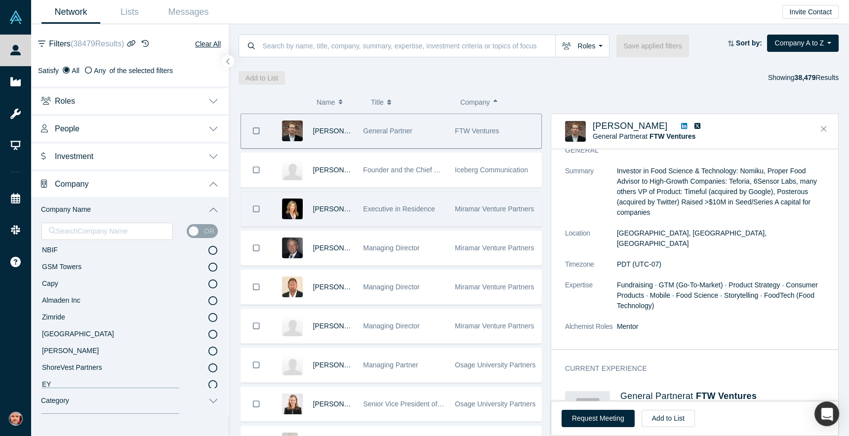
scroll to position [454, 0]
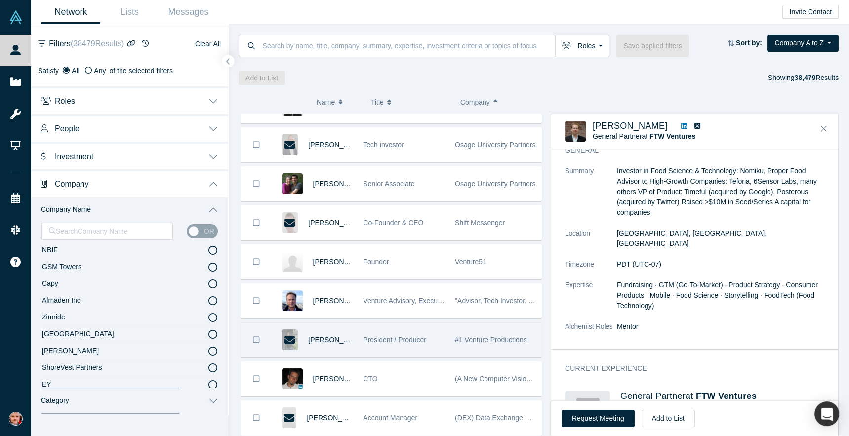
click at [436, 345] on div "President / Producer" at bounding box center [403, 340] width 81 height 34
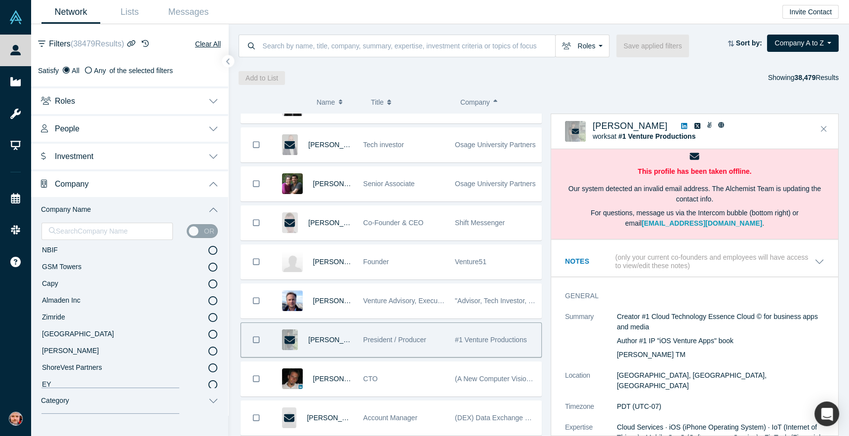
scroll to position [404, 0]
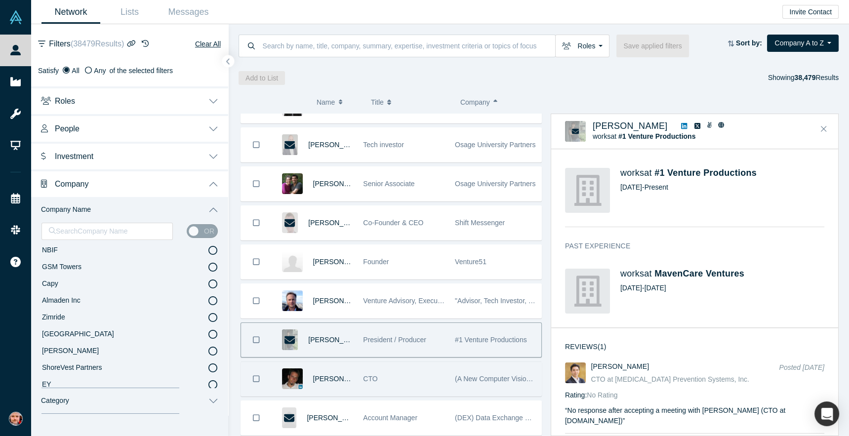
click at [428, 381] on div "CTO" at bounding box center [403, 379] width 81 height 34
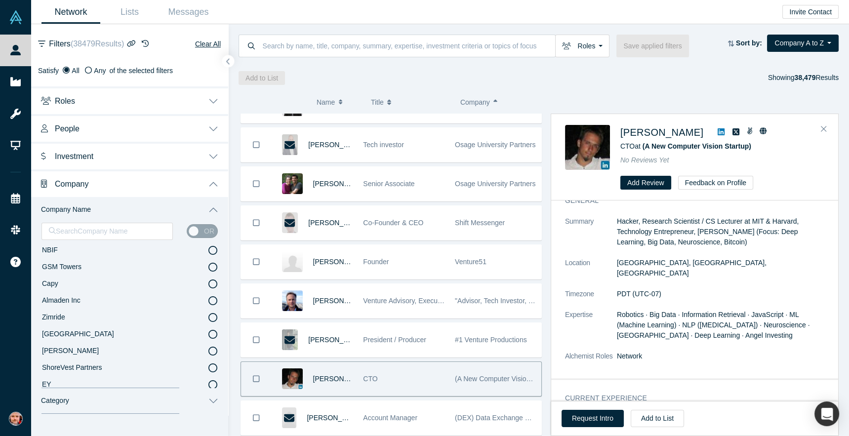
scroll to position [0, 0]
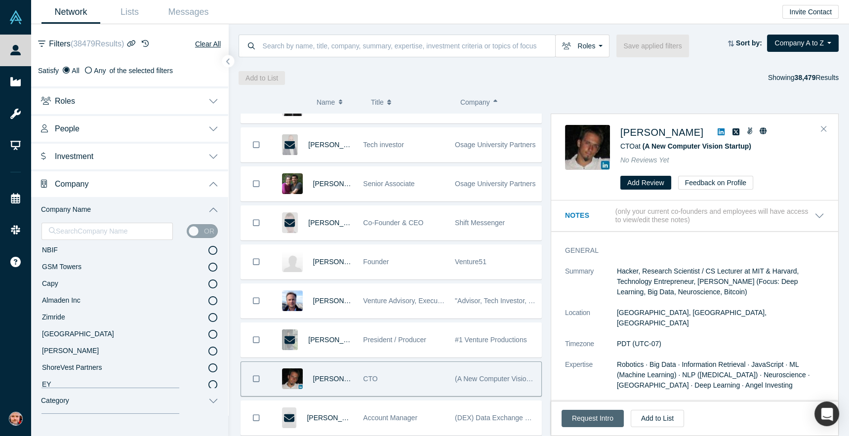
click at [593, 426] on button "Request Intro" at bounding box center [592, 418] width 62 height 17
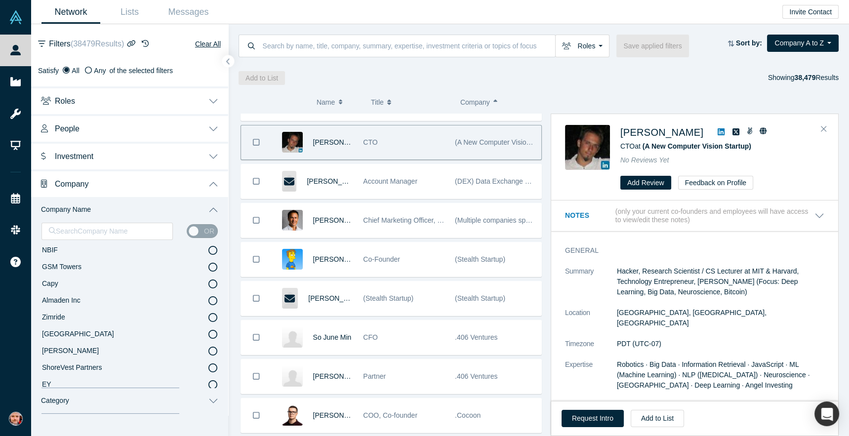
scroll to position [692, 0]
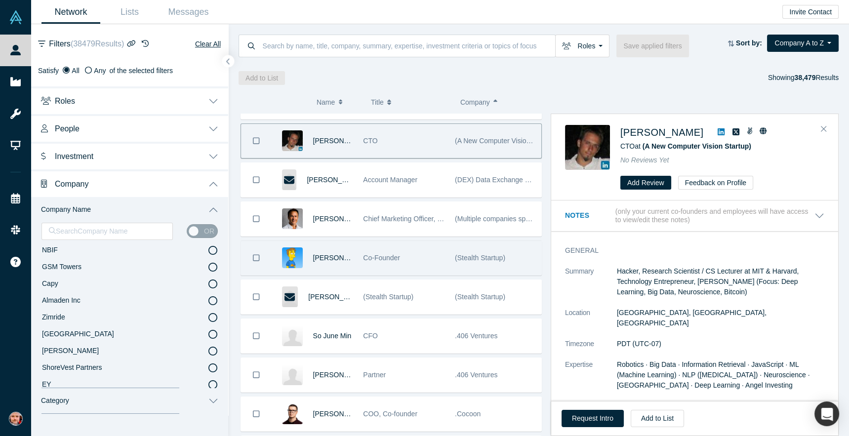
click at [426, 263] on div "Co-Founder" at bounding box center [403, 258] width 81 height 34
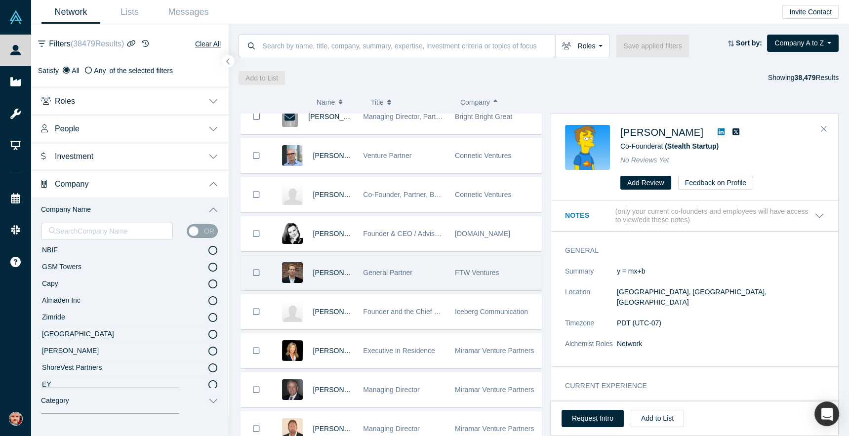
scroll to position [0, 0]
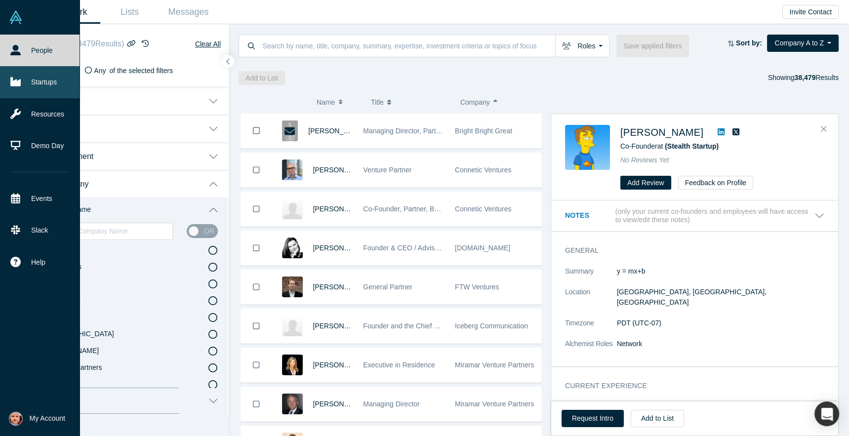
drag, startPoint x: 25, startPoint y: 85, endPoint x: 42, endPoint y: 84, distance: 17.3
click at [25, 85] on link "Startups" at bounding box center [39, 82] width 79 height 32
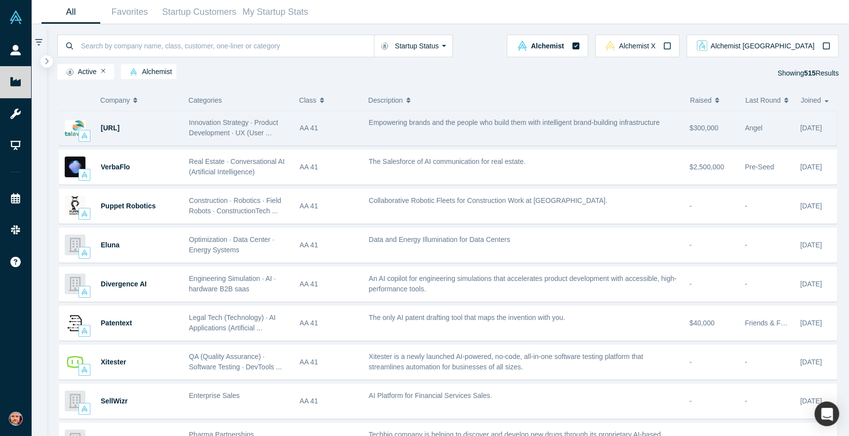
click at [216, 133] on span "Innovation Strategy · Product Development · UX (User ..." at bounding box center [233, 127] width 89 height 18
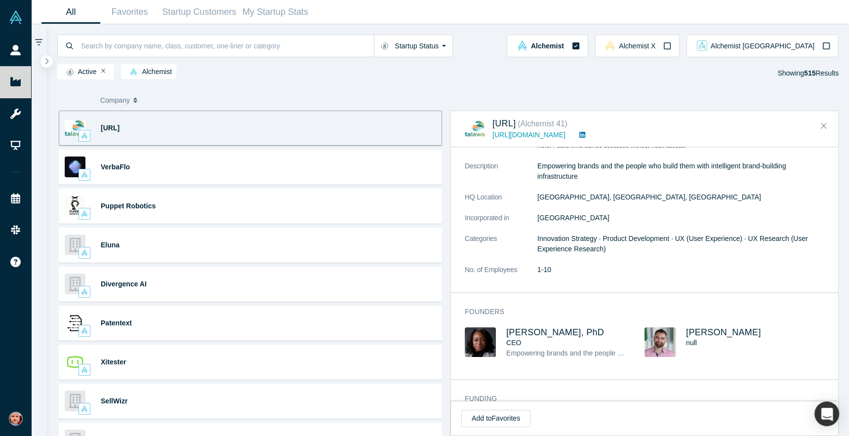
scroll to position [101, 0]
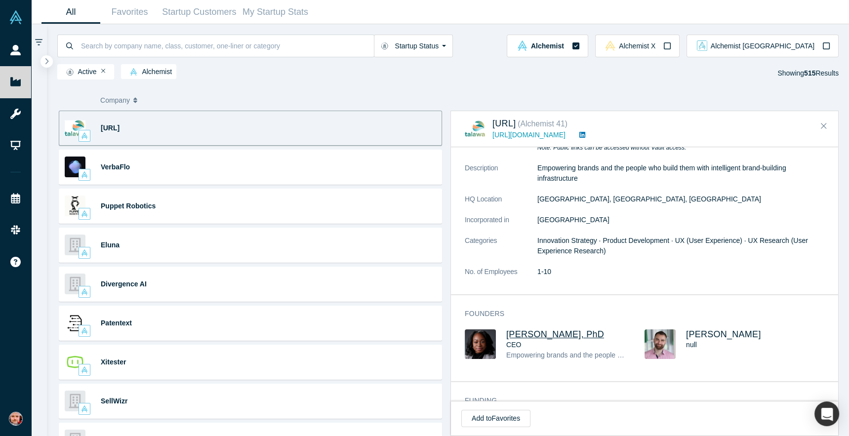
click at [567, 332] on span "[PERSON_NAME], PhD" at bounding box center [555, 334] width 98 height 10
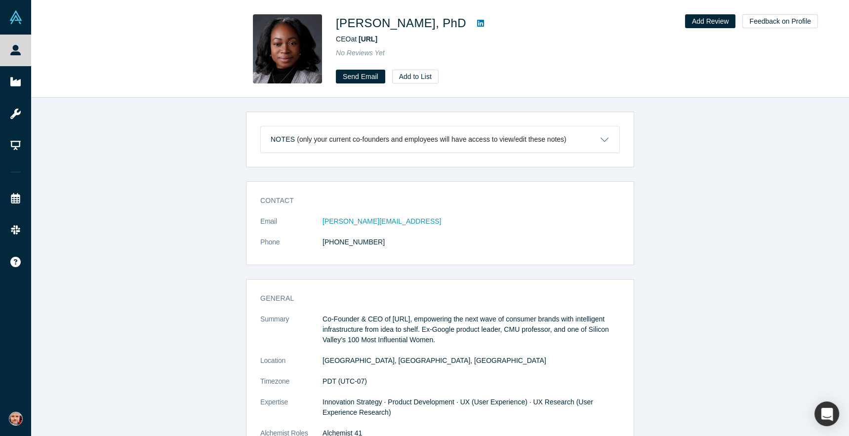
scroll to position [509, 0]
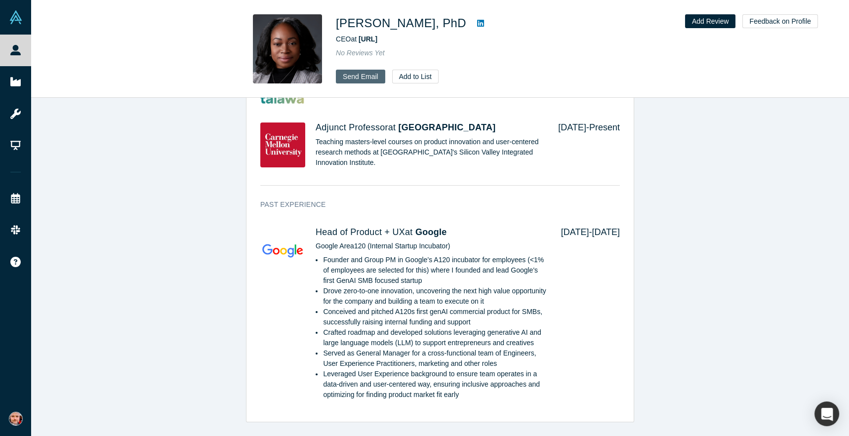
click at [366, 77] on link "Send Email" at bounding box center [360, 77] width 49 height 14
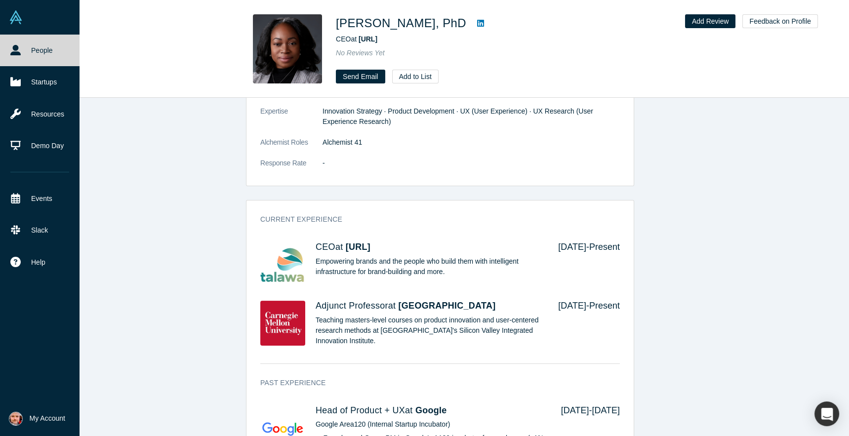
scroll to position [0, 0]
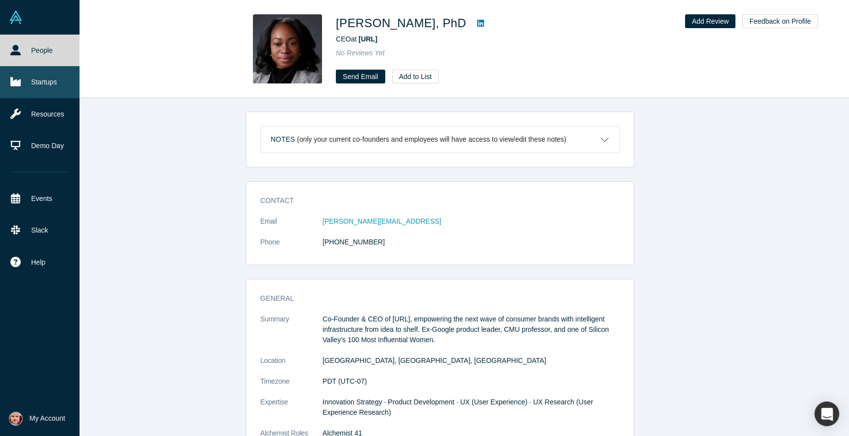
click at [51, 80] on link "Startups" at bounding box center [39, 82] width 79 height 32
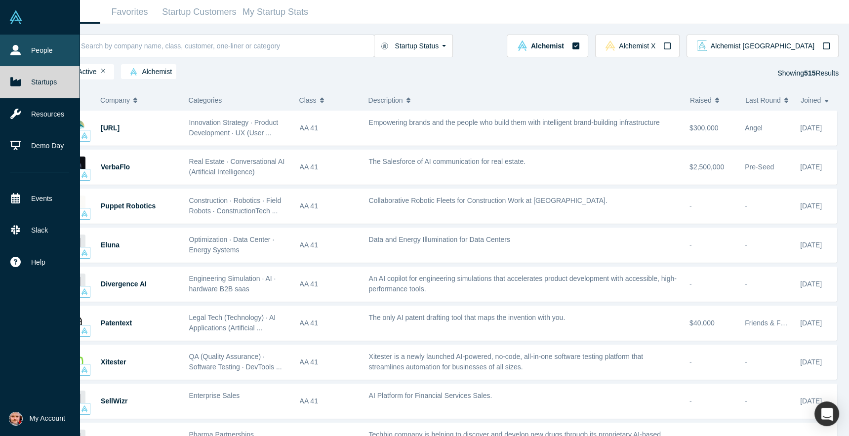
click at [18, 58] on link "People" at bounding box center [39, 51] width 79 height 32
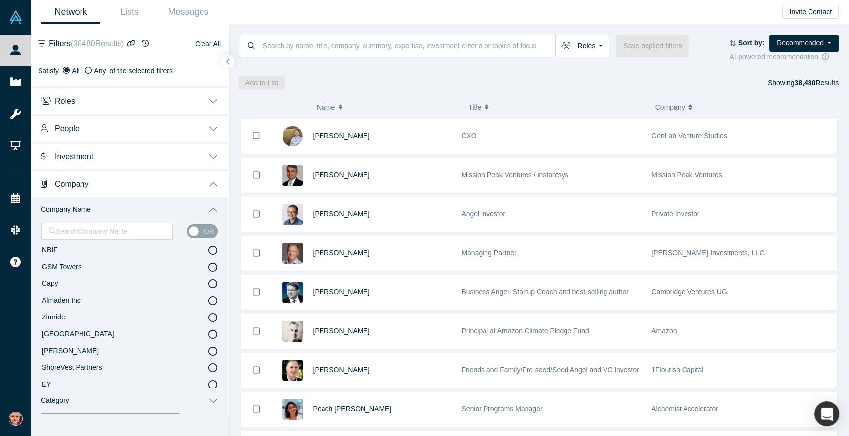
scroll to position [24, 0]
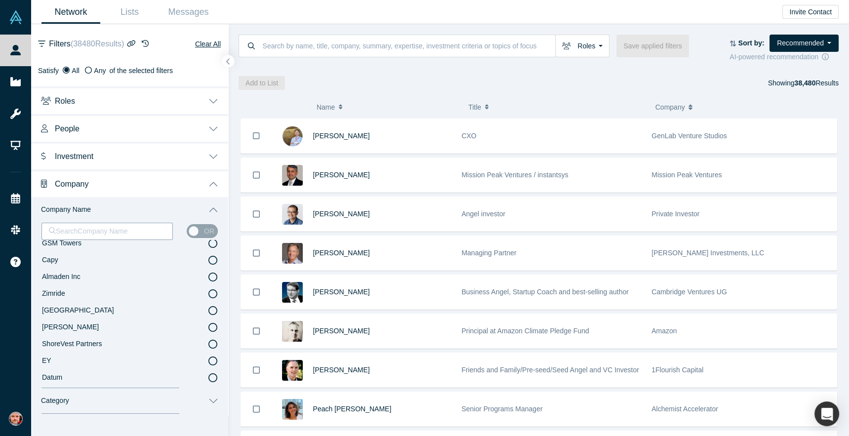
click at [115, 228] on div at bounding box center [107, 231] width 116 height 12
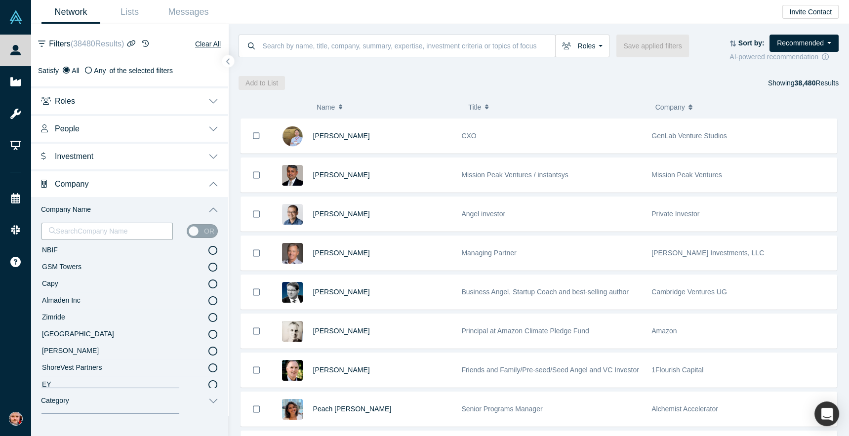
click at [109, 183] on button "Company" at bounding box center [129, 183] width 197 height 28
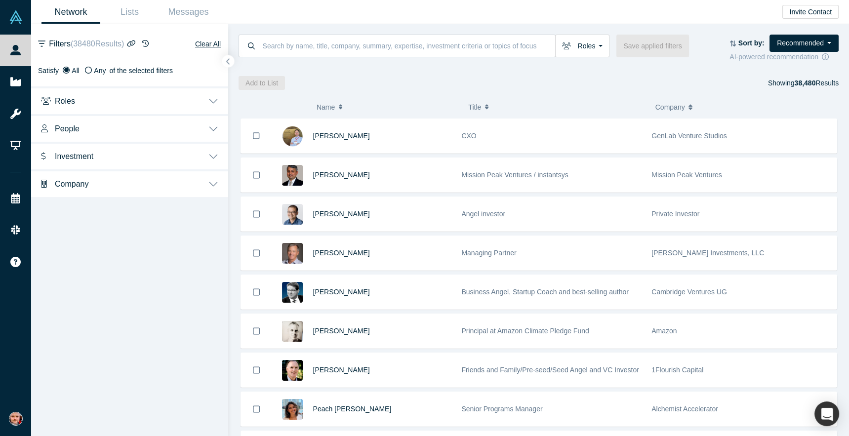
click at [111, 181] on button "Company" at bounding box center [129, 183] width 197 height 28
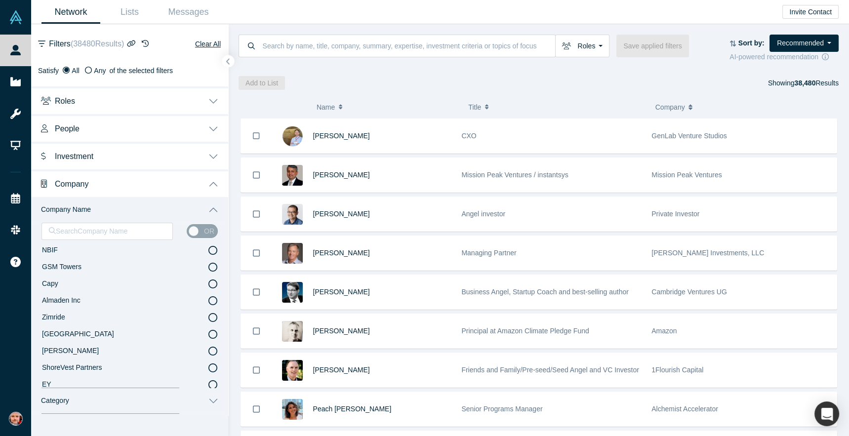
click at [212, 209] on button "Company Name" at bounding box center [129, 210] width 197 height 26
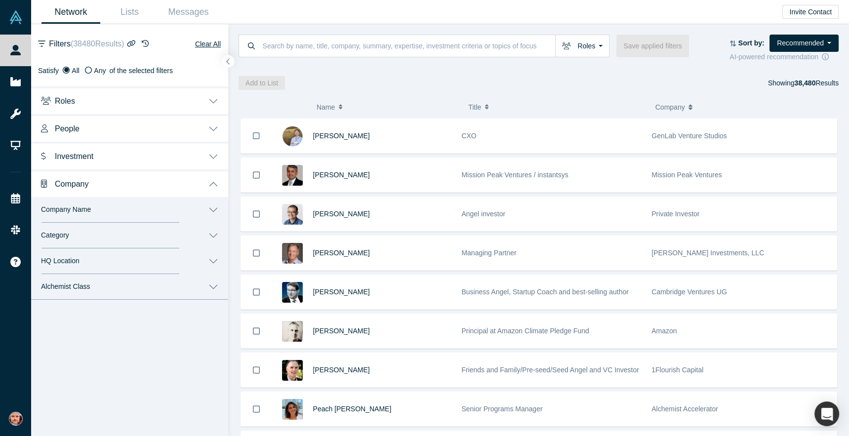
click at [216, 235] on button "Category" at bounding box center [129, 236] width 197 height 26
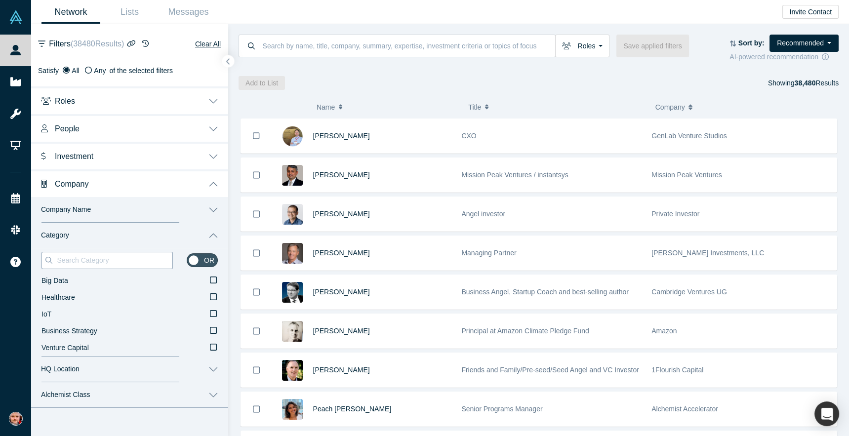
click at [128, 261] on input at bounding box center [114, 260] width 116 height 13
click at [212, 311] on icon at bounding box center [213, 313] width 7 height 8
click at [0, 0] on input "Consumer Products" at bounding box center [0, 0] width 0 height 0
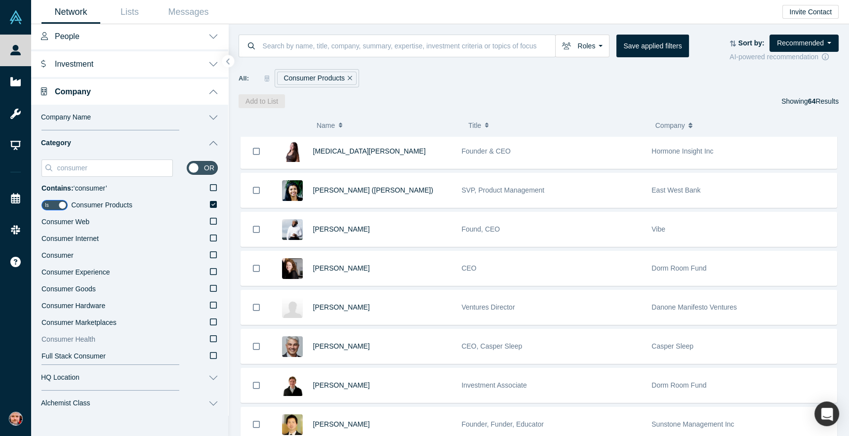
scroll to position [91, 0]
click at [214, 289] on icon at bounding box center [213, 289] width 7 height 8
click at [0, 0] on input "Consumer Goods" at bounding box center [0, 0] width 0 height 0
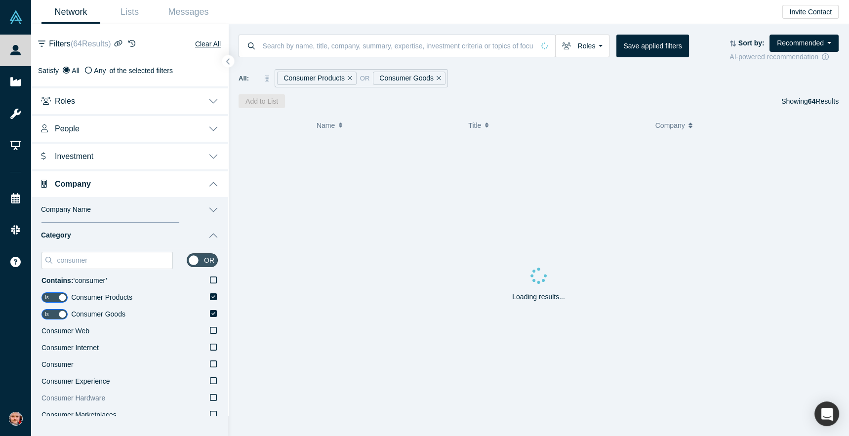
scroll to position [92, 0]
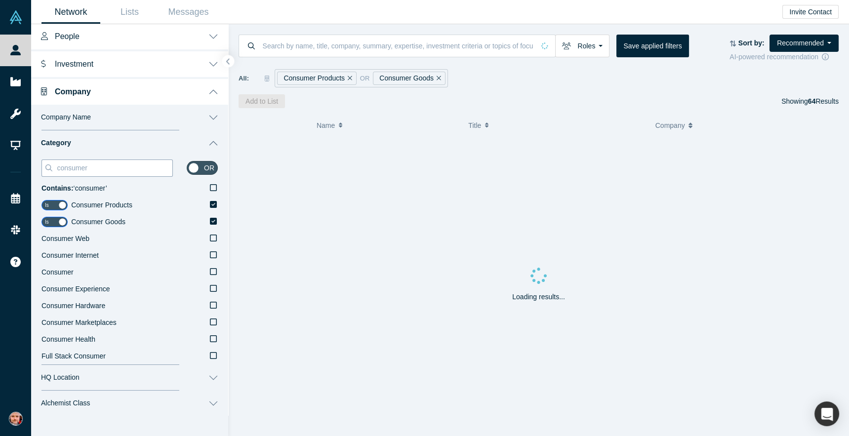
click at [97, 166] on input "consumer" at bounding box center [114, 167] width 116 height 13
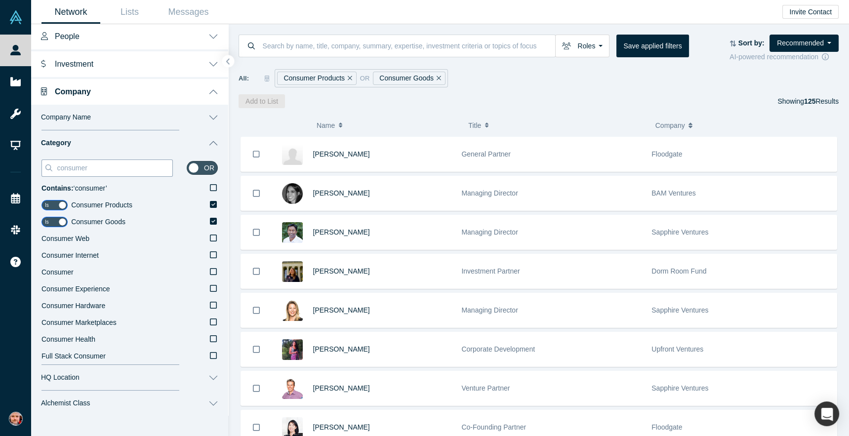
click at [97, 166] on input "consumer" at bounding box center [114, 167] width 116 height 13
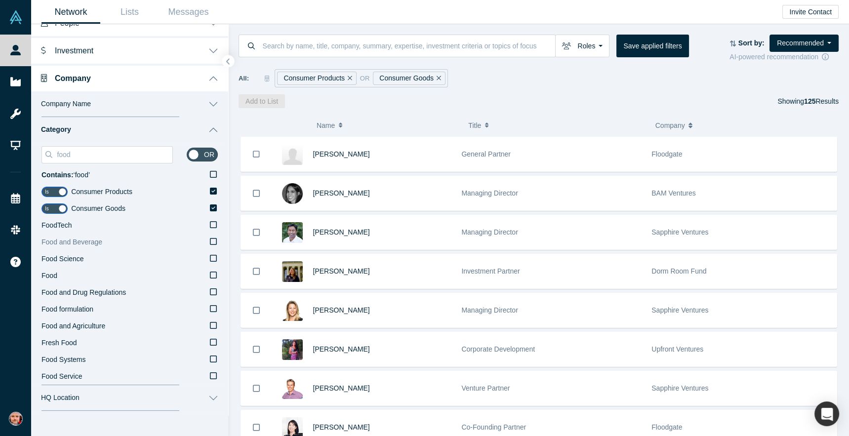
scroll to position [123, 0]
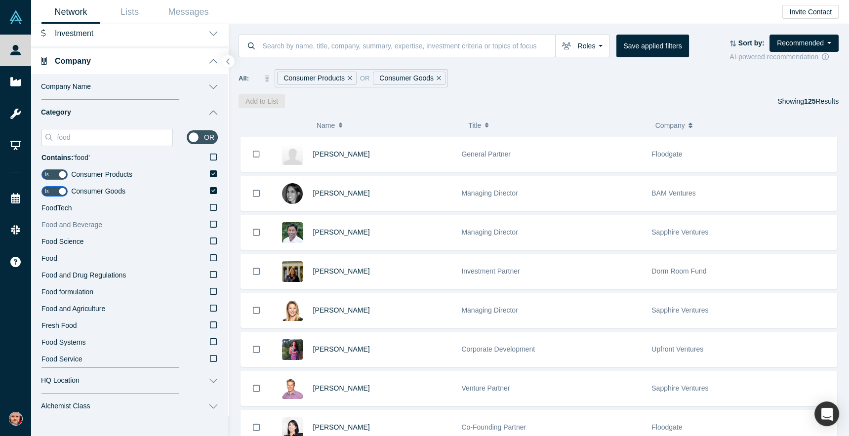
click at [215, 222] on icon at bounding box center [213, 224] width 7 height 8
click at [0, 0] on input "Food and Beverage" at bounding box center [0, 0] width 0 height 0
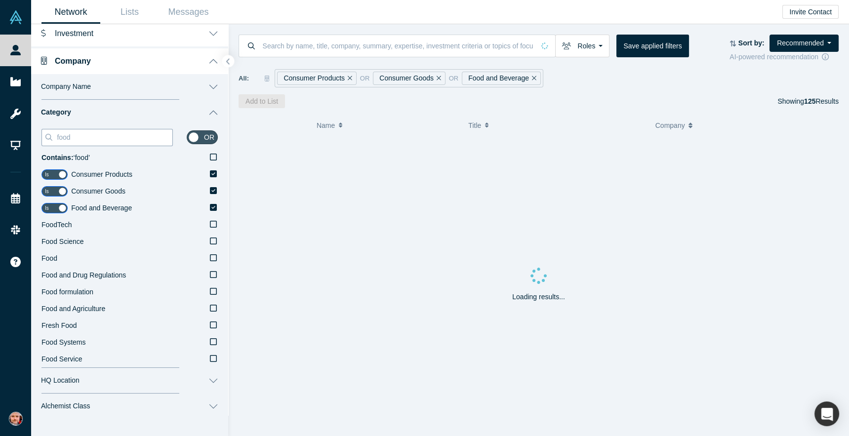
click at [74, 136] on input "food" at bounding box center [114, 137] width 116 height 13
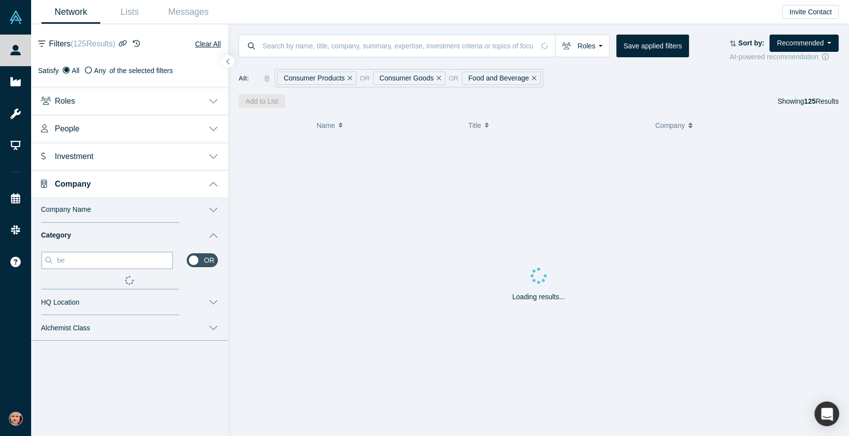
scroll to position [0, 0]
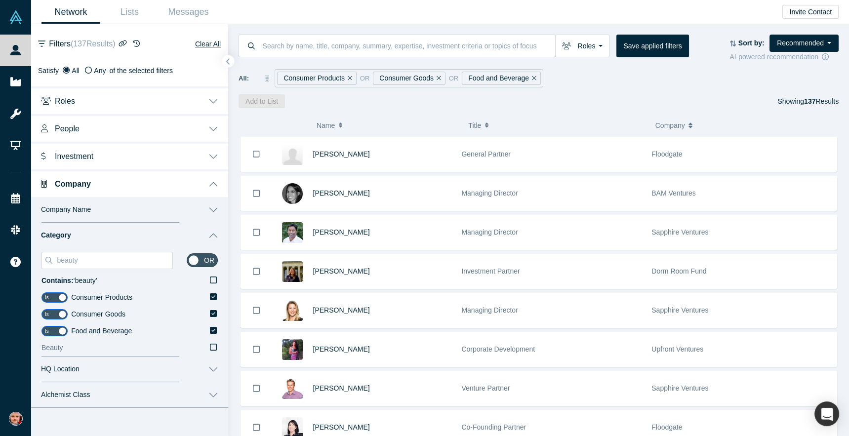
click at [215, 346] on icon at bounding box center [213, 347] width 7 height 8
click at [0, 0] on input "Beauty" at bounding box center [0, 0] width 0 height 0
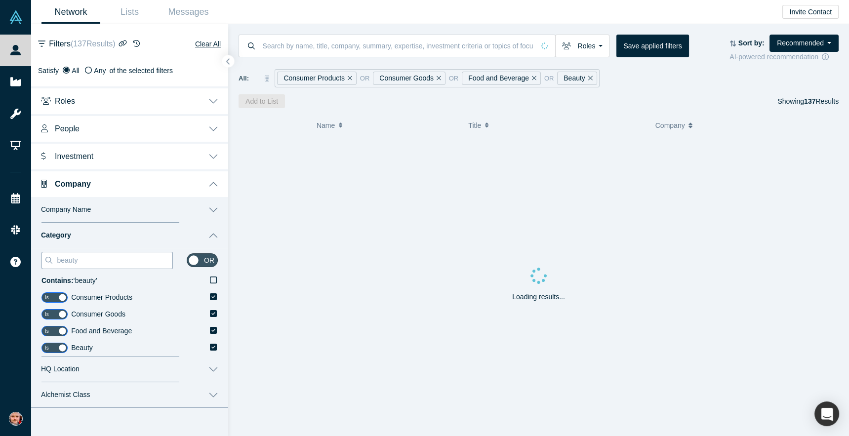
click at [83, 260] on input "beauty" at bounding box center [114, 260] width 116 height 13
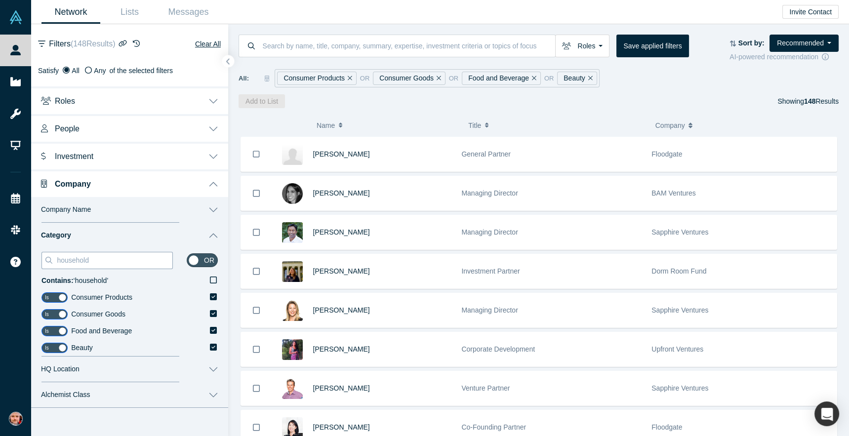
click at [126, 258] on input "household" at bounding box center [114, 260] width 116 height 13
type input "Household"
click at [214, 278] on icon at bounding box center [213, 280] width 7 height 8
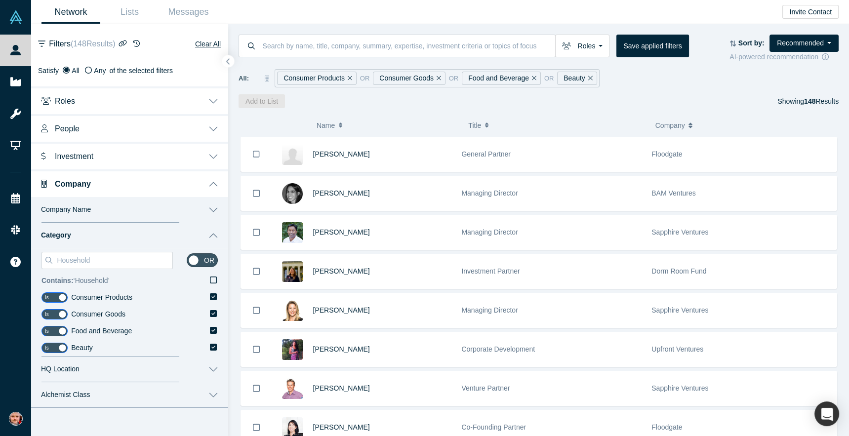
click at [0, 0] on input "Contains: ‘ Household ’" at bounding box center [0, 0] width 0 height 0
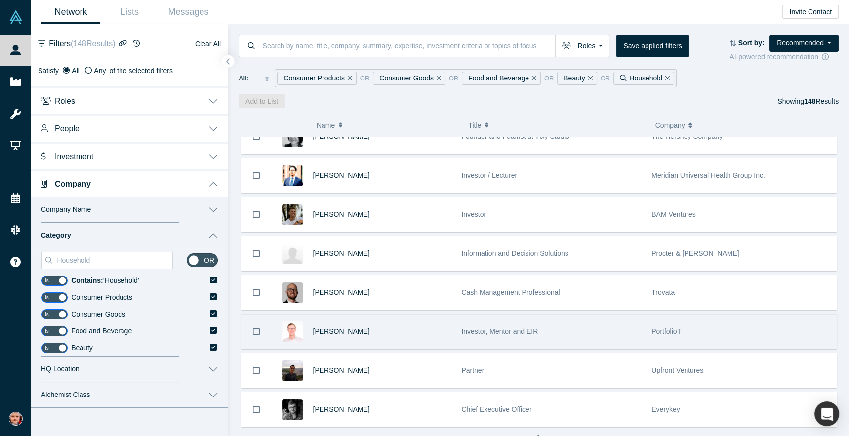
scroll to position [494, 0]
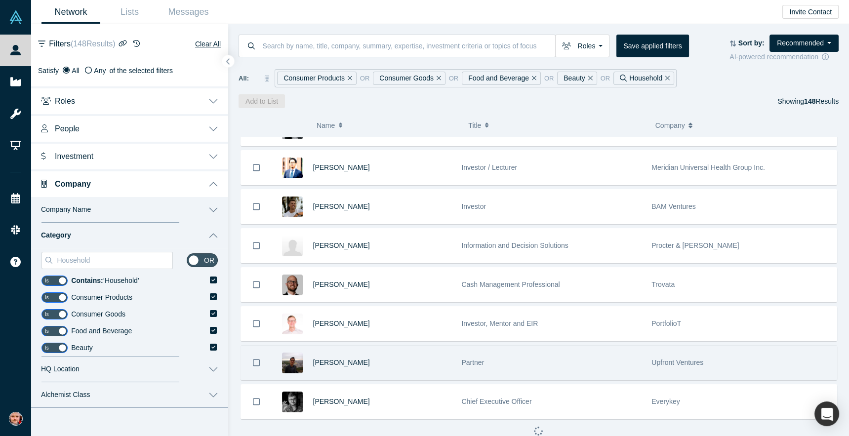
click at [398, 361] on div "[PERSON_NAME]" at bounding box center [382, 363] width 138 height 34
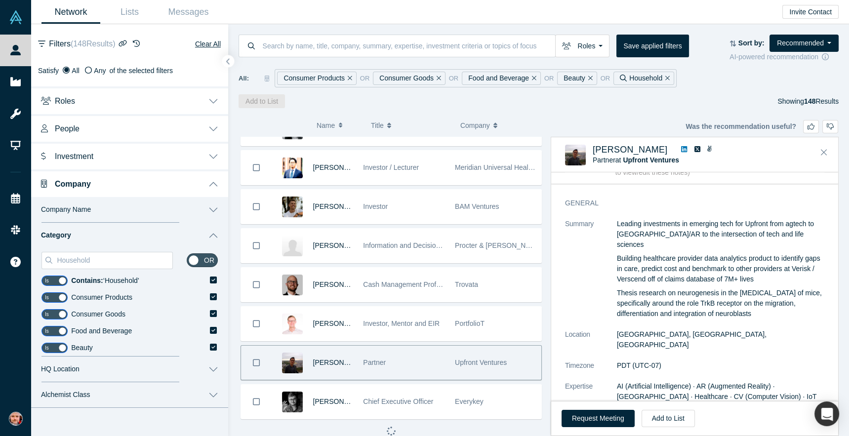
scroll to position [20, 0]
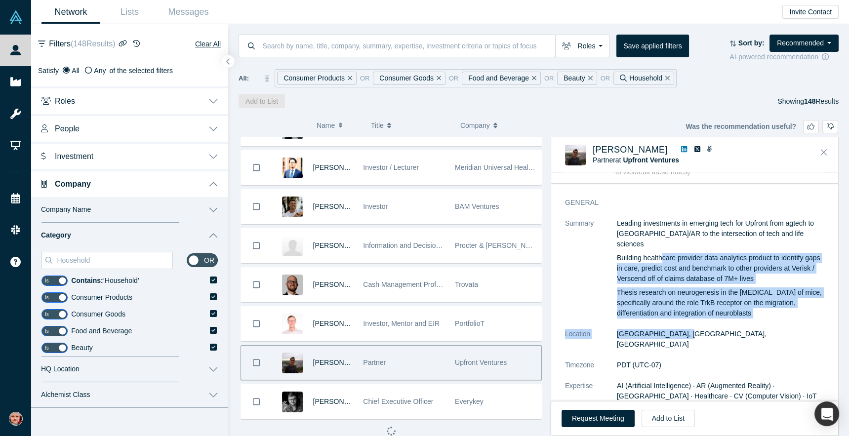
drag, startPoint x: 660, startPoint y: 242, endPoint x: 682, endPoint y: 328, distance: 88.1
click at [682, 328] on dl "Summary Leading investments in emerging tech for Upfront from agtech to [GEOGRA…" at bounding box center [694, 361] width 259 height 287
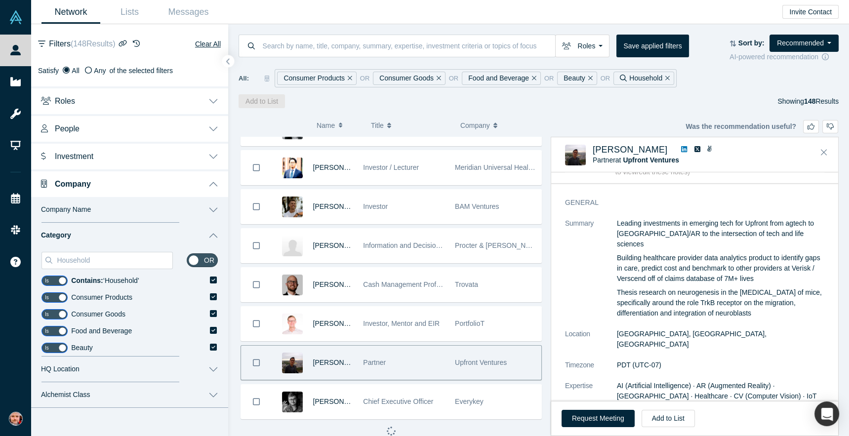
click at [683, 291] on p "Thesis research on neurogenesis in the [MEDICAL_DATA] of mice, specifically aro…" at bounding box center [720, 302] width 207 height 31
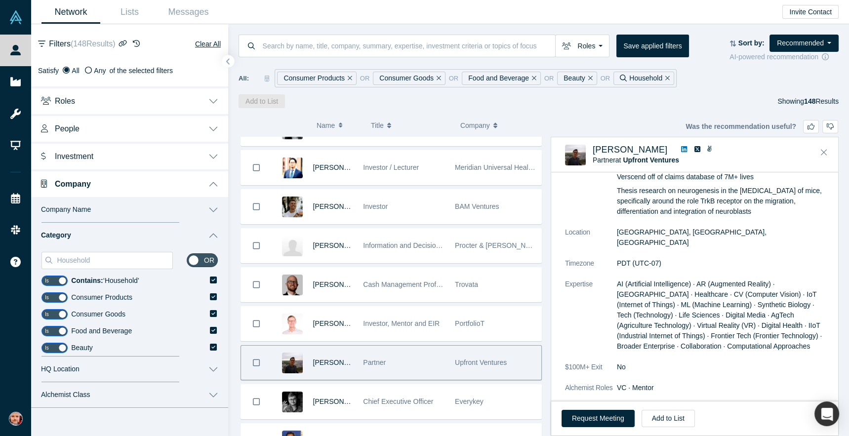
scroll to position [121, 0]
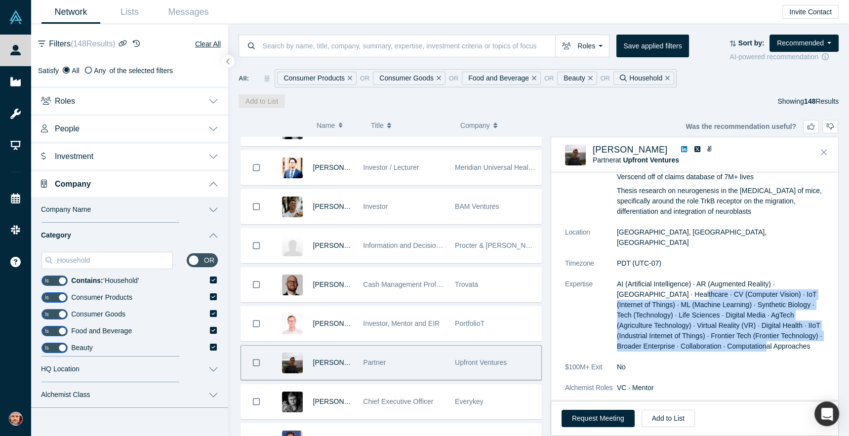
drag, startPoint x: 683, startPoint y: 303, endPoint x: 655, endPoint y: 267, distance: 45.7
click at [661, 280] on span "AI (Artificial Intelligence) · AR (Augmented Reality) · [GEOGRAPHIC_DATA] · Hea…" at bounding box center [719, 315] width 205 height 70
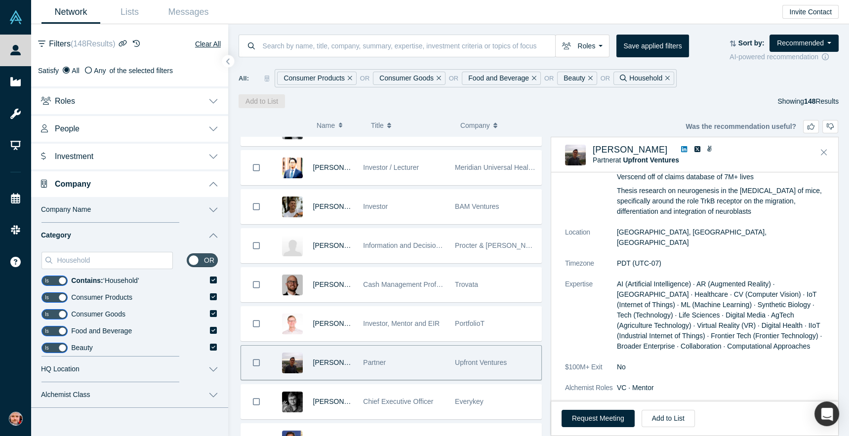
click at [647, 279] on dd "AI (Artificial Intelligence) · AR (Augmented Reality) · [GEOGRAPHIC_DATA] · Hea…" at bounding box center [720, 315] width 207 height 73
click at [349, 77] on icon "Remove Filter" at bounding box center [349, 78] width 4 height 7
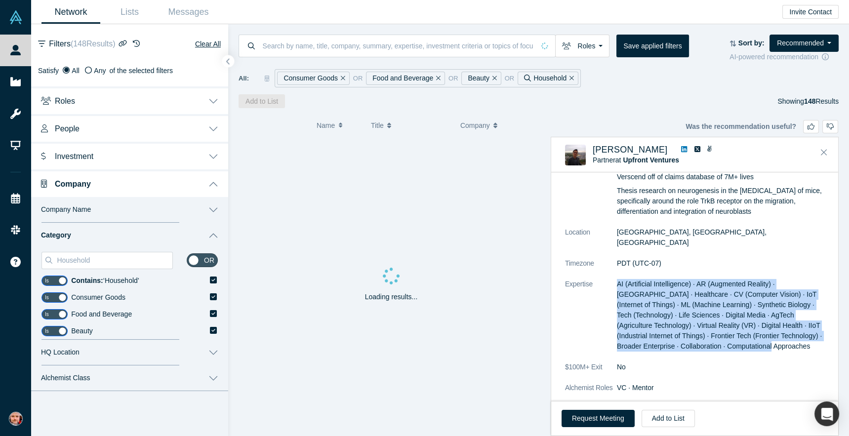
drag, startPoint x: 614, startPoint y: 259, endPoint x: 770, endPoint y: 324, distance: 169.3
click at [770, 324] on dl "Summary Leading investments in emerging tech for Upfront from agtech to [GEOGRA…" at bounding box center [694, 259] width 259 height 287
click at [719, 279] on dd "AI (Artificial Intelligence) · AR (Augmented Reality) · [GEOGRAPHIC_DATA] · Hea…" at bounding box center [720, 315] width 207 height 73
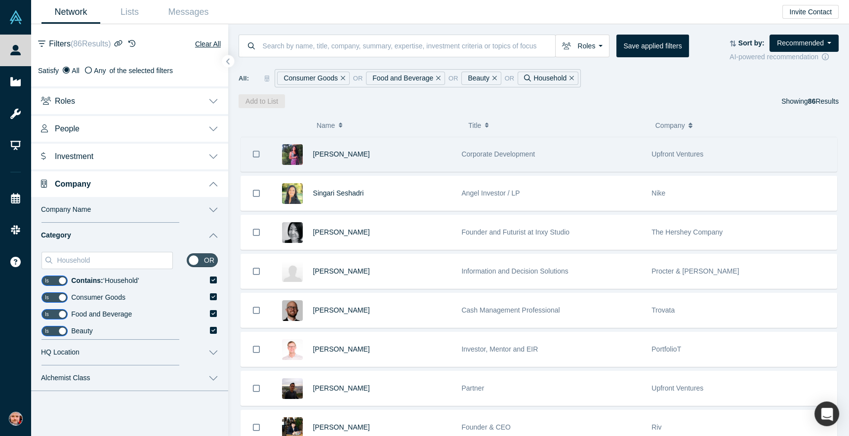
click at [393, 158] on div "[PERSON_NAME]" at bounding box center [382, 154] width 138 height 34
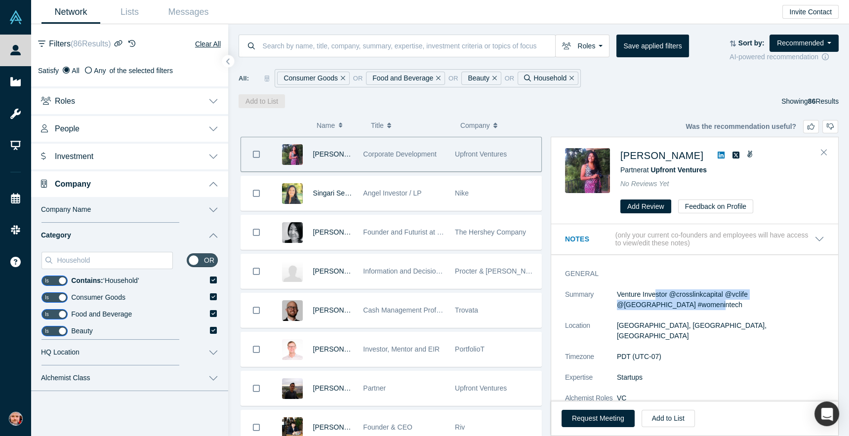
drag, startPoint x: 668, startPoint y: 302, endPoint x: 645, endPoint y: 284, distance: 29.6
click at [645, 284] on div "General Summary Venture Investor @crosslinkcapital @vclife @[GEOGRAPHIC_DATA] #…" at bounding box center [694, 341] width 287 height 159
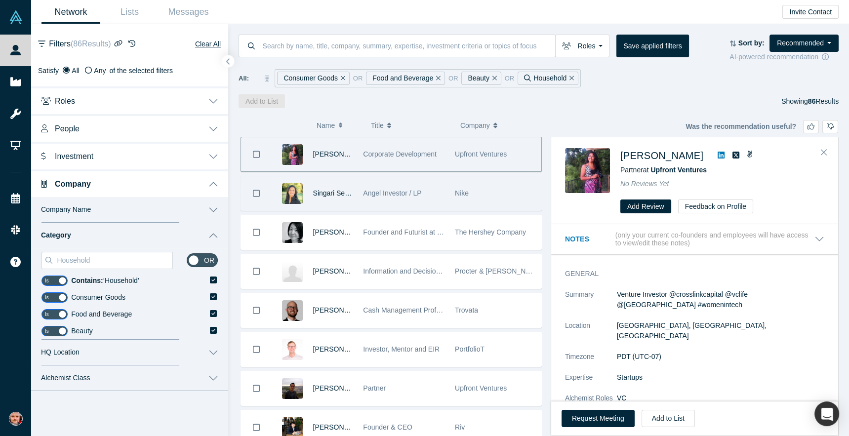
click at [484, 198] on div "Nike" at bounding box center [495, 193] width 81 height 34
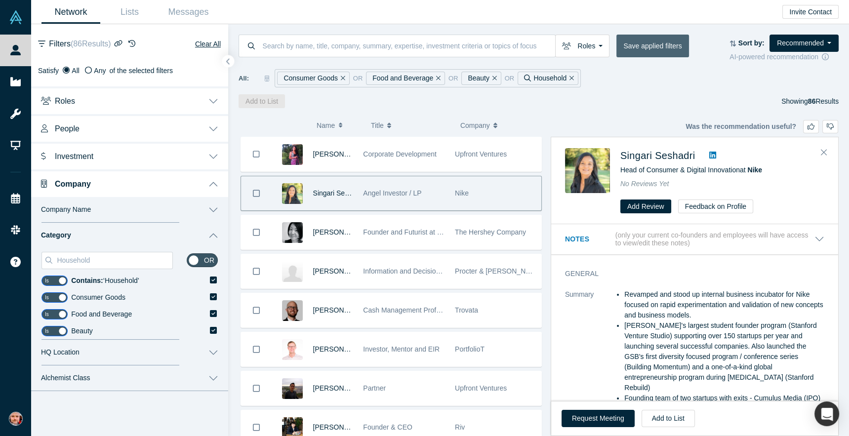
click at [650, 47] on button "Save applied filters" at bounding box center [652, 46] width 72 height 23
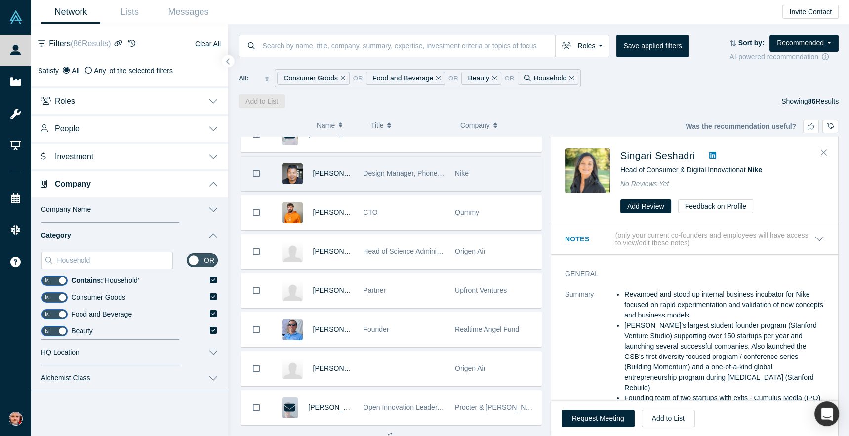
scroll to position [2047, 0]
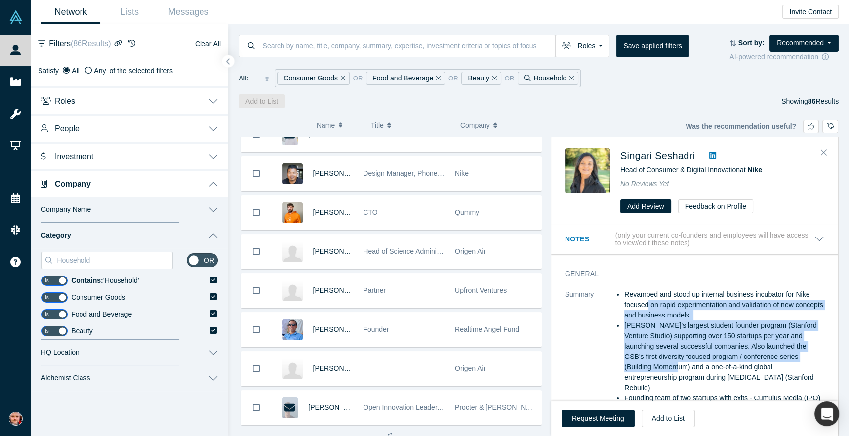
drag, startPoint x: 647, startPoint y: 310, endPoint x: 684, endPoint y: 363, distance: 64.2
click at [684, 363] on ul "Revamped and stood up internal business incubator for Nike focused on rapid exp…" at bounding box center [720, 351] width 207 height 124
drag, startPoint x: 683, startPoint y: 347, endPoint x: 648, endPoint y: 340, distance: 35.4
click at [683, 347] on li "[PERSON_NAME]'s largest student founder program (Stanford Venture Studio) suppo…" at bounding box center [724, 356] width 200 height 73
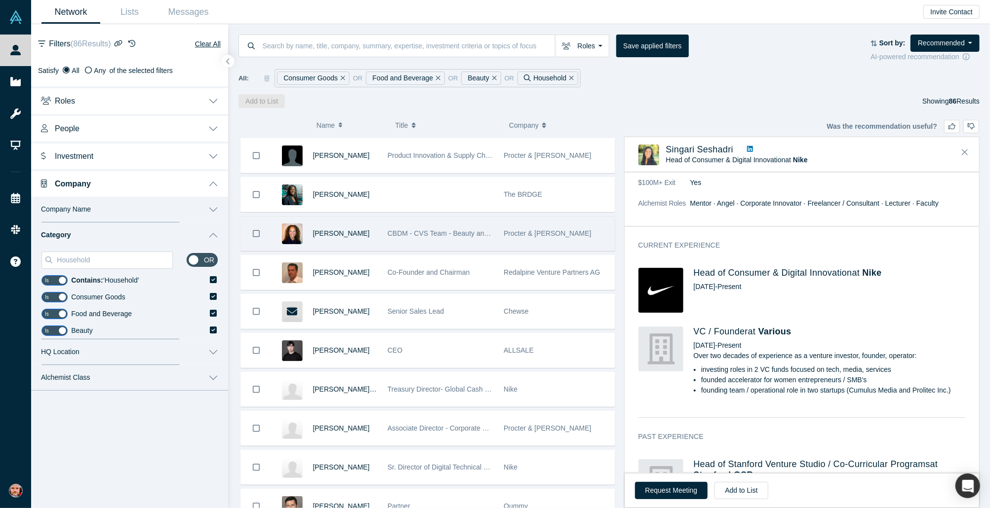
scroll to position [498, 0]
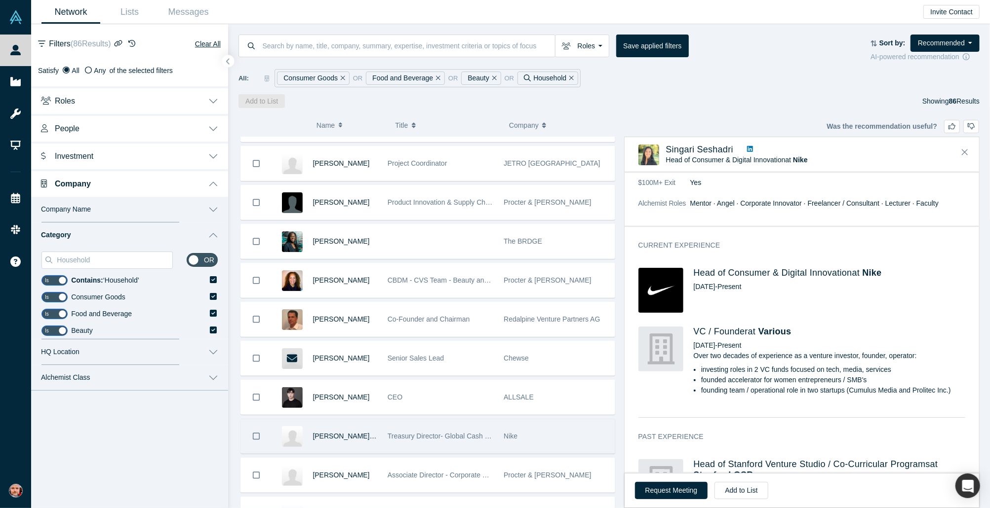
click at [580, 442] on div "Nike" at bounding box center [556, 437] width 106 height 34
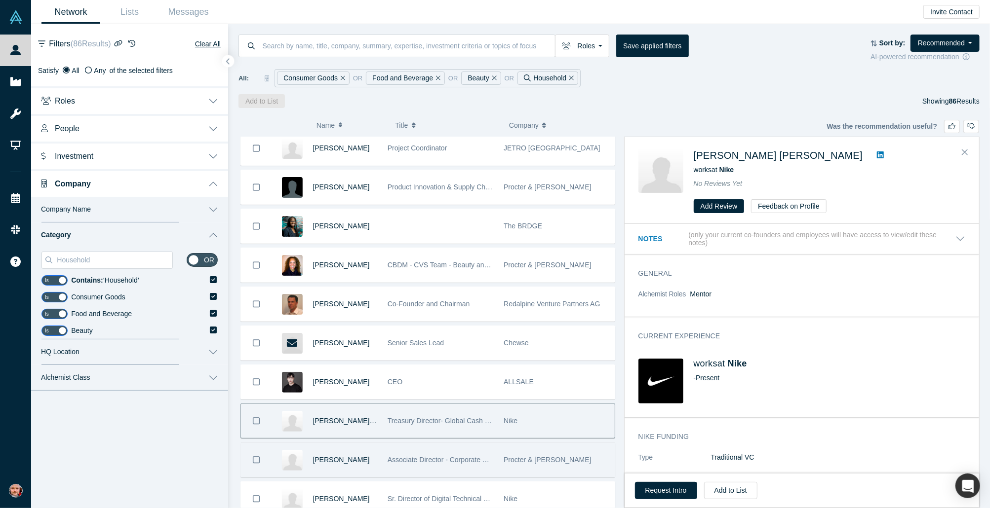
scroll to position [521, 0]
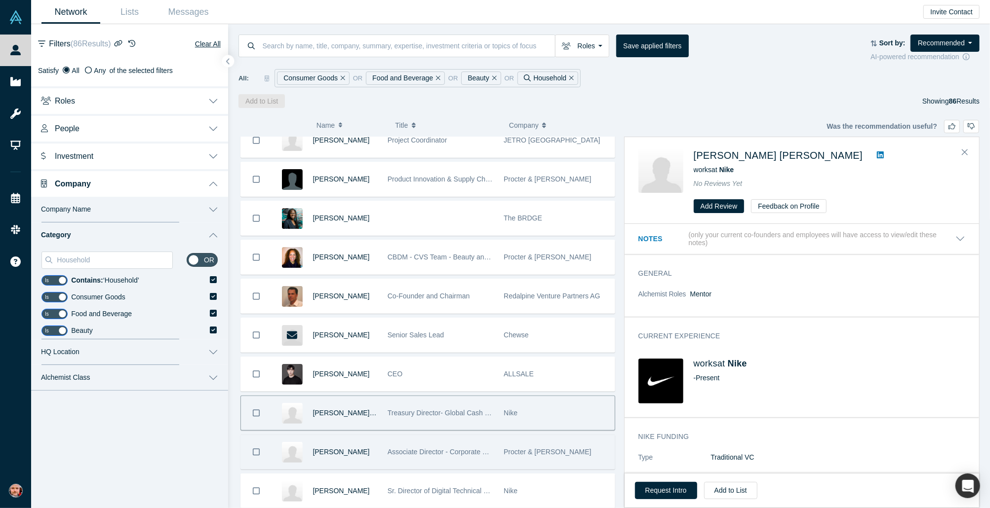
click at [576, 457] on div "Procter & [PERSON_NAME]" at bounding box center [556, 452] width 106 height 34
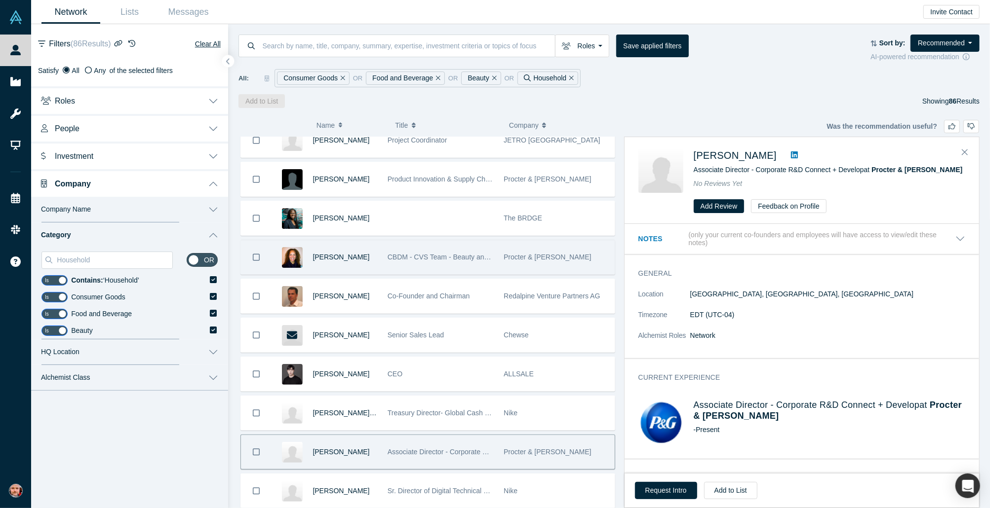
click at [548, 240] on div "Procter & [PERSON_NAME]" at bounding box center [556, 257] width 106 height 34
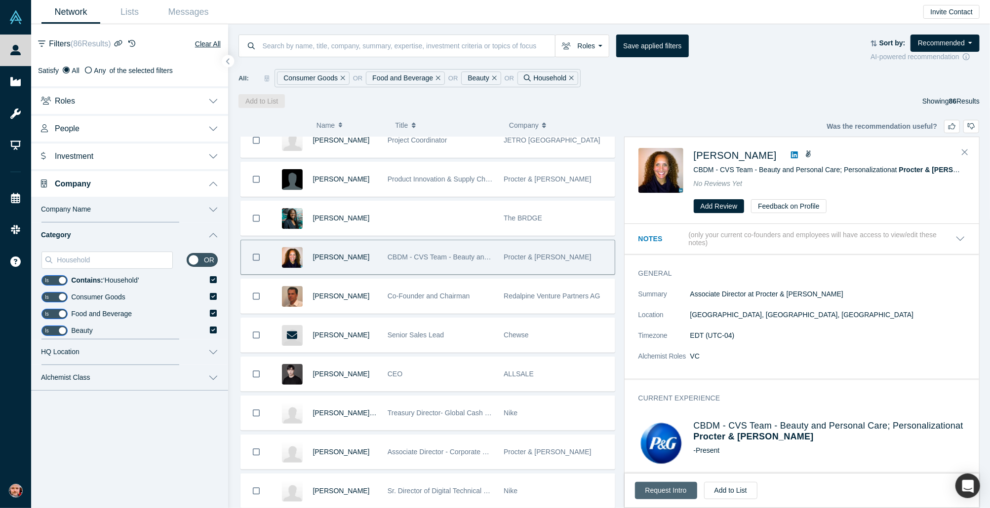
click at [673, 490] on button "Request Intro" at bounding box center [666, 490] width 62 height 17
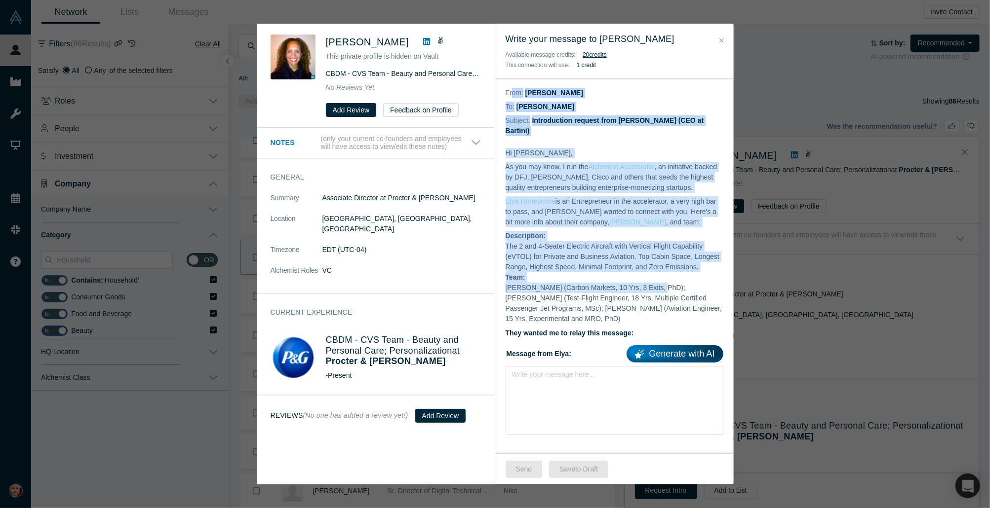
drag, startPoint x: 528, startPoint y: 93, endPoint x: 654, endPoint y: 289, distance: 232.5
click at [653, 288] on div "From: [PERSON_NAME] To: [PERSON_NAME] Subject: Introduction request from [PERSO…" at bounding box center [614, 266] width 238 height 375
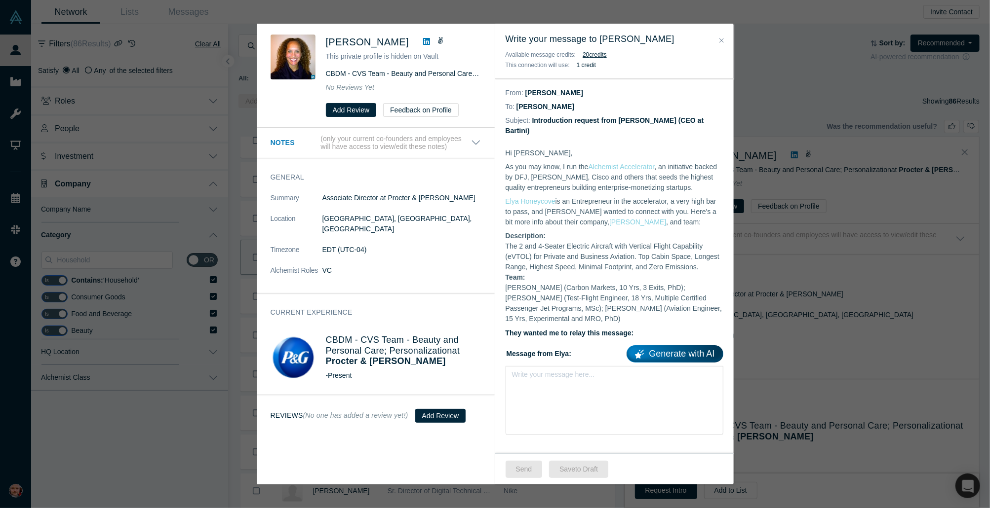
click at [533, 175] on p "As you may know, I run the Alchemist Accelerator , an initiative backed by DFJ,…" at bounding box center [614, 177] width 218 height 31
drag, startPoint x: 518, startPoint y: 90, endPoint x: 550, endPoint y: 94, distance: 31.8
click at [548, 93] on div "From: [PERSON_NAME]" at bounding box center [614, 93] width 218 height 14
drag, startPoint x: 537, startPoint y: 105, endPoint x: 565, endPoint y: 107, distance: 27.7
click at [566, 107] on dd "[PERSON_NAME]" at bounding box center [545, 107] width 58 height 8
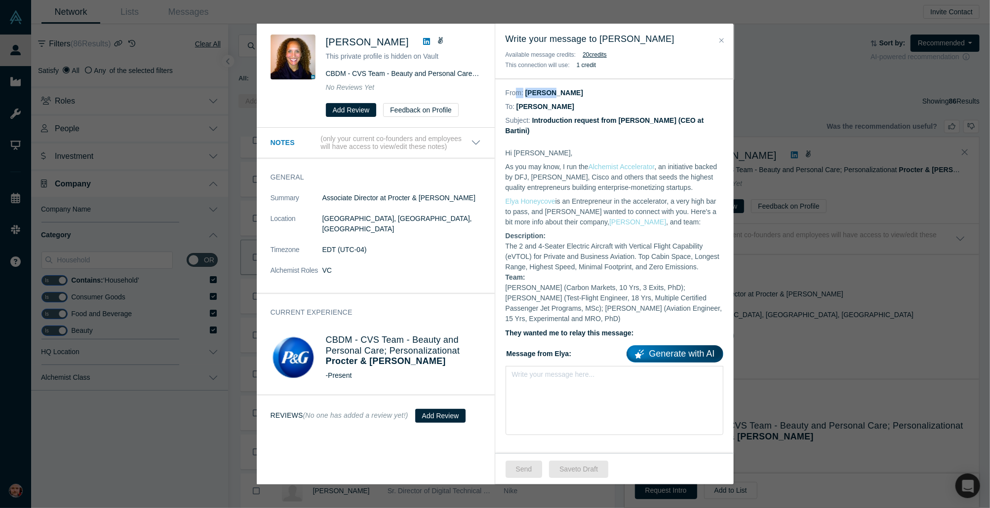
drag, startPoint x: 568, startPoint y: 124, endPoint x: 588, endPoint y: 134, distance: 22.3
click at [587, 133] on div "Subject: Introduction request from [PERSON_NAME] (CEO at Bartini)" at bounding box center [614, 126] width 218 height 24
click at [612, 139] on div "Hi [PERSON_NAME], As you may know, I run the Alchemist Accelerator , an initiat…" at bounding box center [614, 404] width 238 height 532
drag, startPoint x: 544, startPoint y: 164, endPoint x: 660, endPoint y: 222, distance: 129.8
click at [660, 222] on div "Hi [PERSON_NAME], As you may know, I run the Alchemist Accelerator , an initiat…" at bounding box center [614, 243] width 218 height 191
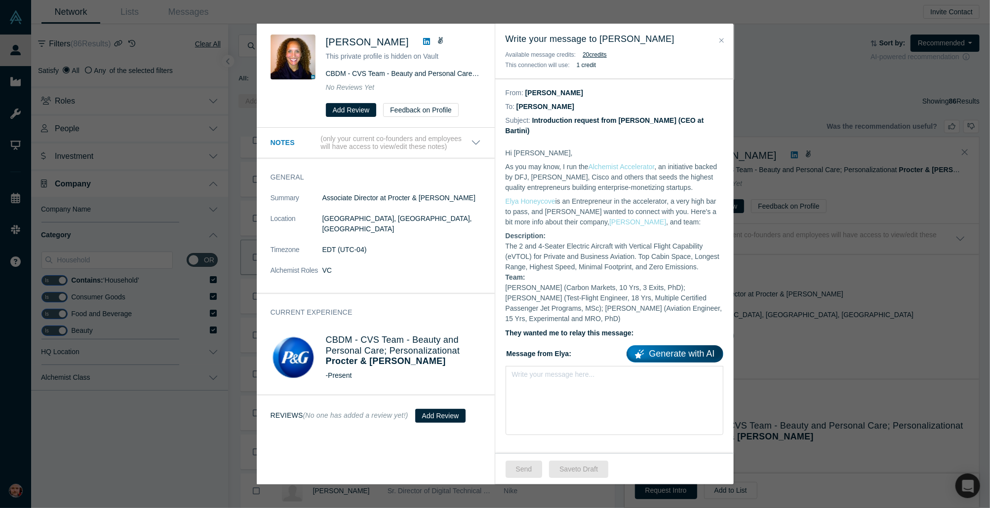
click at [668, 212] on p "Elya Honeycove is an Entrepreneur in the accelerator, a very high bar to pass, …" at bounding box center [614, 211] width 218 height 31
click at [550, 236] on dt "Description:" at bounding box center [614, 236] width 218 height 10
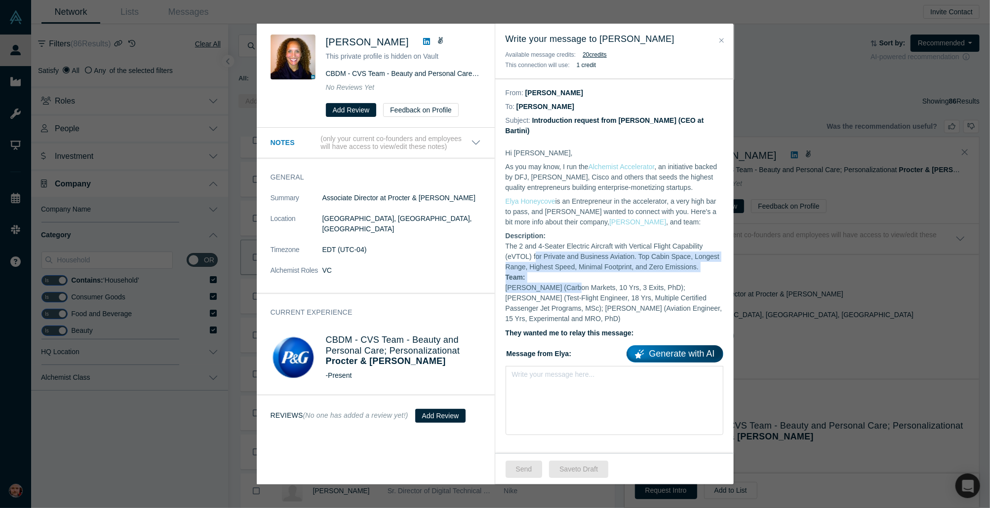
drag, startPoint x: 535, startPoint y: 254, endPoint x: 564, endPoint y: 287, distance: 44.8
click at [566, 289] on div "Hi [PERSON_NAME], As you may know, I run the Alchemist Accelerator , an initiat…" at bounding box center [614, 243] width 218 height 191
click at [564, 287] on dd "[PERSON_NAME] (Carbon Markets, 10 Yrs, 3 Exits, PhD); [PERSON_NAME] (Test-Fligh…" at bounding box center [614, 303] width 218 height 41
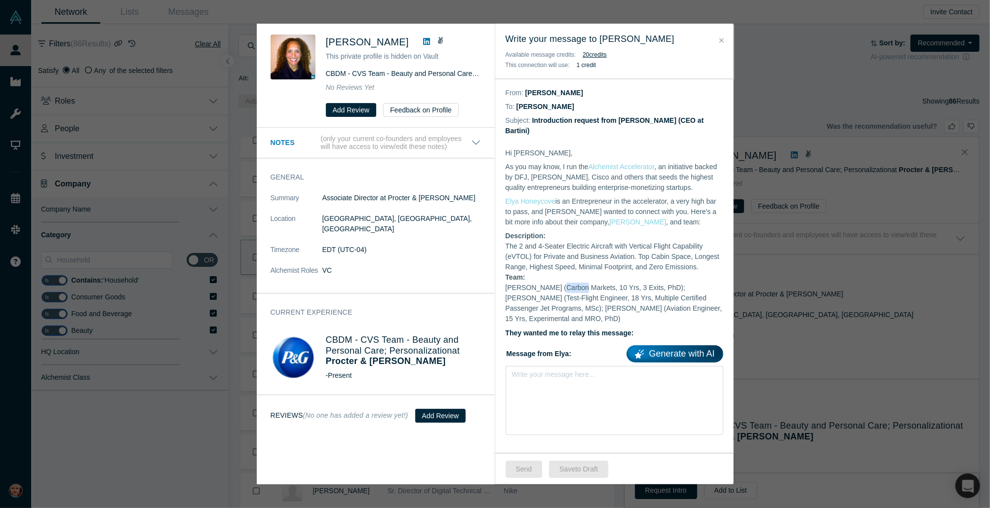
click at [564, 287] on dd "[PERSON_NAME] (Carbon Markets, 10 Yrs, 3 Exits, PhD); [PERSON_NAME] (Test-Fligh…" at bounding box center [614, 303] width 218 height 41
drag, startPoint x: 509, startPoint y: 245, endPoint x: 660, endPoint y: 322, distance: 169.8
click at [660, 322] on div "Hi [PERSON_NAME], As you may know, I run the Alchemist Accelerator , an initiat…" at bounding box center [614, 243] width 218 height 191
click at [611, 310] on dd "[PERSON_NAME] (Carbon Markets, 10 Yrs, 3 Exits, PhD); [PERSON_NAME] (Test-Fligh…" at bounding box center [614, 303] width 218 height 41
drag, startPoint x: 604, startPoint y: 319, endPoint x: 520, endPoint y: 259, distance: 103.0
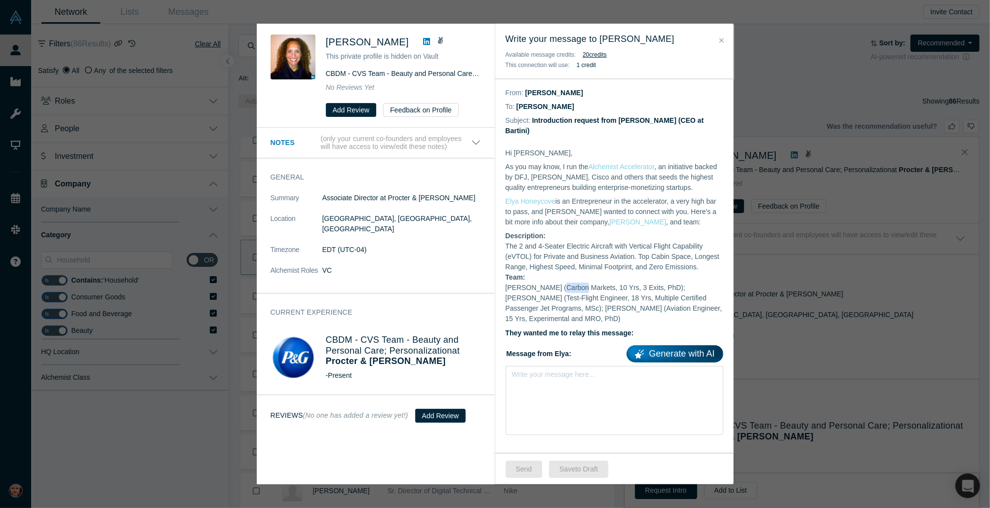
click at [497, 246] on div "Hi [PERSON_NAME], As you may know, I run the Alchemist Accelerator , an initiat…" at bounding box center [614, 404] width 238 height 532
drag, startPoint x: 543, startPoint y: 282, endPoint x: 557, endPoint y: 303, distance: 24.8
click at [543, 281] on dt "Team:" at bounding box center [614, 277] width 218 height 10
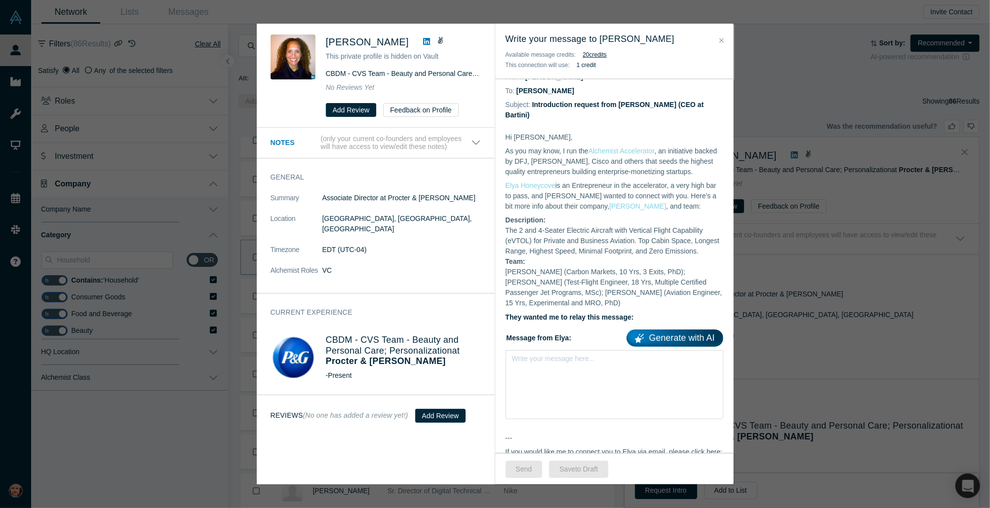
scroll to position [55, 0]
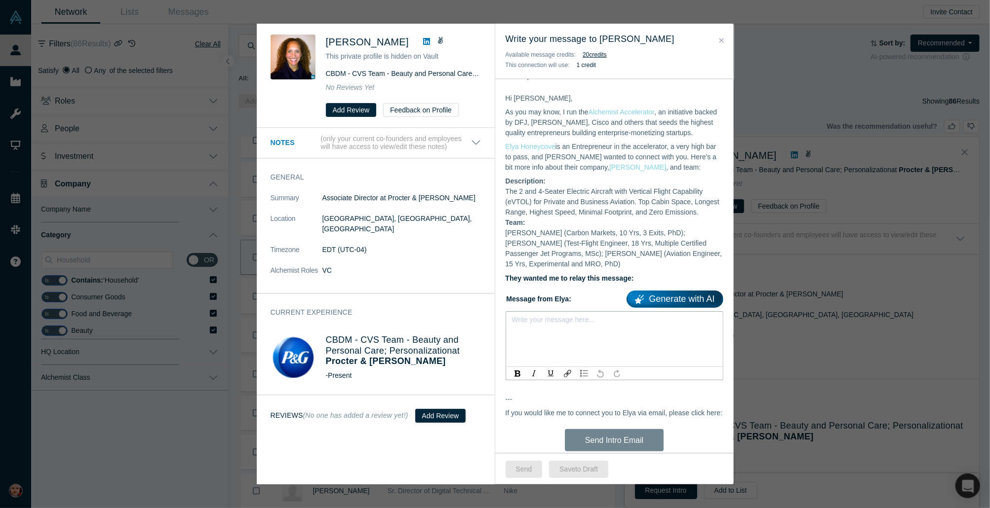
click at [535, 325] on div "rdw-editor" at bounding box center [614, 323] width 193 height 10
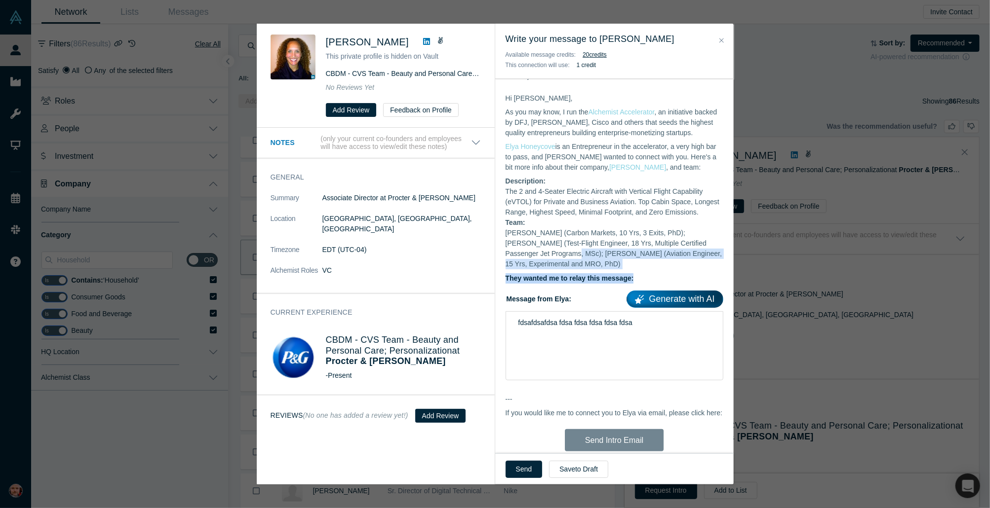
drag, startPoint x: 536, startPoint y: 287, endPoint x: 616, endPoint y: 271, distance: 81.5
click at [656, 281] on div "Hi [PERSON_NAME], As you may know, I run the Alchemist Accelerator , an initiat…" at bounding box center [614, 188] width 218 height 191
drag, startPoint x: 612, startPoint y: 272, endPoint x: 590, endPoint y: 279, distance: 23.1
click at [610, 272] on div "Hi [PERSON_NAME], As you may know, I run the Alchemist Accelerator , an initiat…" at bounding box center [614, 188] width 218 height 191
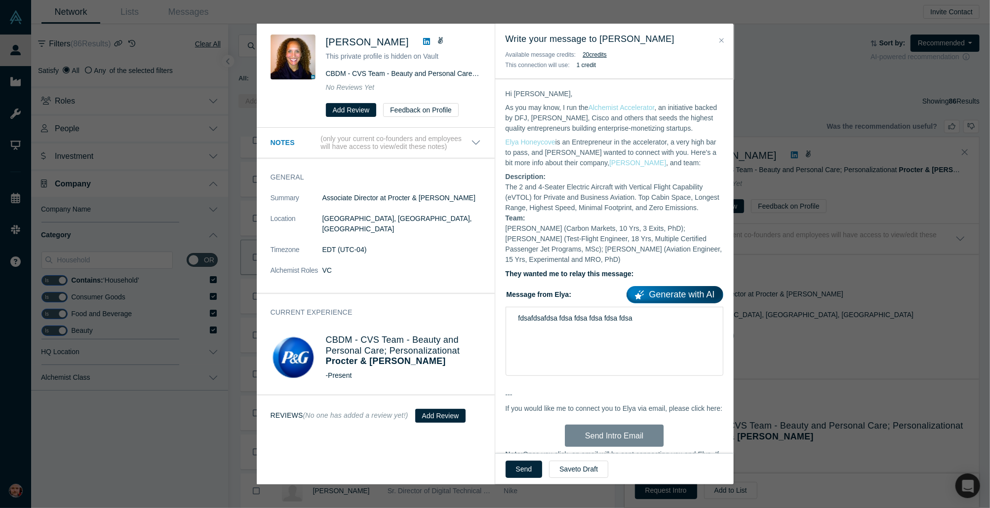
scroll to position [138, 0]
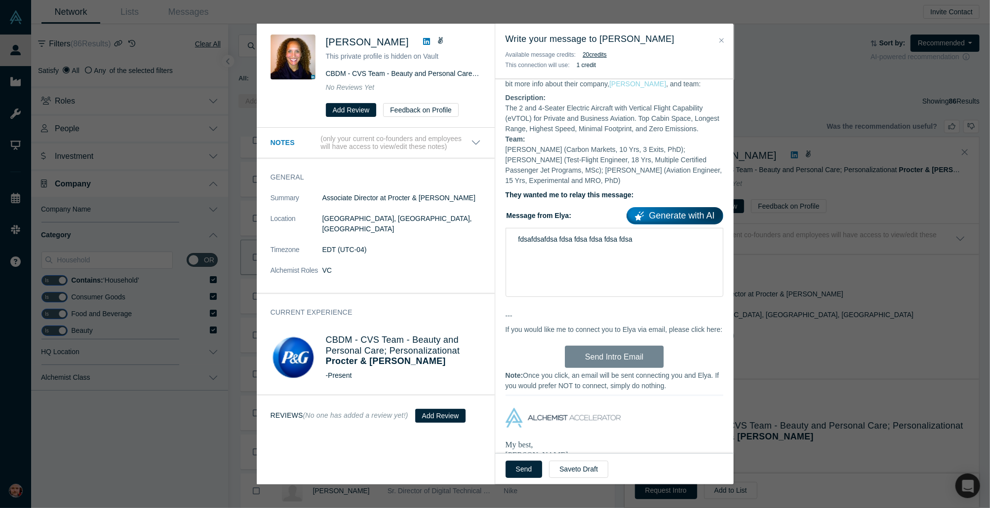
drag, startPoint x: 515, startPoint y: 326, endPoint x: 539, endPoint y: 334, distance: 25.6
click at [546, 343] on div "Hi [PERSON_NAME], As you may know, I run the Alchemist Accelerator , an initiat…" at bounding box center [614, 266] width 238 height 532
click at [538, 330] on div "Hi [PERSON_NAME], As you may know, I run the Alchemist Accelerator , an initiat…" at bounding box center [614, 266] width 238 height 532
drag, startPoint x: 523, startPoint y: 331, endPoint x: 659, endPoint y: 332, distance: 135.7
click at [657, 333] on div "Hi [PERSON_NAME], As you may know, I run the Alchemist Accelerator , an initiat…" at bounding box center [614, 266] width 238 height 532
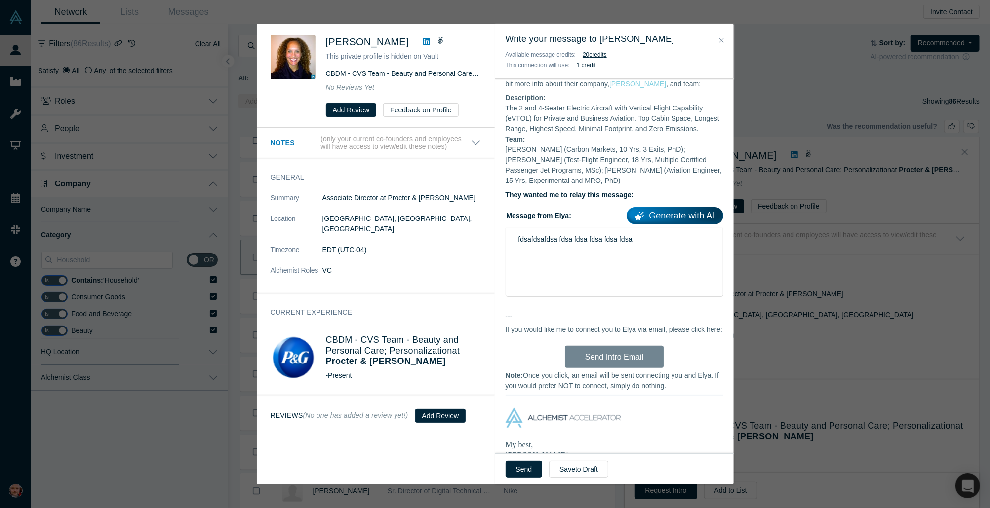
click at [687, 329] on div "Hi [PERSON_NAME], As you may know, I run the Alchemist Accelerator , an initiat…" at bounding box center [614, 266] width 238 height 532
click at [560, 382] on div "Hi [PERSON_NAME], As you may know, I run the Alchemist Accelerator , an initiat…" at bounding box center [614, 266] width 238 height 532
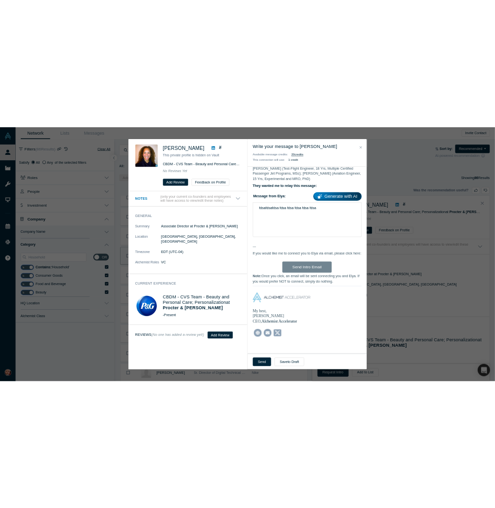
scroll to position [225, 0]
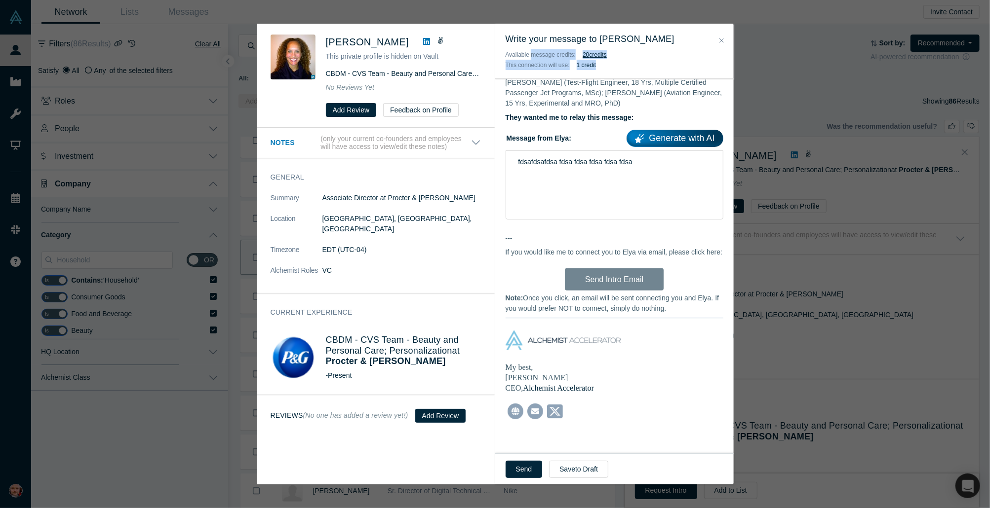
drag, startPoint x: 530, startPoint y: 53, endPoint x: 618, endPoint y: 65, distance: 89.7
click at [618, 65] on div "Write your message to [PERSON_NAME] Available message credits: 20 credit s This…" at bounding box center [614, 51] width 238 height 55
click at [546, 68] on span "This connection will use:" at bounding box center [537, 65] width 64 height 7
drag, startPoint x: 539, startPoint y: 66, endPoint x: 607, endPoint y: 62, distance: 67.8
click at [607, 62] on div "This connection will use: 1 credit" at bounding box center [614, 65] width 218 height 10
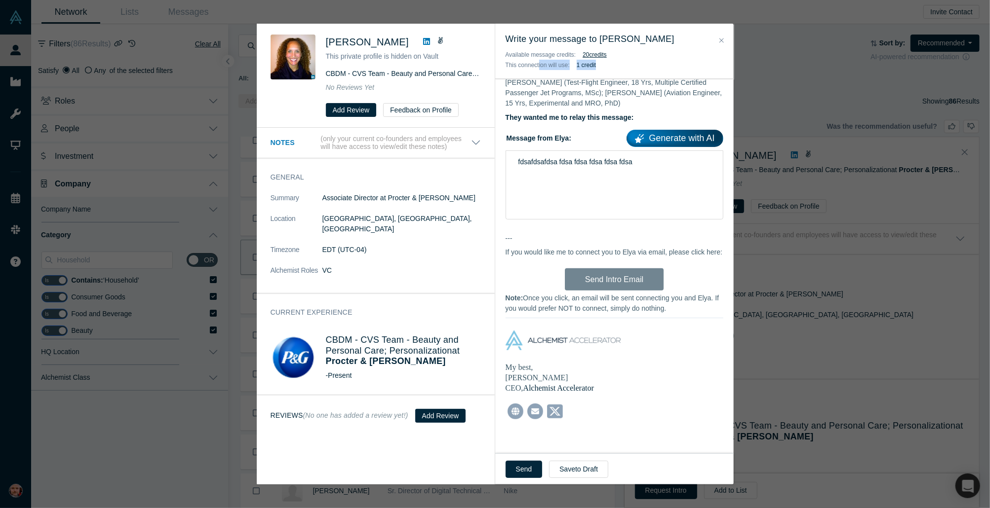
click at [608, 65] on div "This connection will use: 1 credit" at bounding box center [614, 65] width 218 height 10
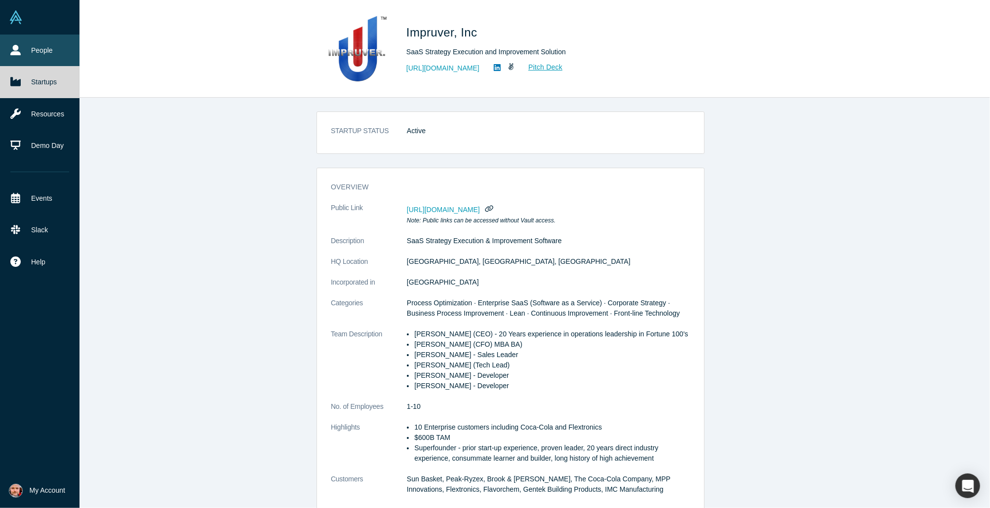
click at [21, 52] on link "People" at bounding box center [39, 51] width 79 height 32
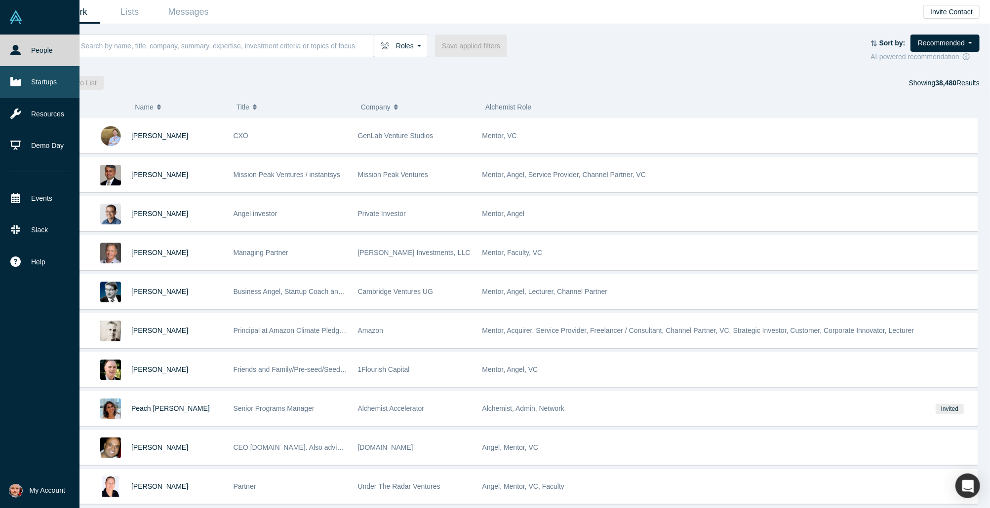
click at [25, 81] on link "Startups" at bounding box center [39, 82] width 79 height 32
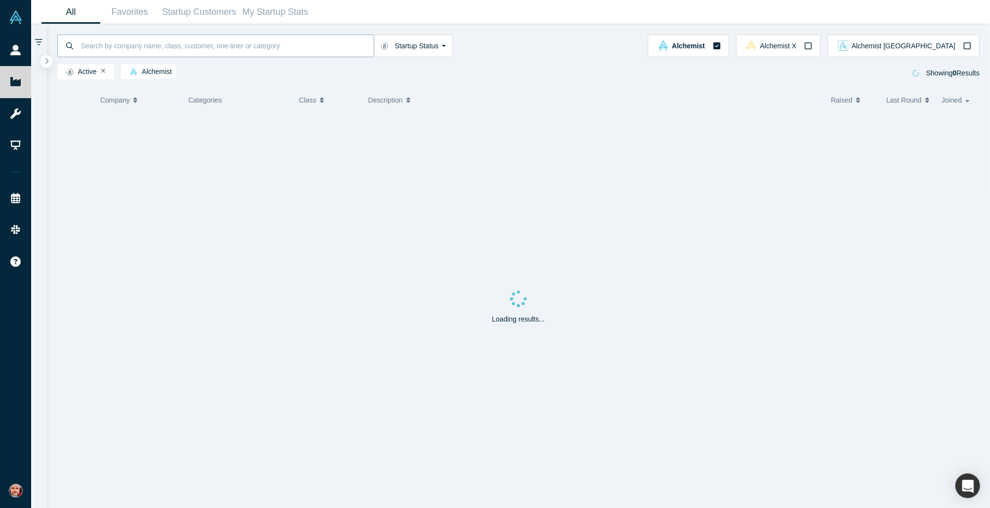
click at [105, 44] on input at bounding box center [227, 45] width 294 height 23
type input "deana"
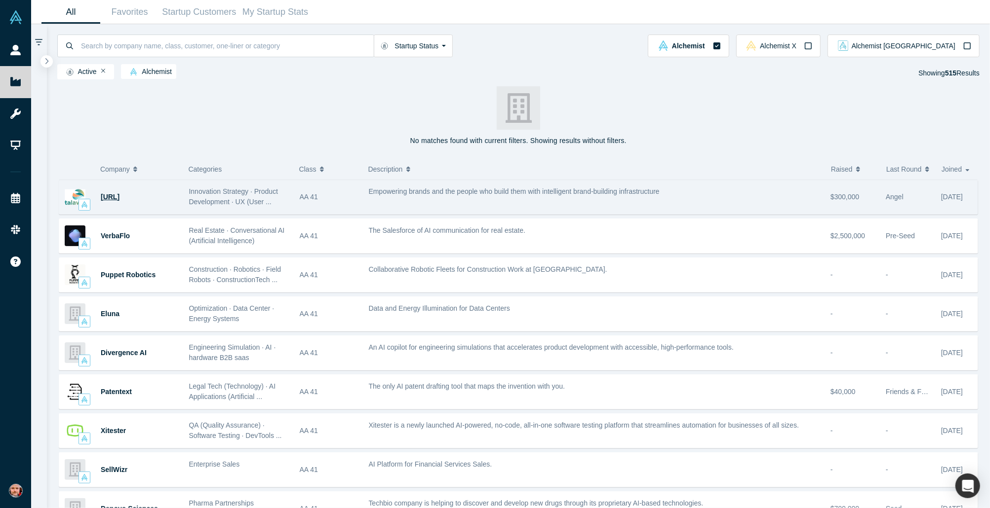
click at [116, 198] on span "[URL]" at bounding box center [110, 197] width 19 height 8
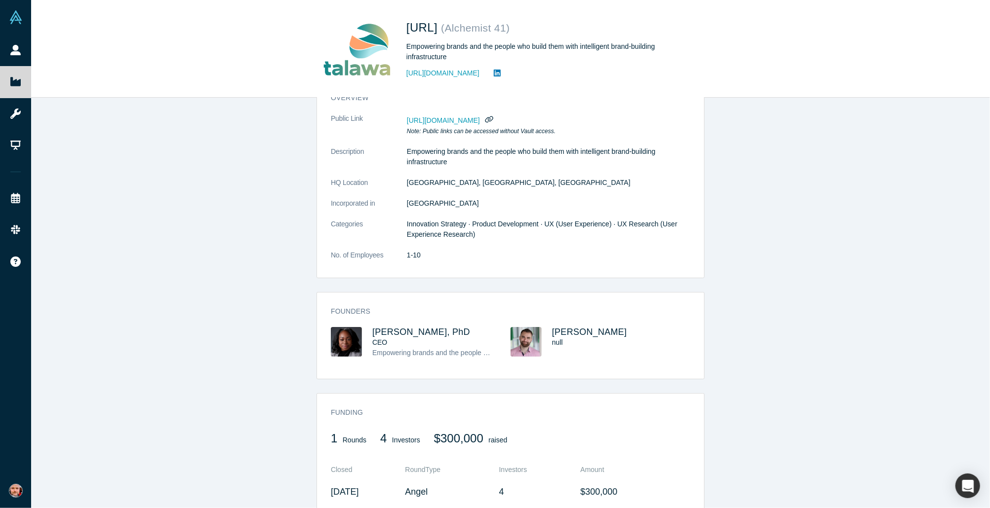
scroll to position [215, 0]
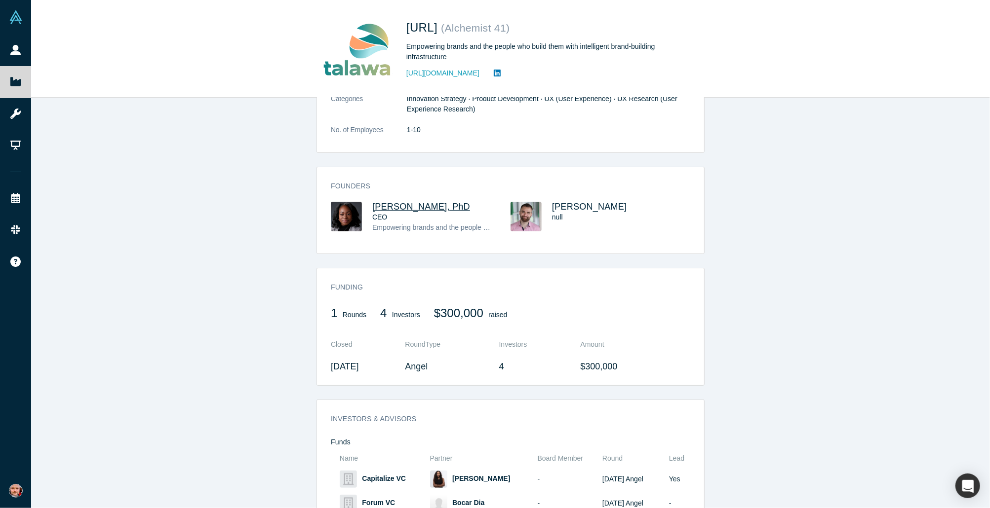
click at [420, 208] on span "[PERSON_NAME], PhD" at bounding box center [421, 207] width 98 height 10
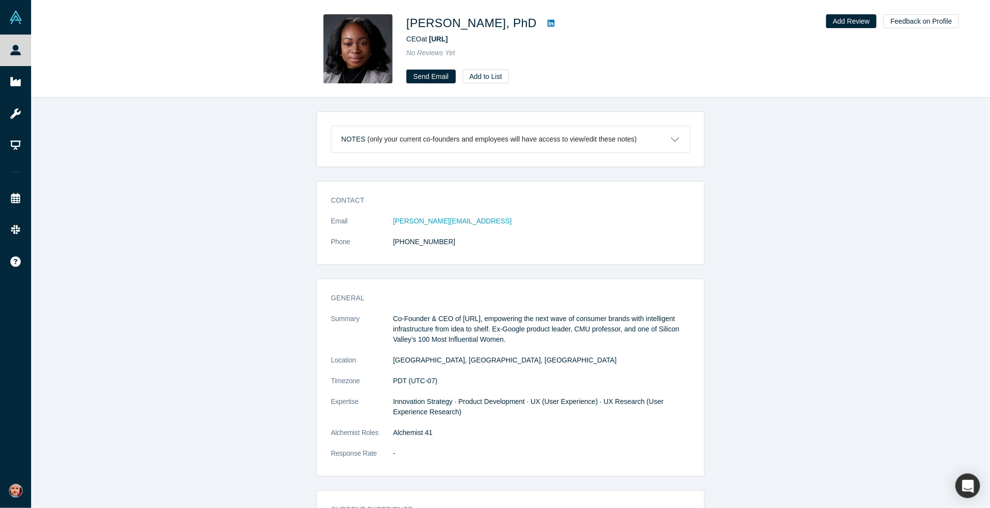
click at [494, 24] on icon at bounding box center [550, 23] width 7 height 7
